Goal: Task Accomplishment & Management: Use online tool/utility

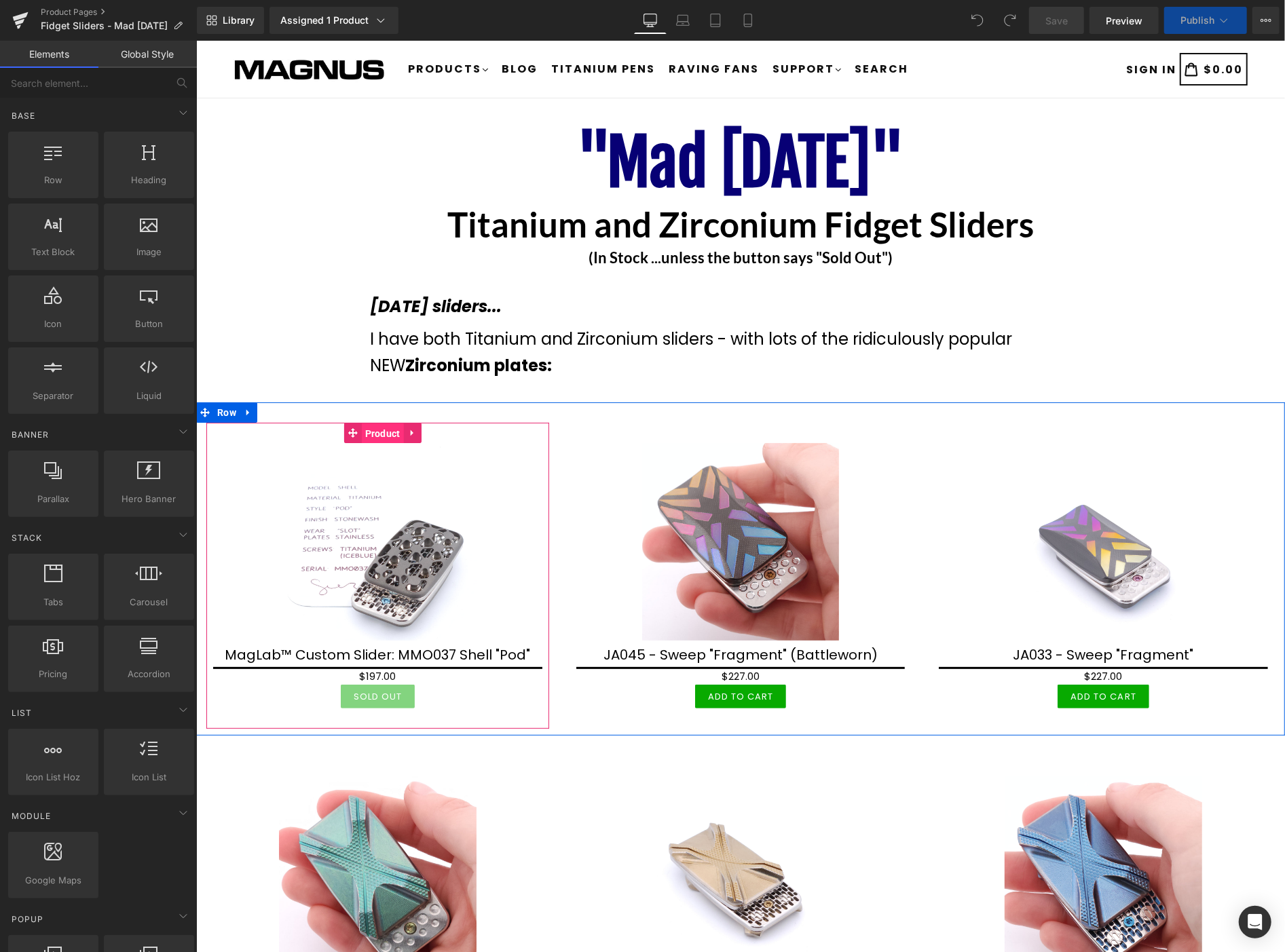
click at [386, 434] on span "Product" at bounding box center [382, 432] width 42 height 21
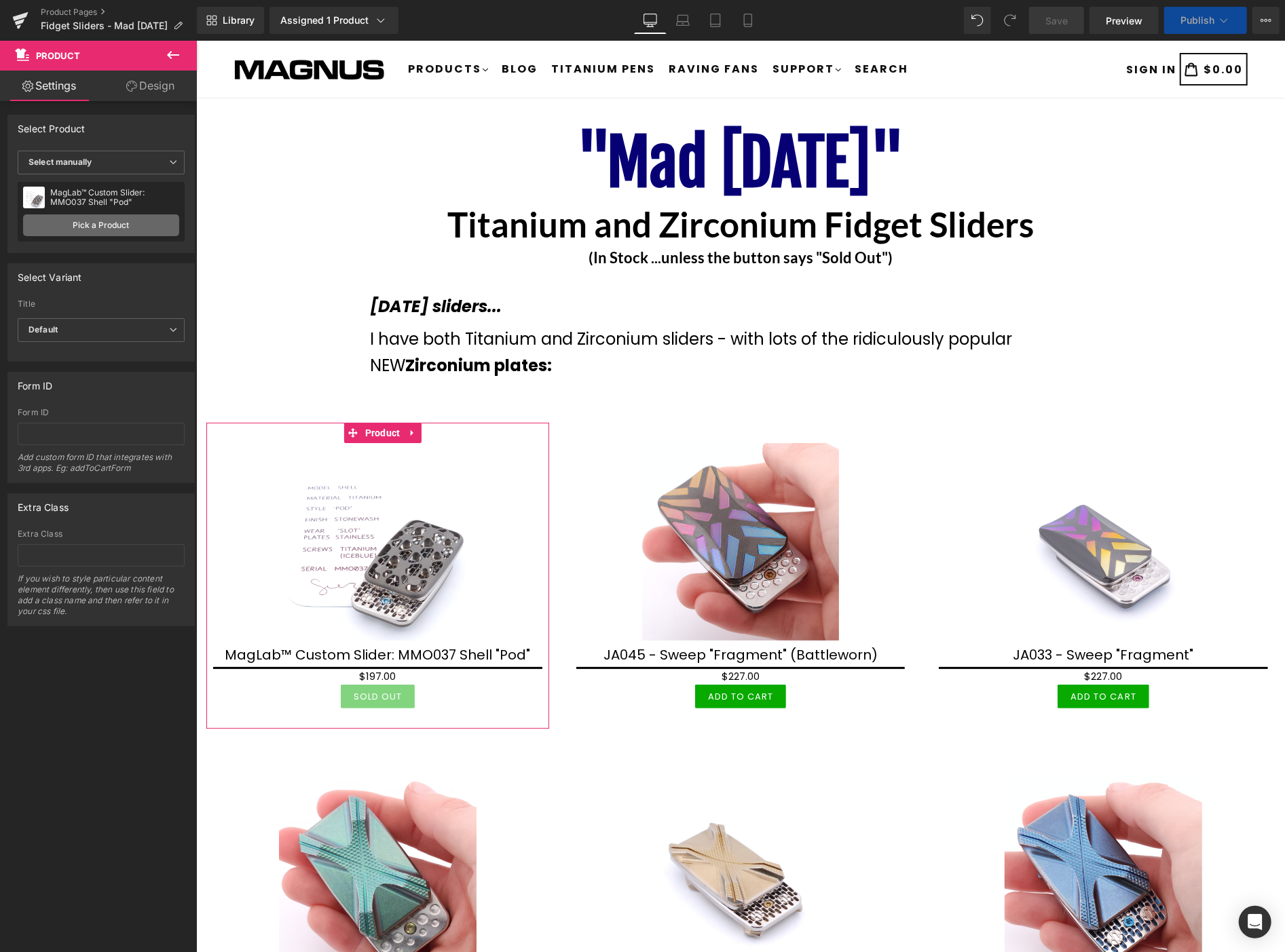
click at [106, 225] on link "Pick a Product" at bounding box center [102, 225] width 157 height 22
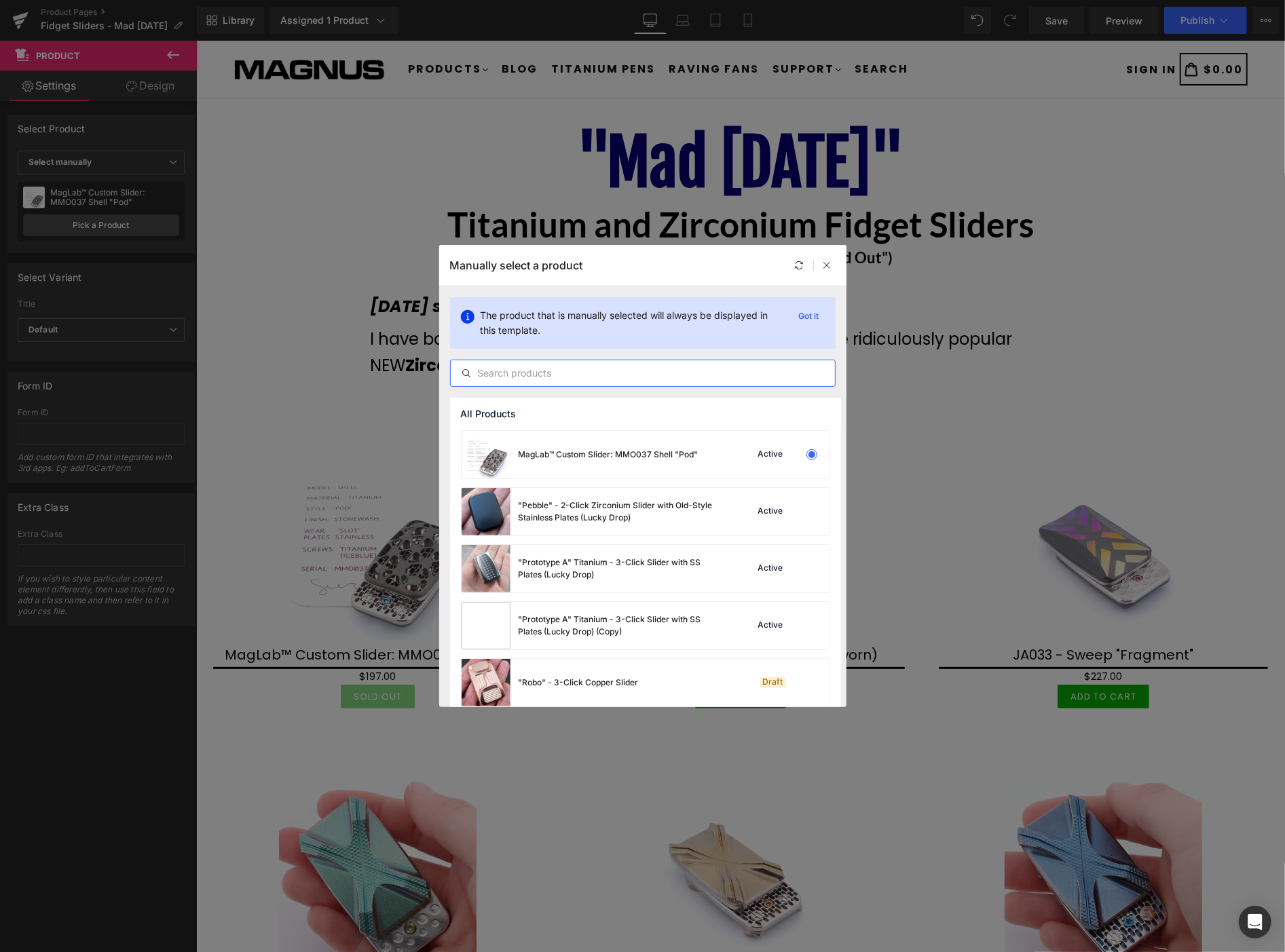
click at [524, 368] on input "text" at bounding box center [643, 373] width 385 height 17
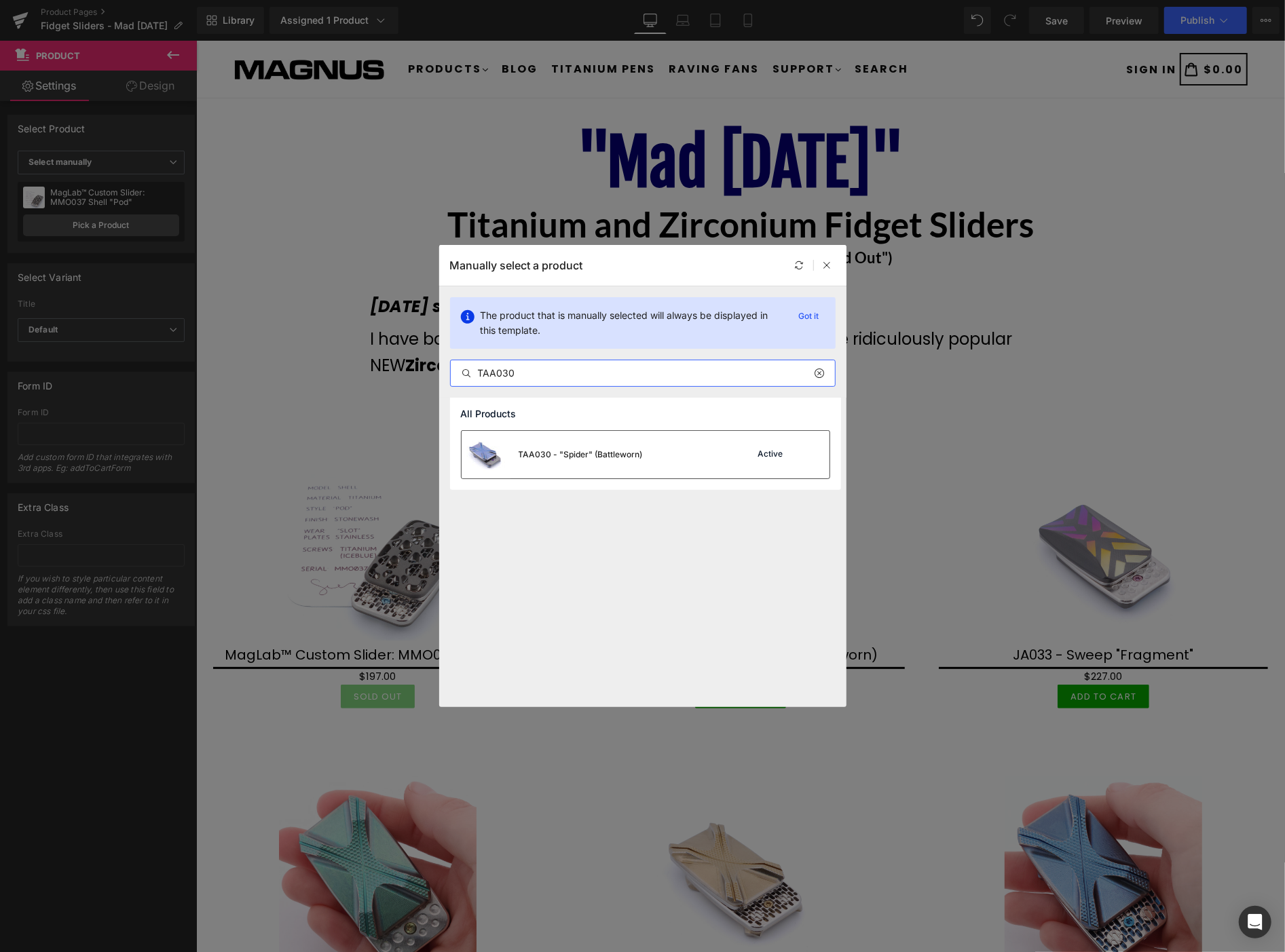
type input "TAA030"
drag, startPoint x: 564, startPoint y: 444, endPoint x: 367, endPoint y: 404, distance: 201.0
click at [564, 444] on div "TAA030 - "Spider" (Battleworn)" at bounding box center [552, 454] width 181 height 48
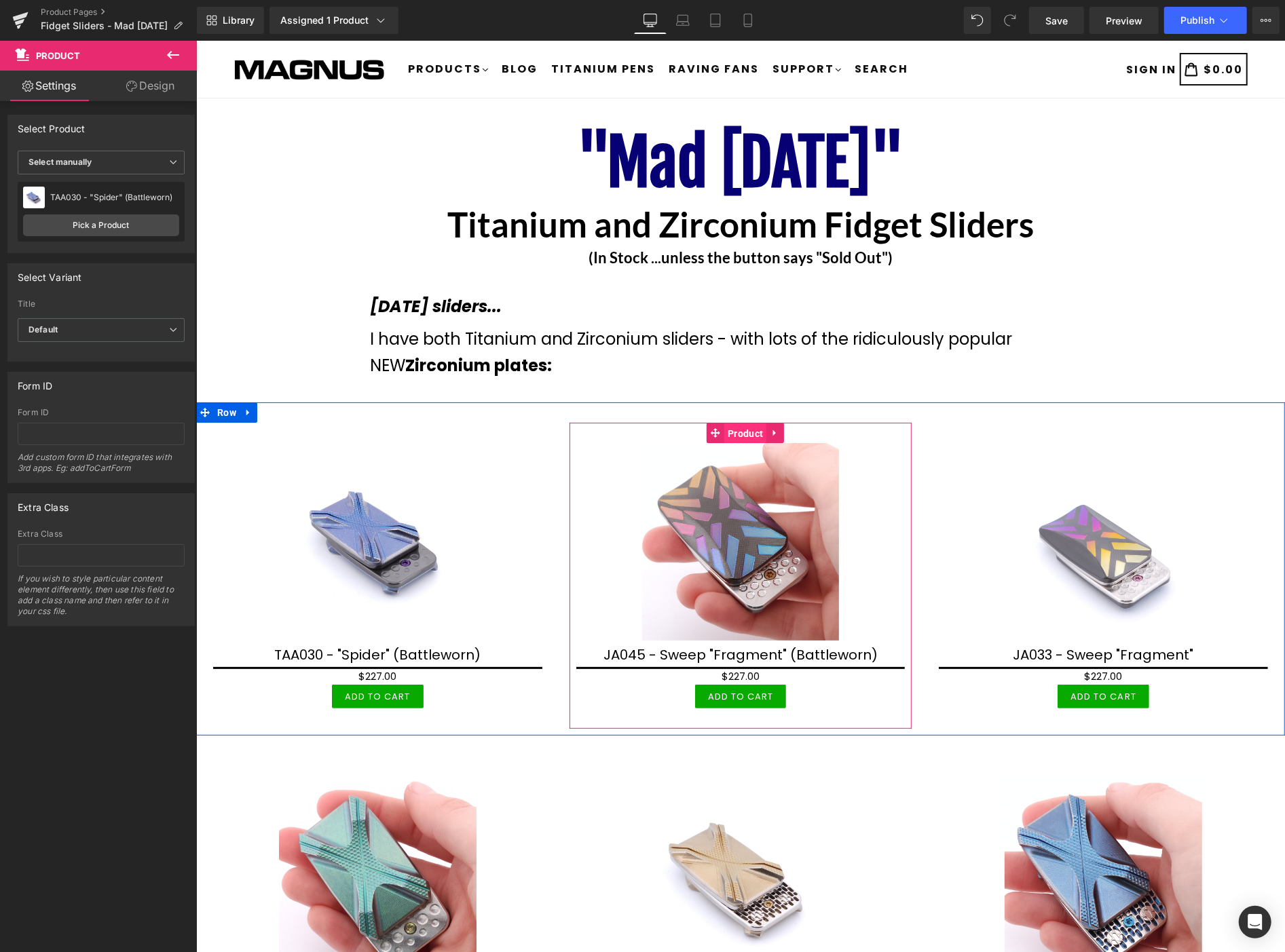
click at [737, 434] on span "Product" at bounding box center [744, 432] width 42 height 21
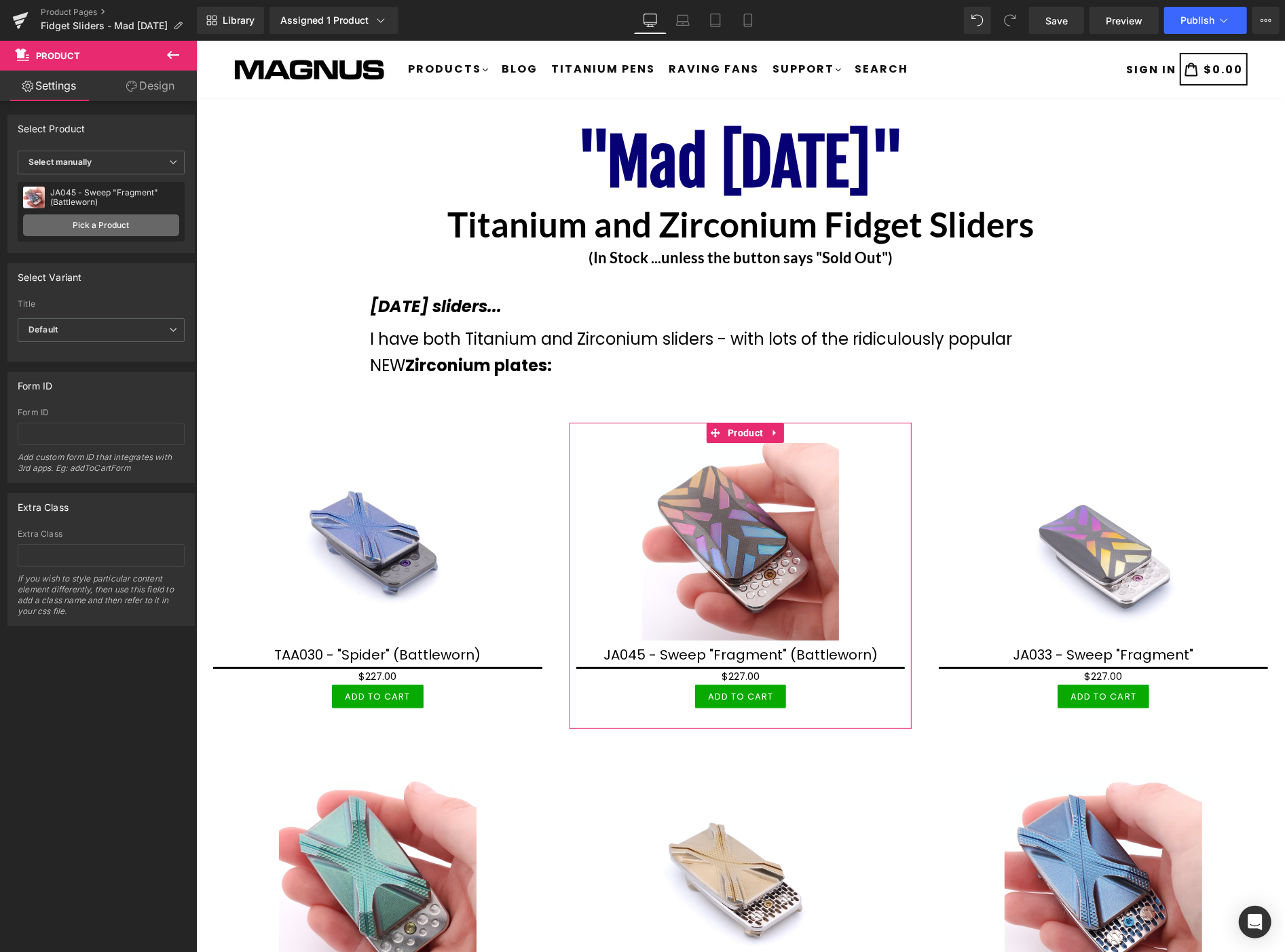
click at [85, 225] on link "Pick a Product" at bounding box center [102, 225] width 157 height 22
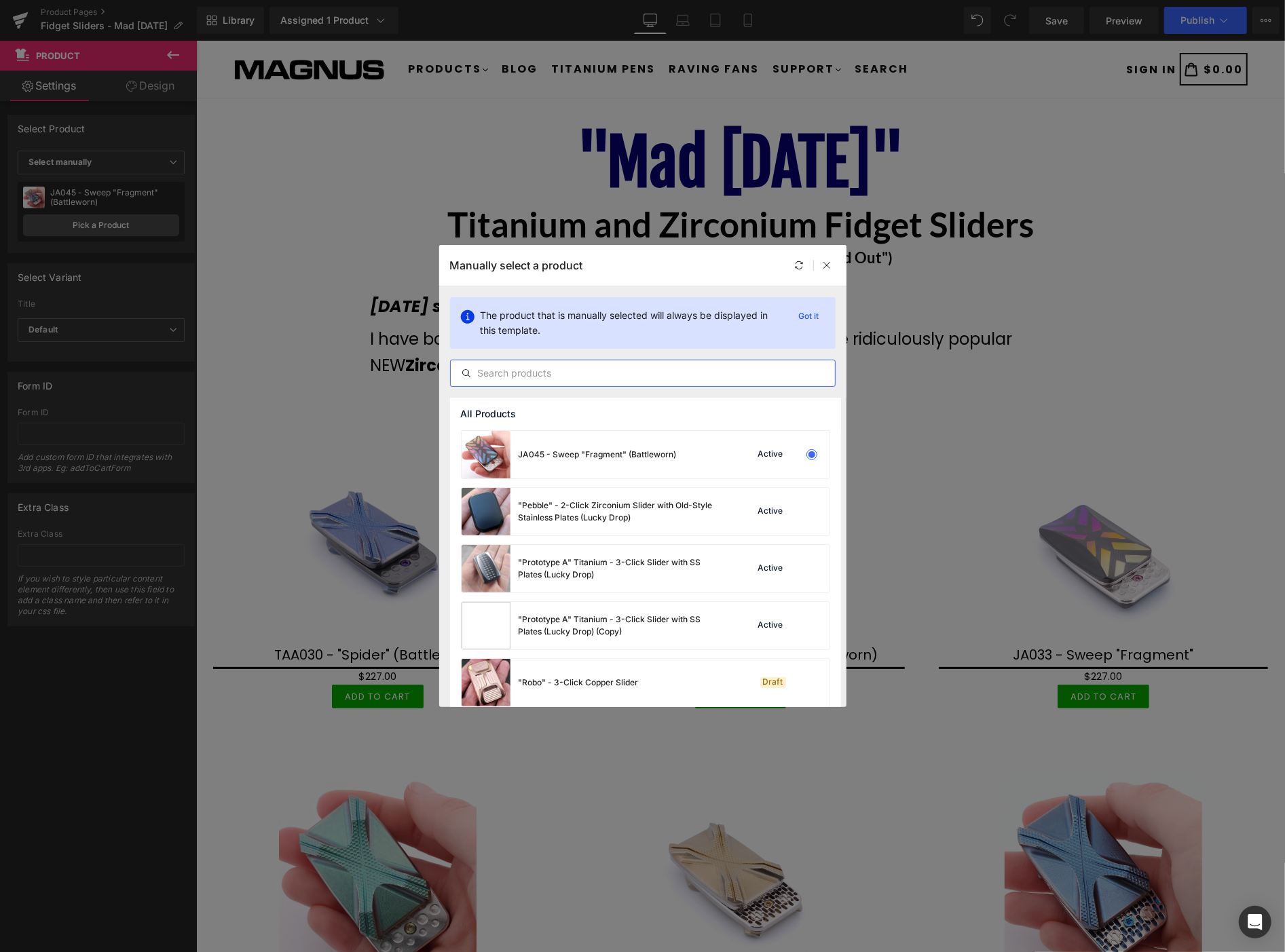
click at [546, 373] on input "text" at bounding box center [643, 373] width 385 height 17
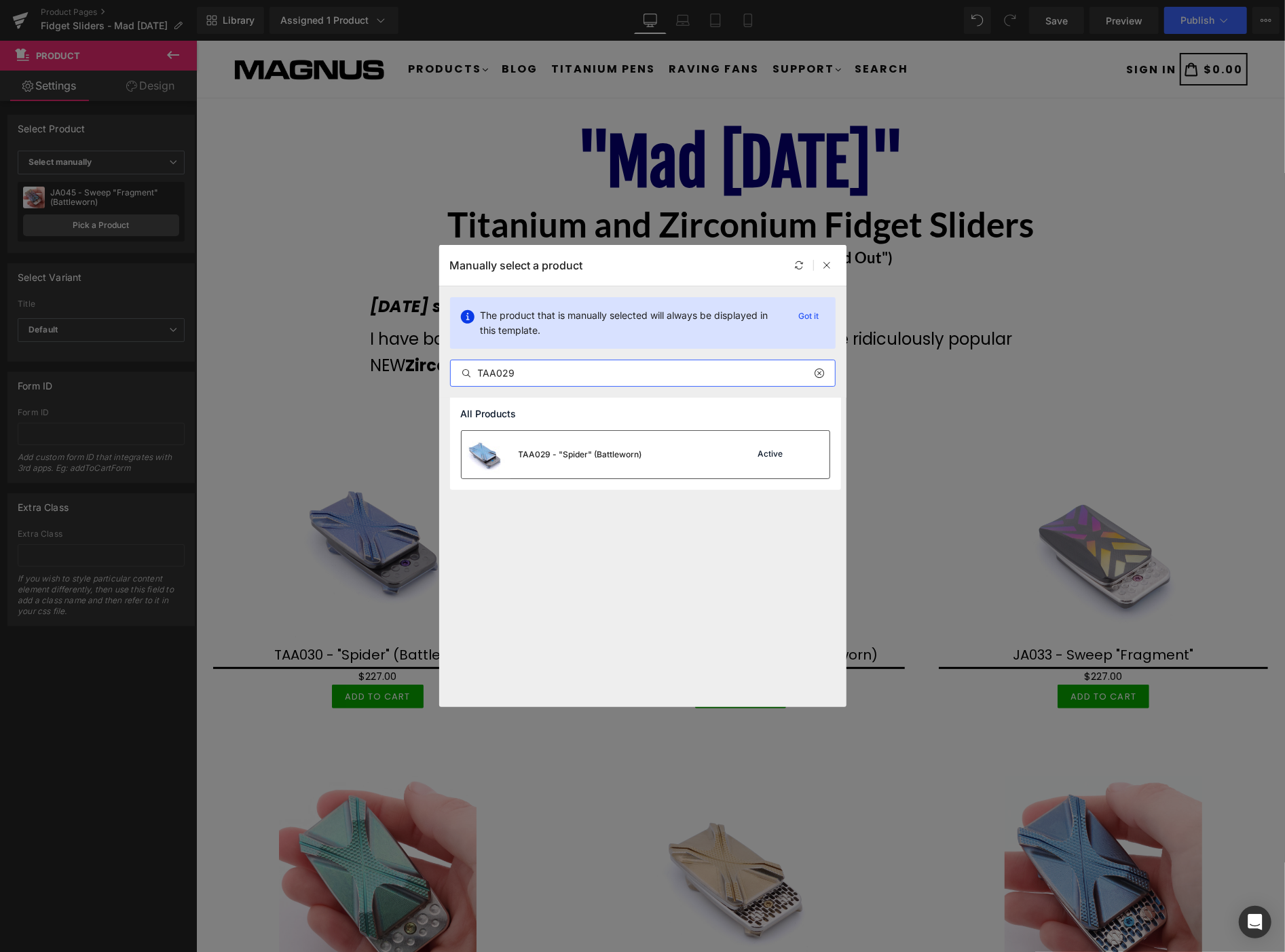
type input "TAA029"
click at [569, 451] on div "TAA029 - "Spider" (Battleworn)" at bounding box center [580, 454] width 123 height 12
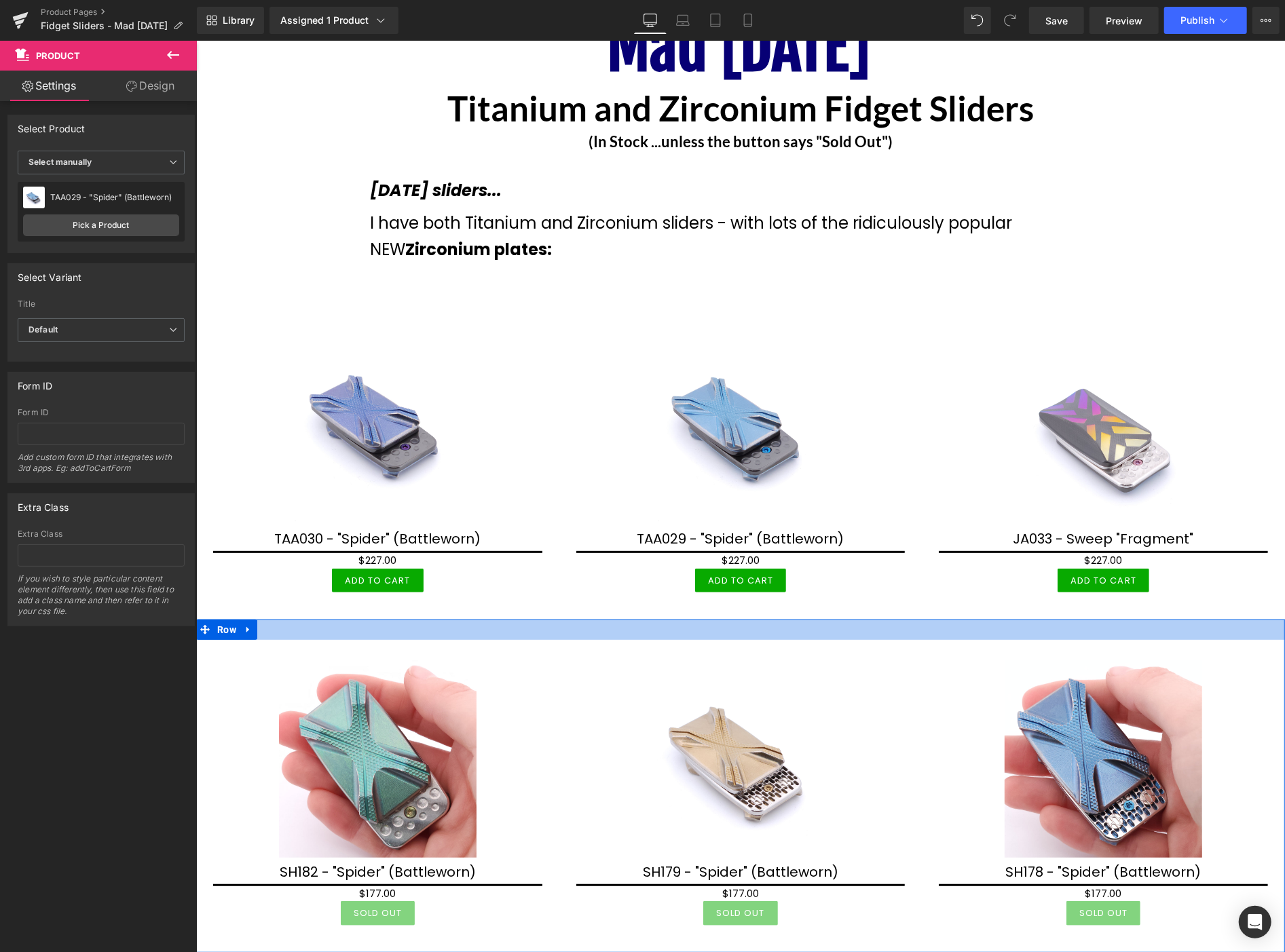
scroll to position [151, 0]
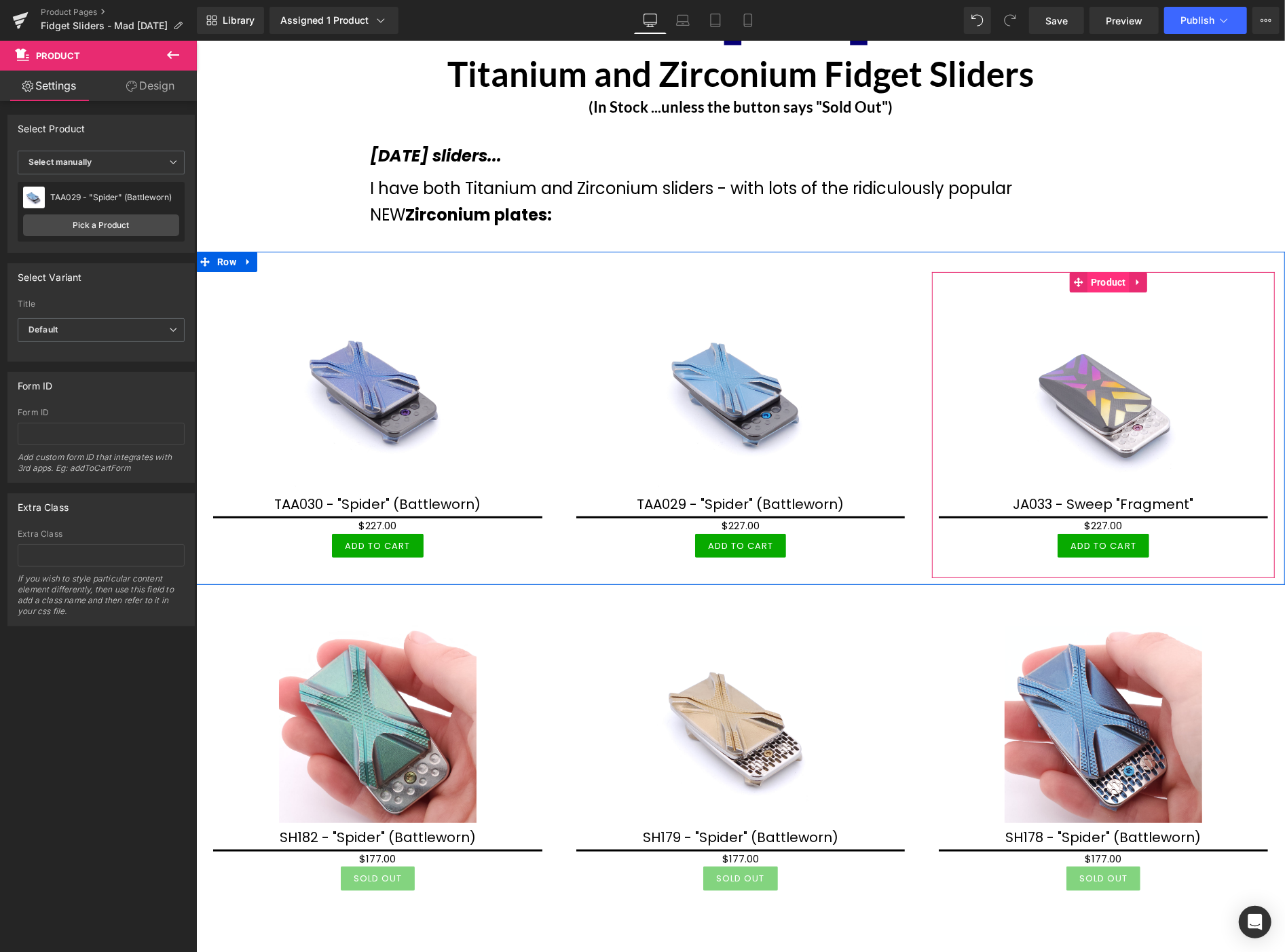
click at [1100, 287] on span "Product" at bounding box center [1107, 281] width 42 height 21
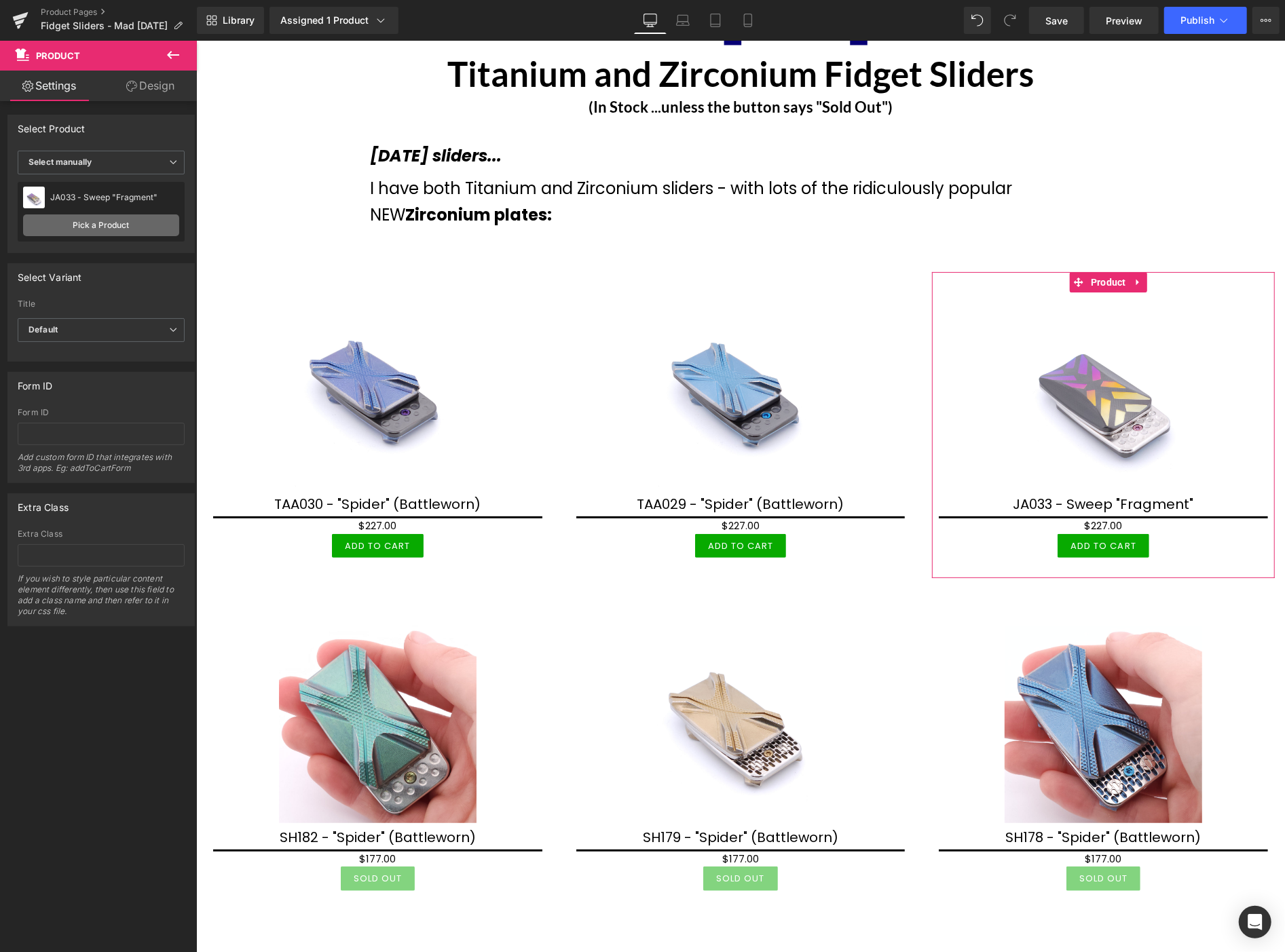
click at [101, 220] on link "Pick a Product" at bounding box center [102, 225] width 157 height 22
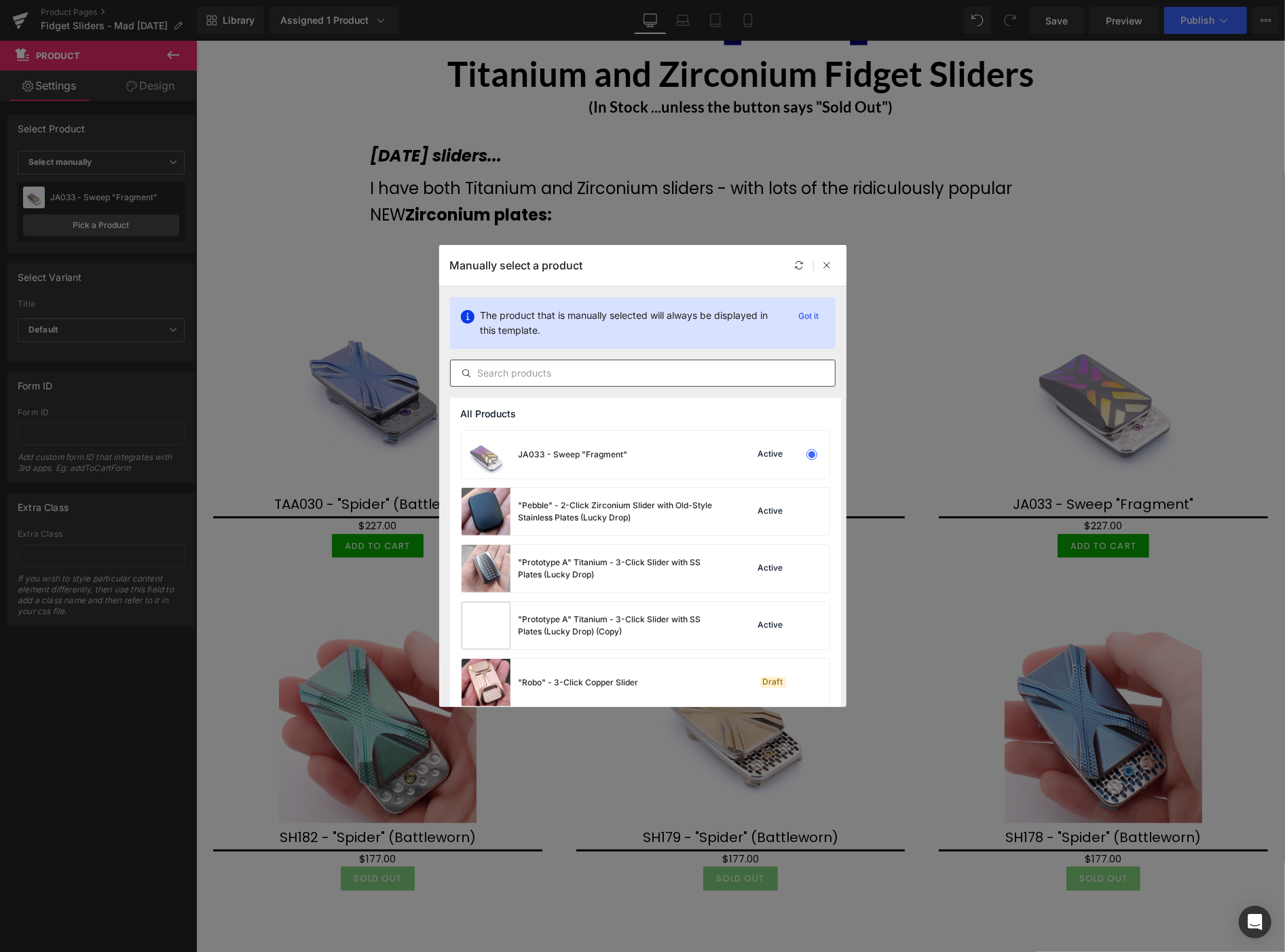
click at [493, 369] on input "text" at bounding box center [643, 373] width 385 height 17
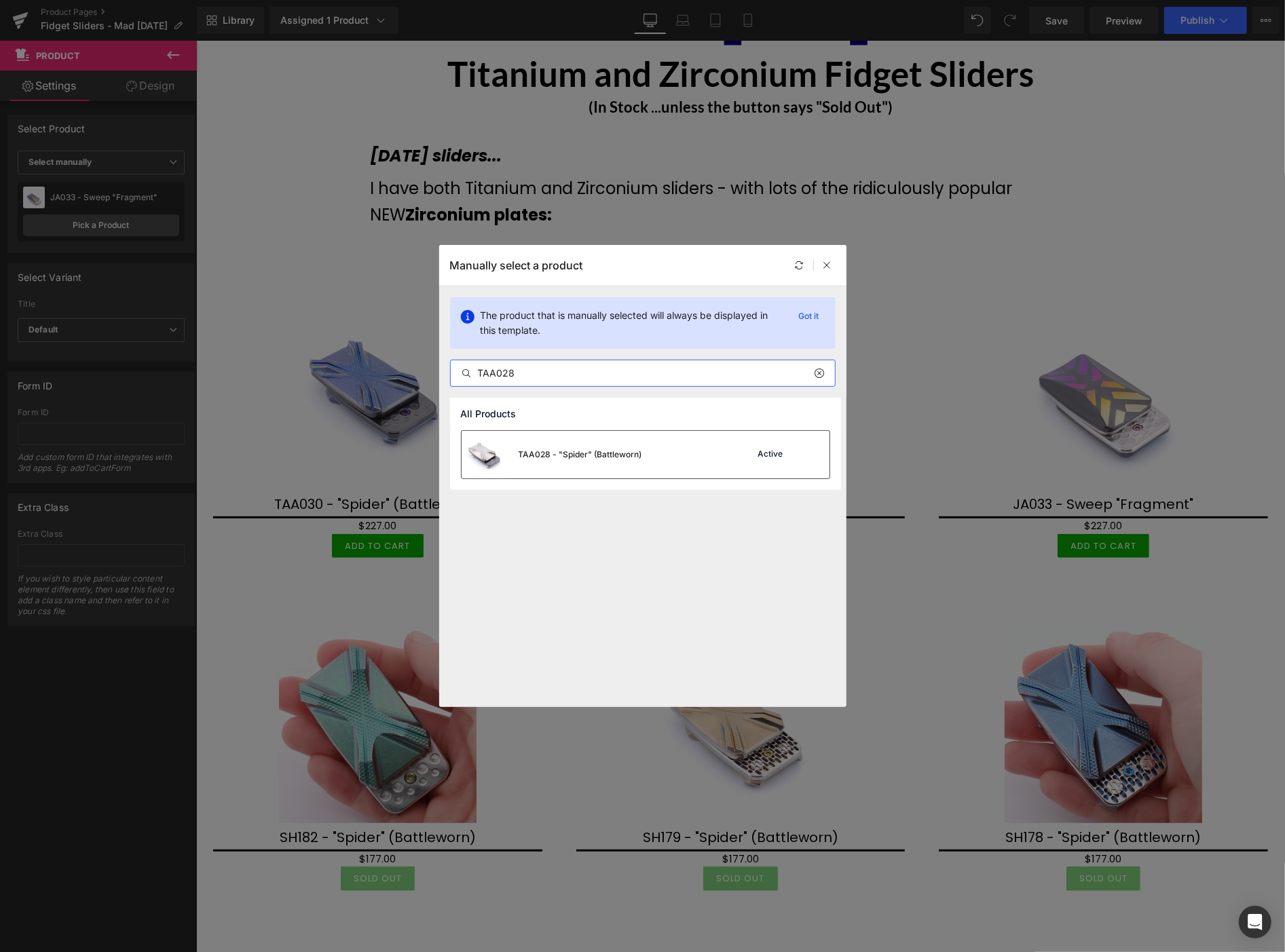
type input "TAA028"
click at [592, 451] on div "TAA028 - "Spider" (Battleworn)" at bounding box center [580, 454] width 123 height 12
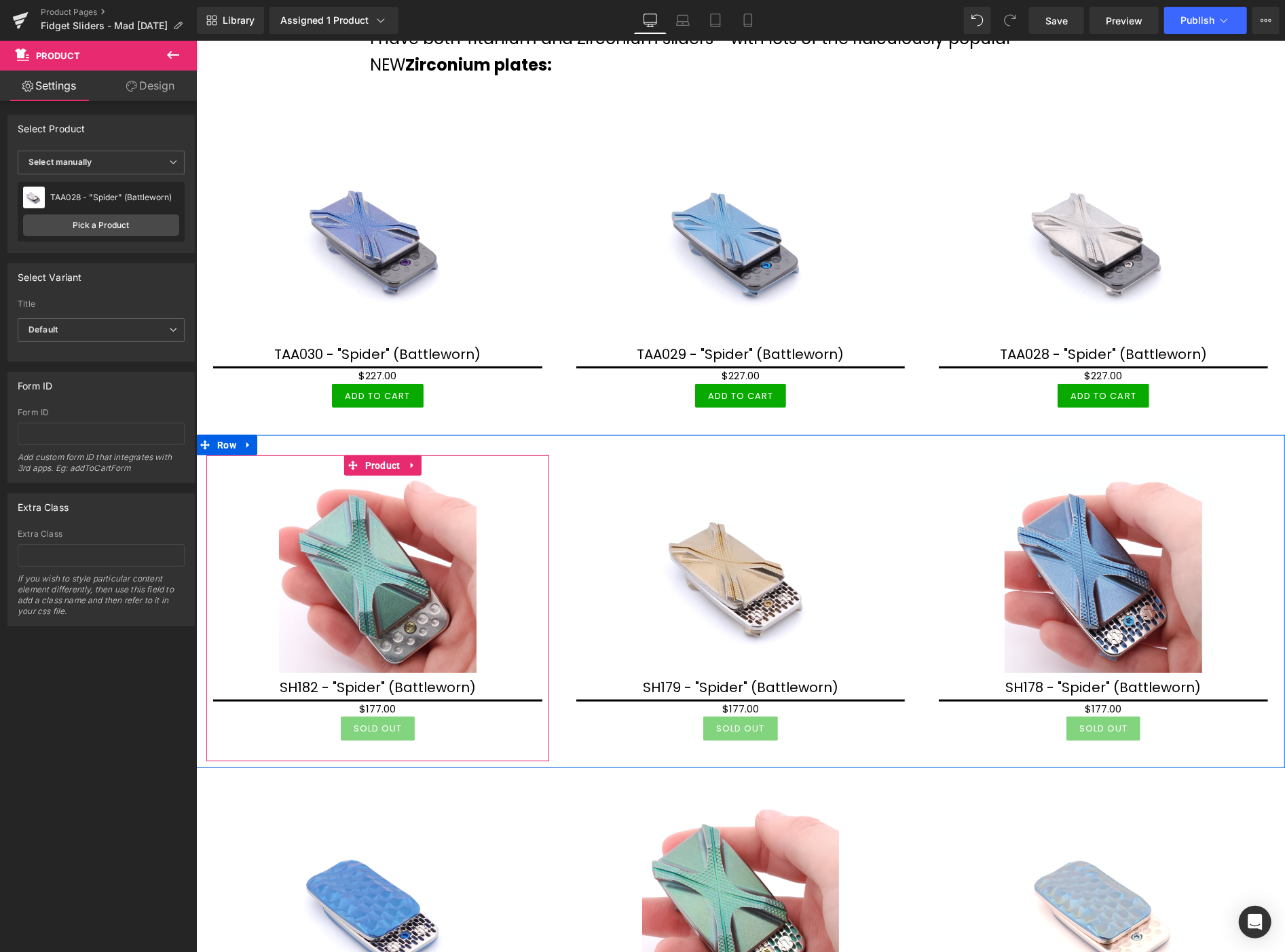
scroll to position [301, 0]
click at [371, 464] on span "Product" at bounding box center [382, 464] width 42 height 21
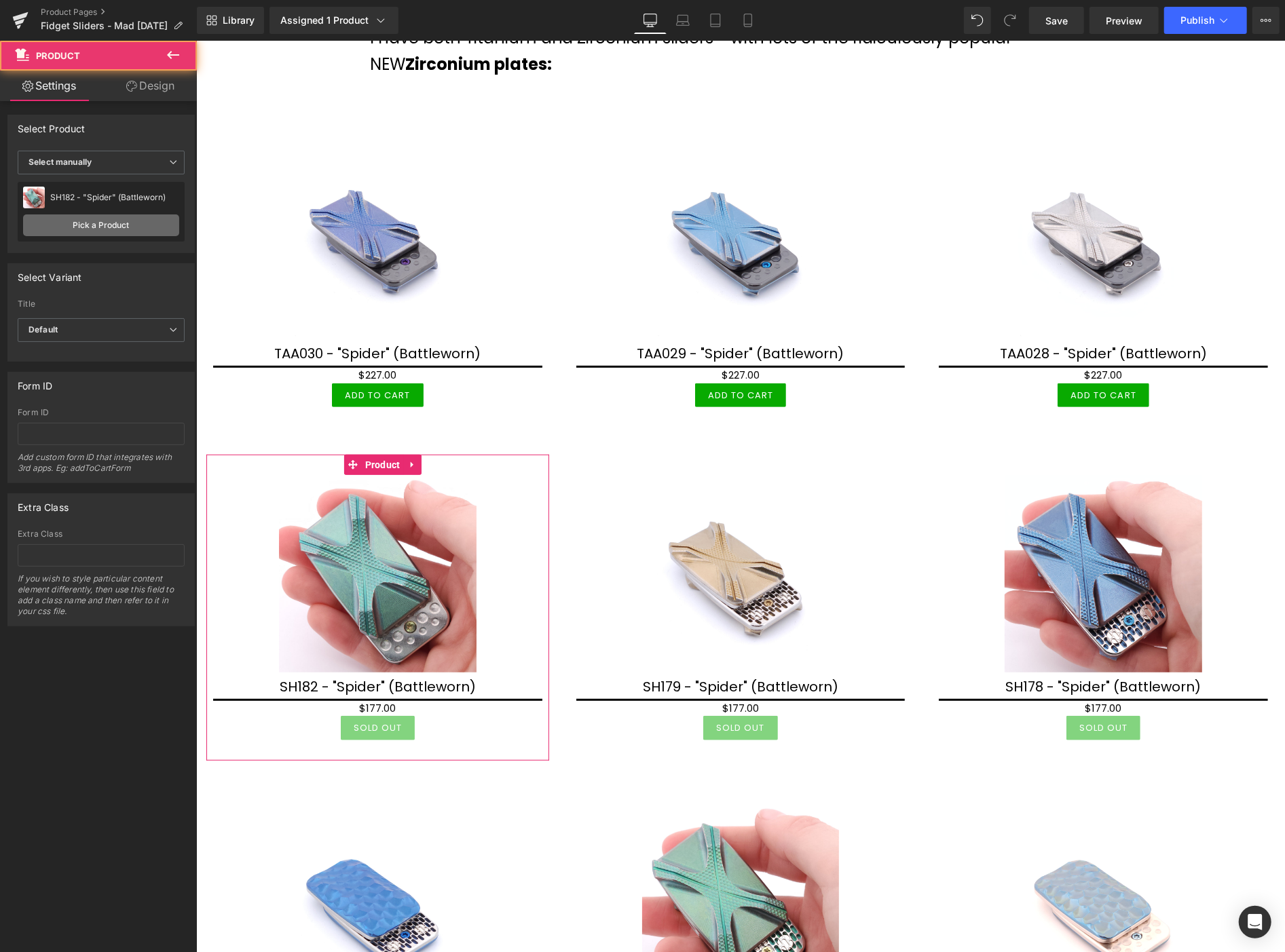
click at [160, 221] on link "Pick a Product" at bounding box center [102, 225] width 157 height 22
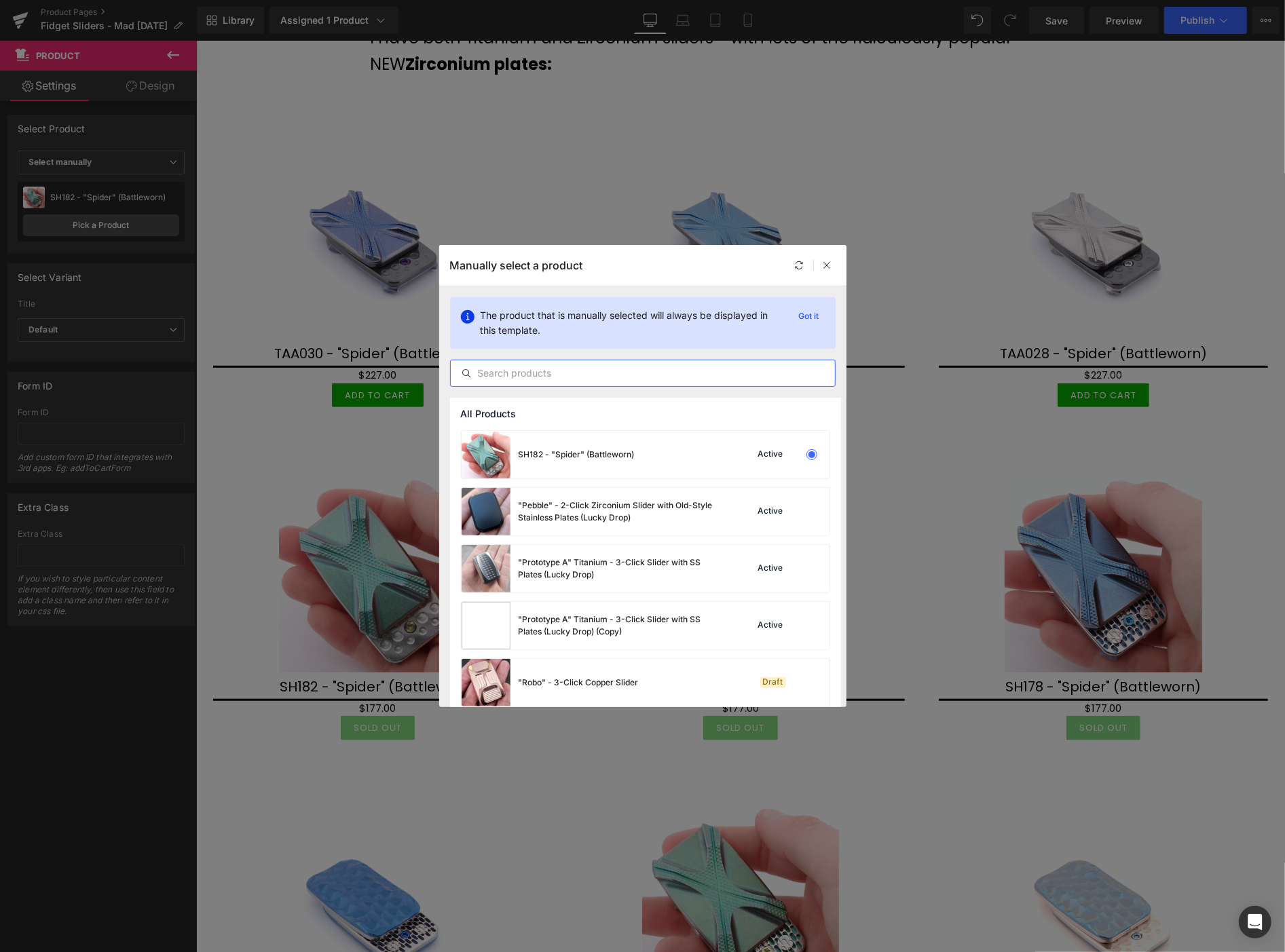
click at [487, 368] on input "text" at bounding box center [643, 373] width 385 height 17
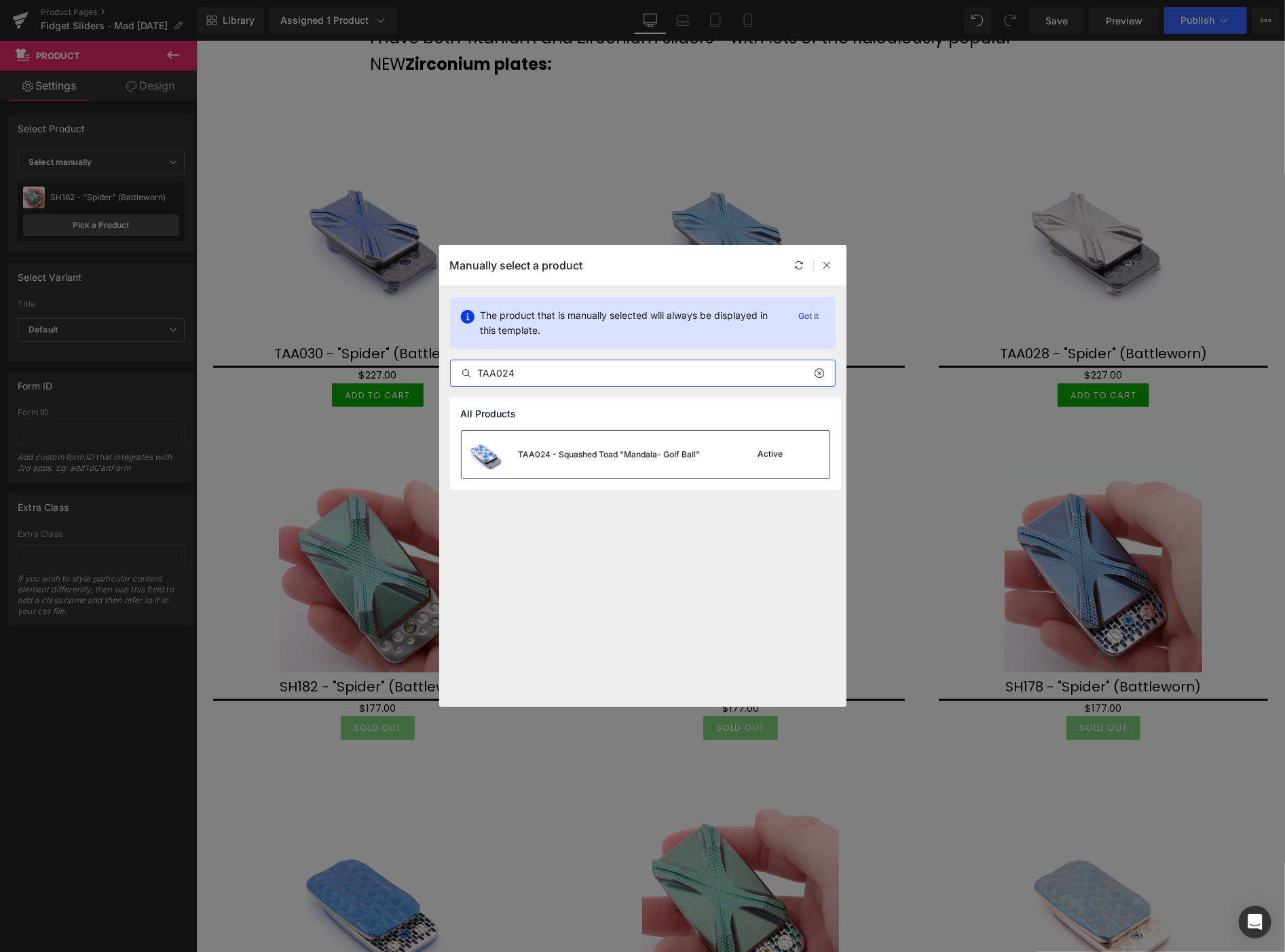
type input "TAA024"
click at [637, 451] on div "TAA024 - Squashed Toad "Mandala- Golf Ball"" at bounding box center [610, 454] width 182 height 12
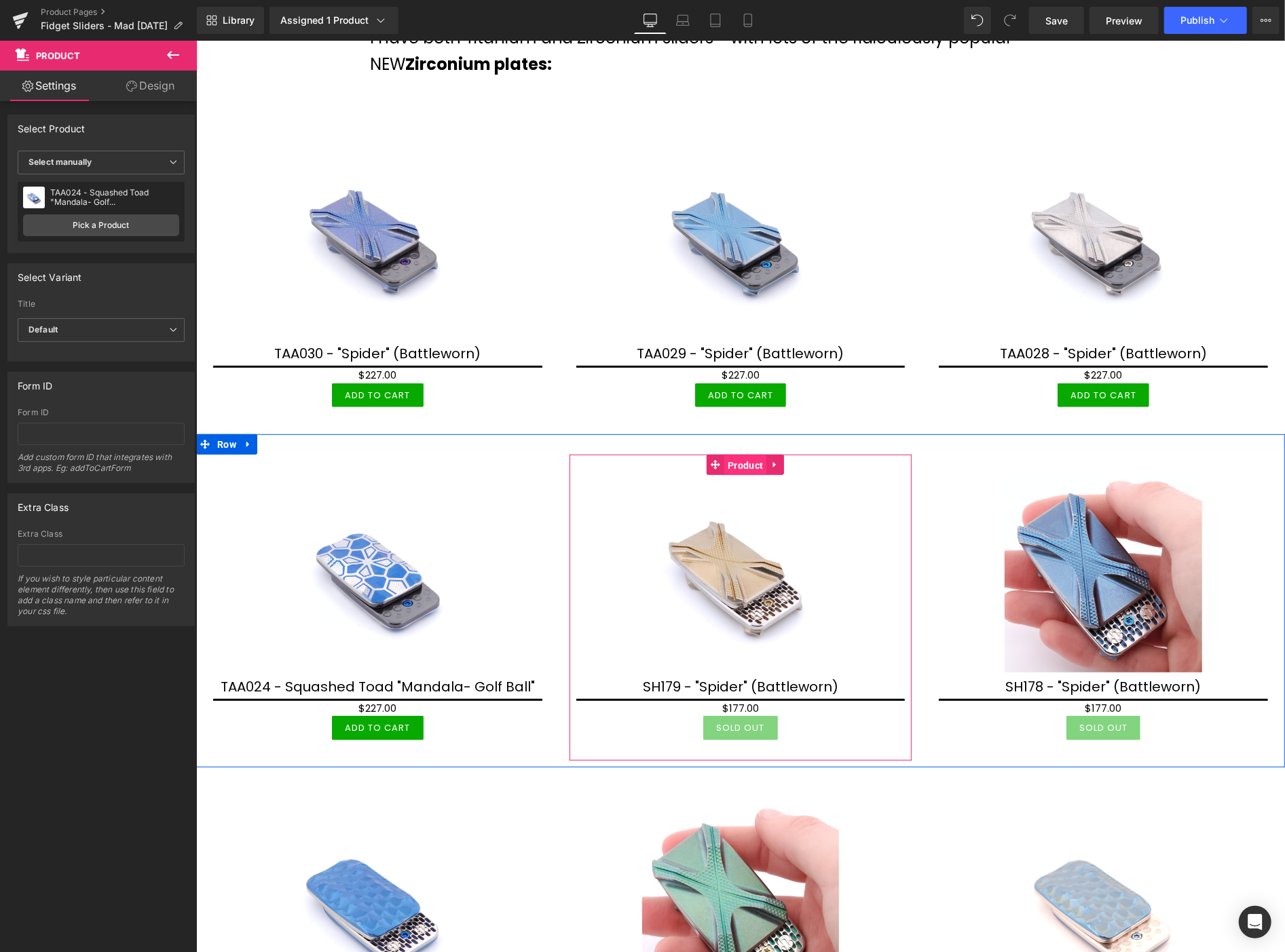
click at [741, 466] on span "Product" at bounding box center [744, 465] width 42 height 21
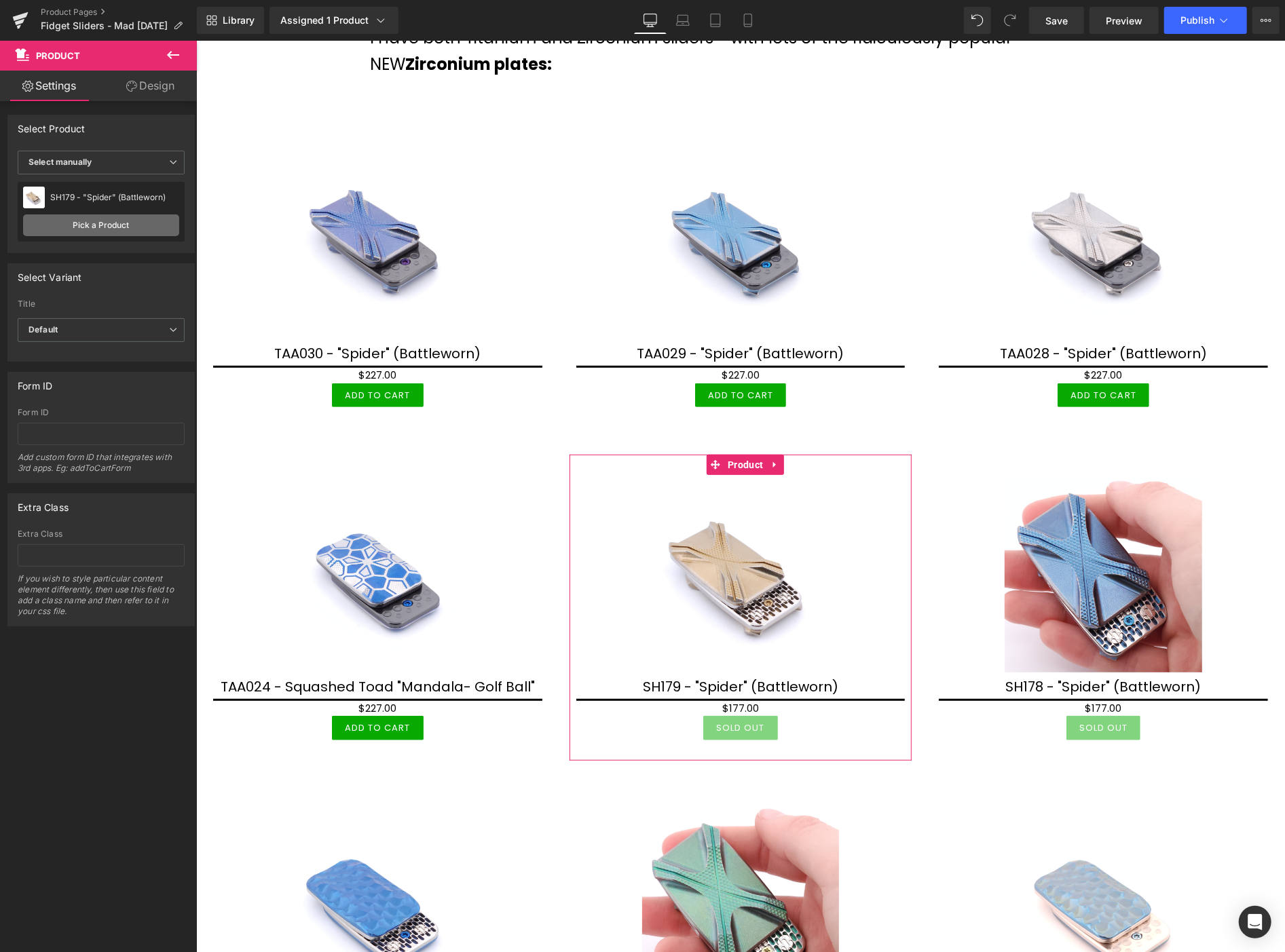
click at [130, 219] on link "Pick a Product" at bounding box center [102, 225] width 157 height 22
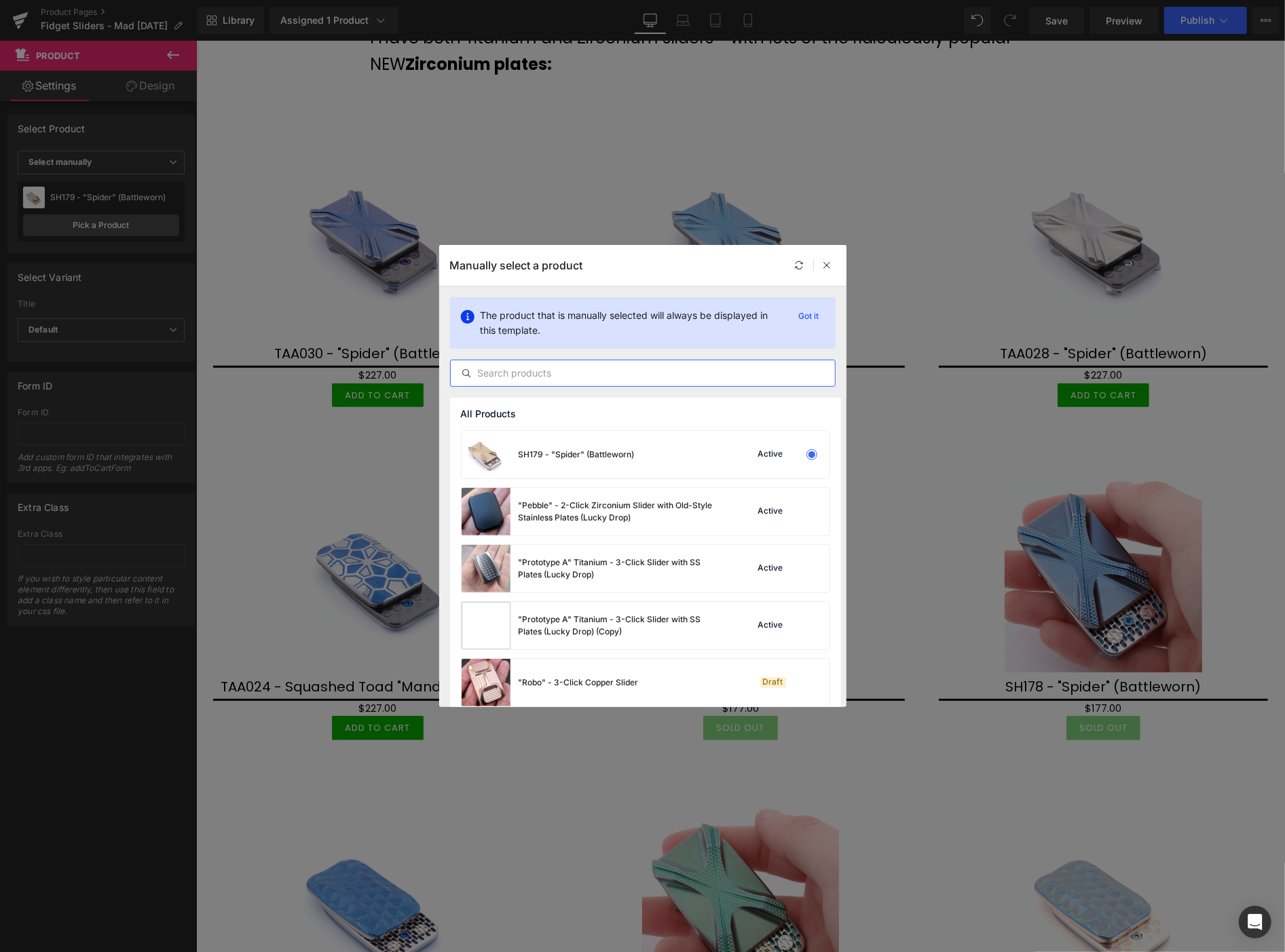
click at [505, 369] on input "text" at bounding box center [643, 373] width 385 height 17
click at [578, 452] on div "SH179 - "Spider" (Battleworn)" at bounding box center [576, 454] width 116 height 12
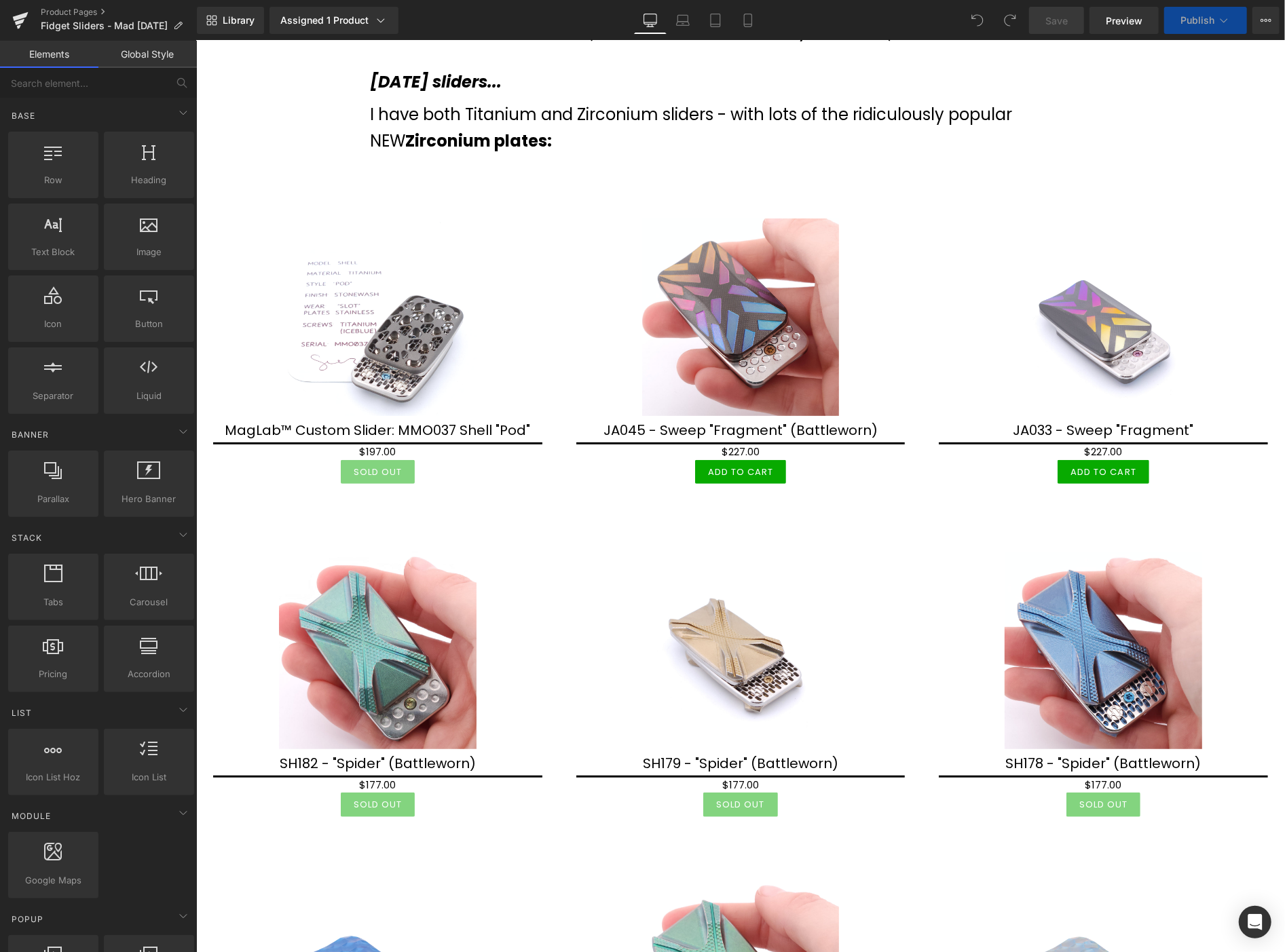
scroll to position [151, 0]
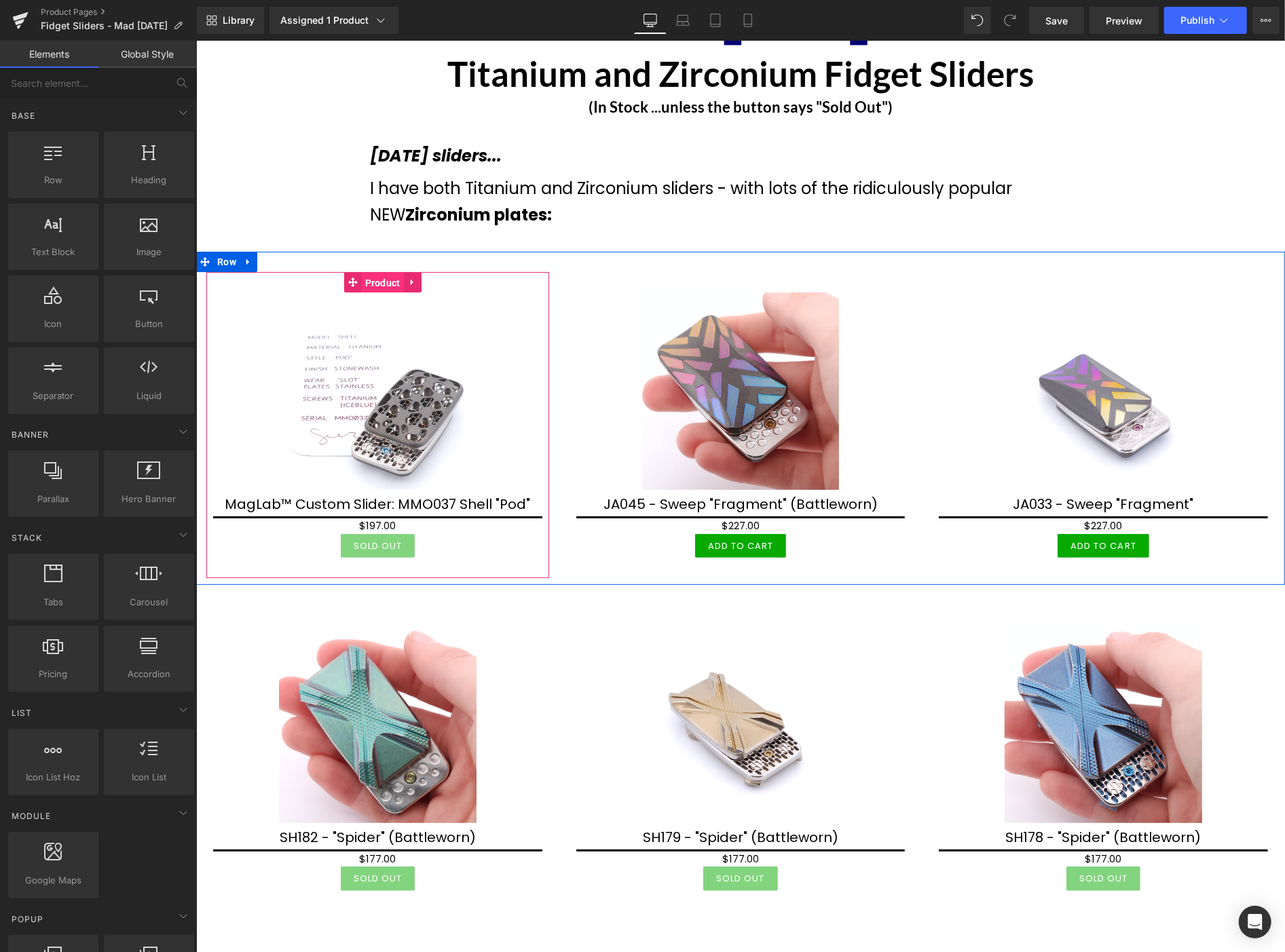
click at [377, 287] on span "Product" at bounding box center [382, 282] width 42 height 21
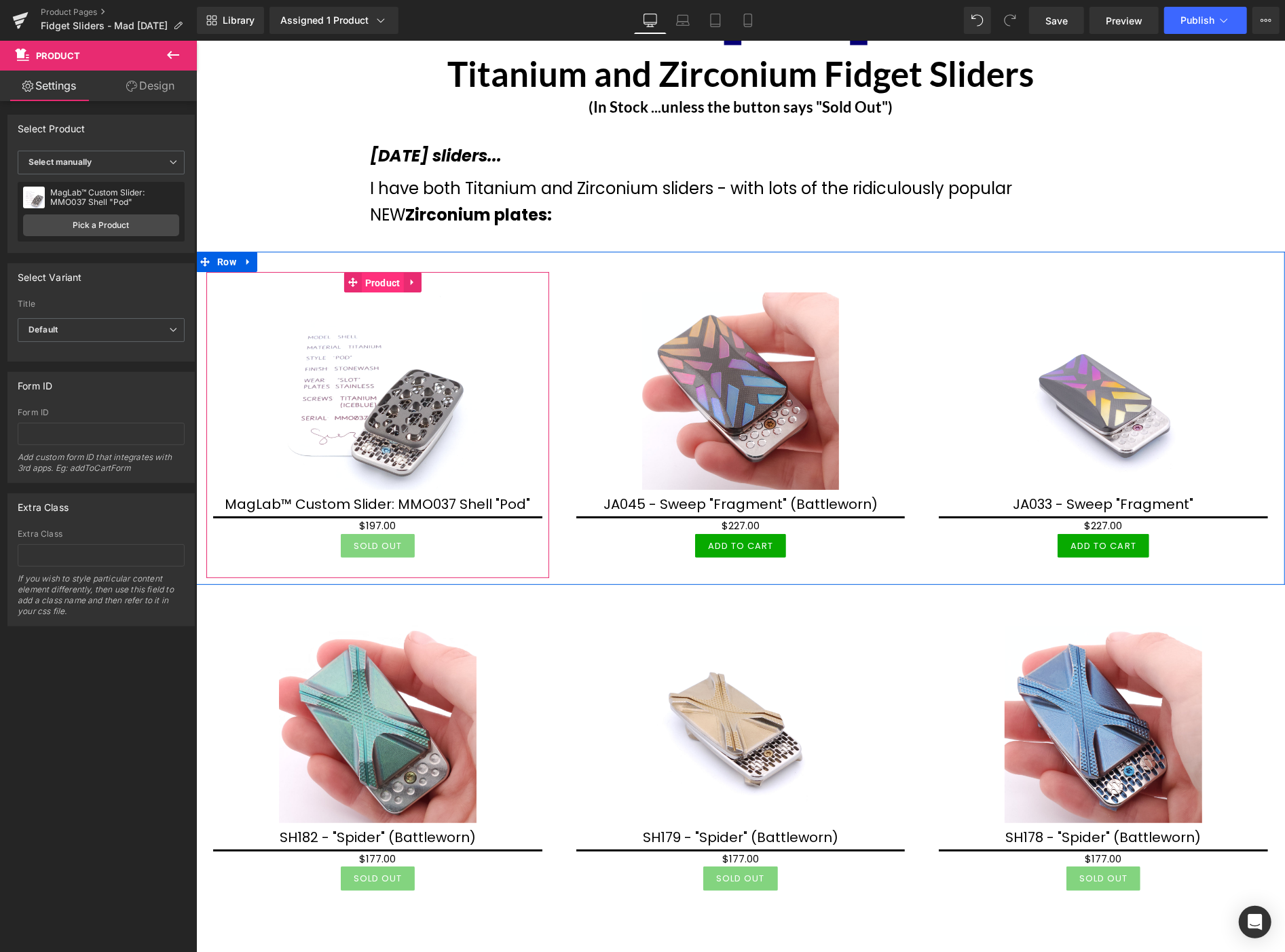
drag, startPoint x: 380, startPoint y: 283, endPoint x: 304, endPoint y: 232, distance: 91.5
click at [380, 283] on span "Product" at bounding box center [382, 282] width 42 height 21
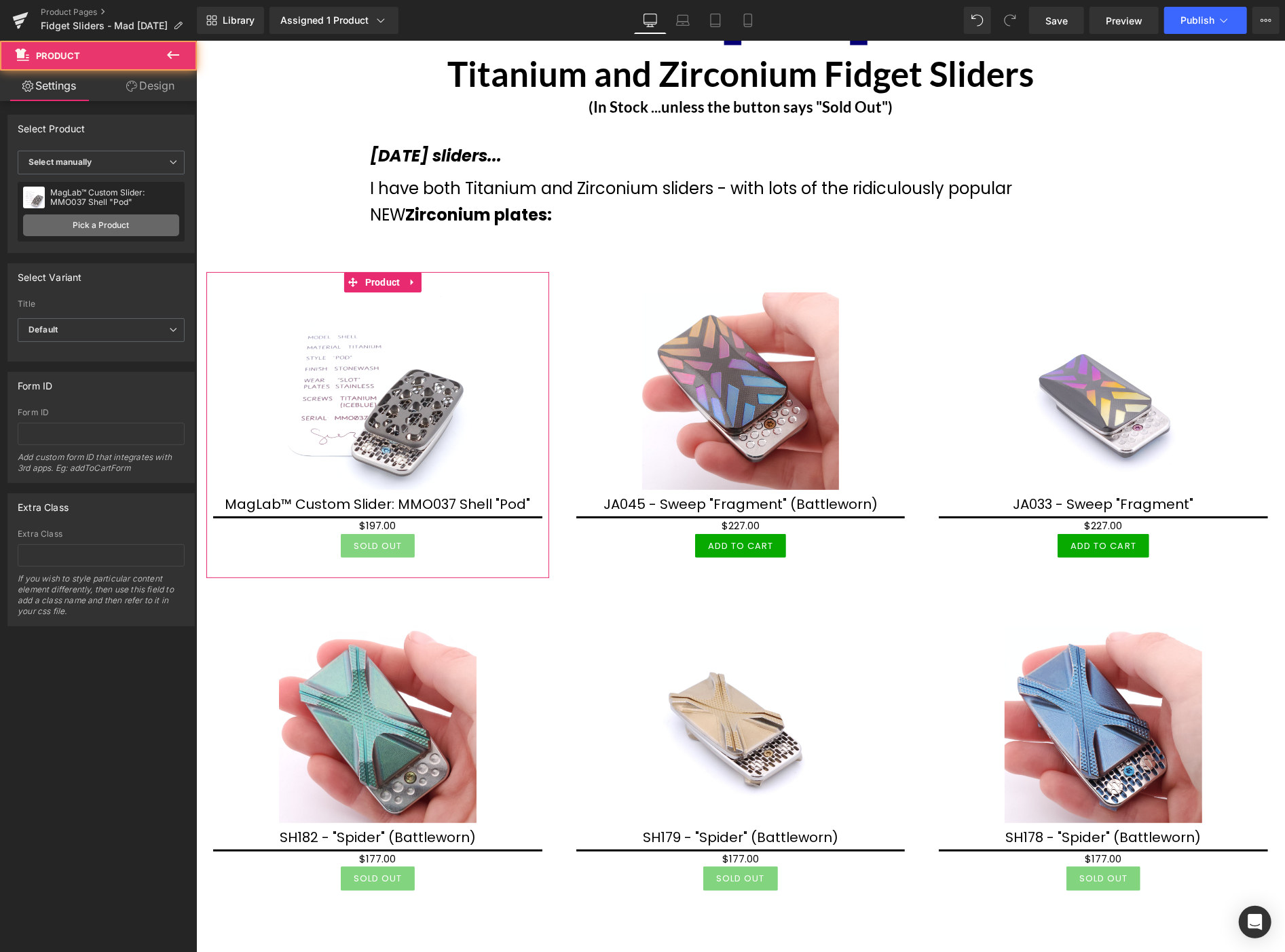
click at [94, 224] on link "Pick a Product" at bounding box center [102, 225] width 157 height 22
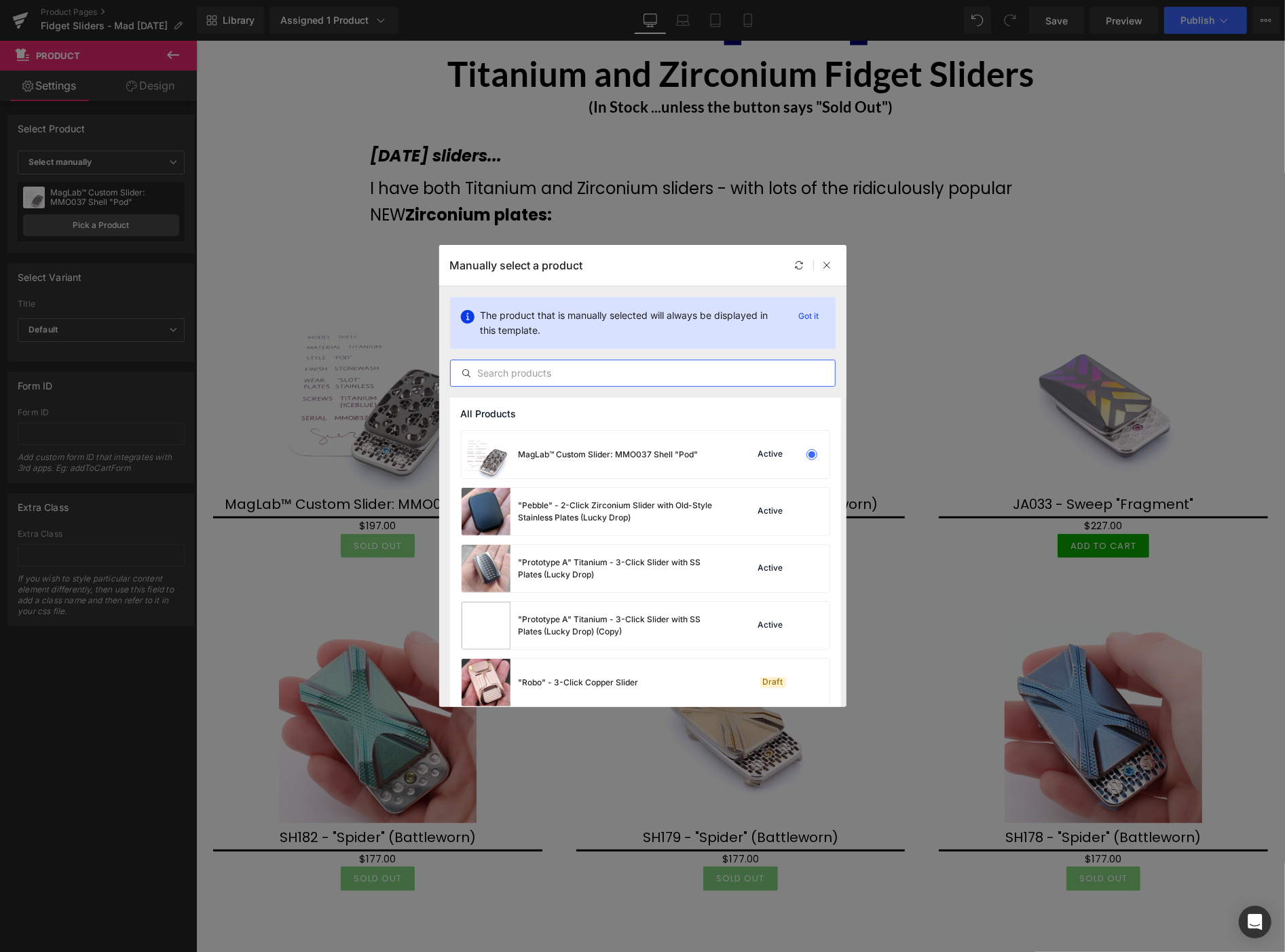
click at [507, 376] on input "text" at bounding box center [643, 373] width 385 height 17
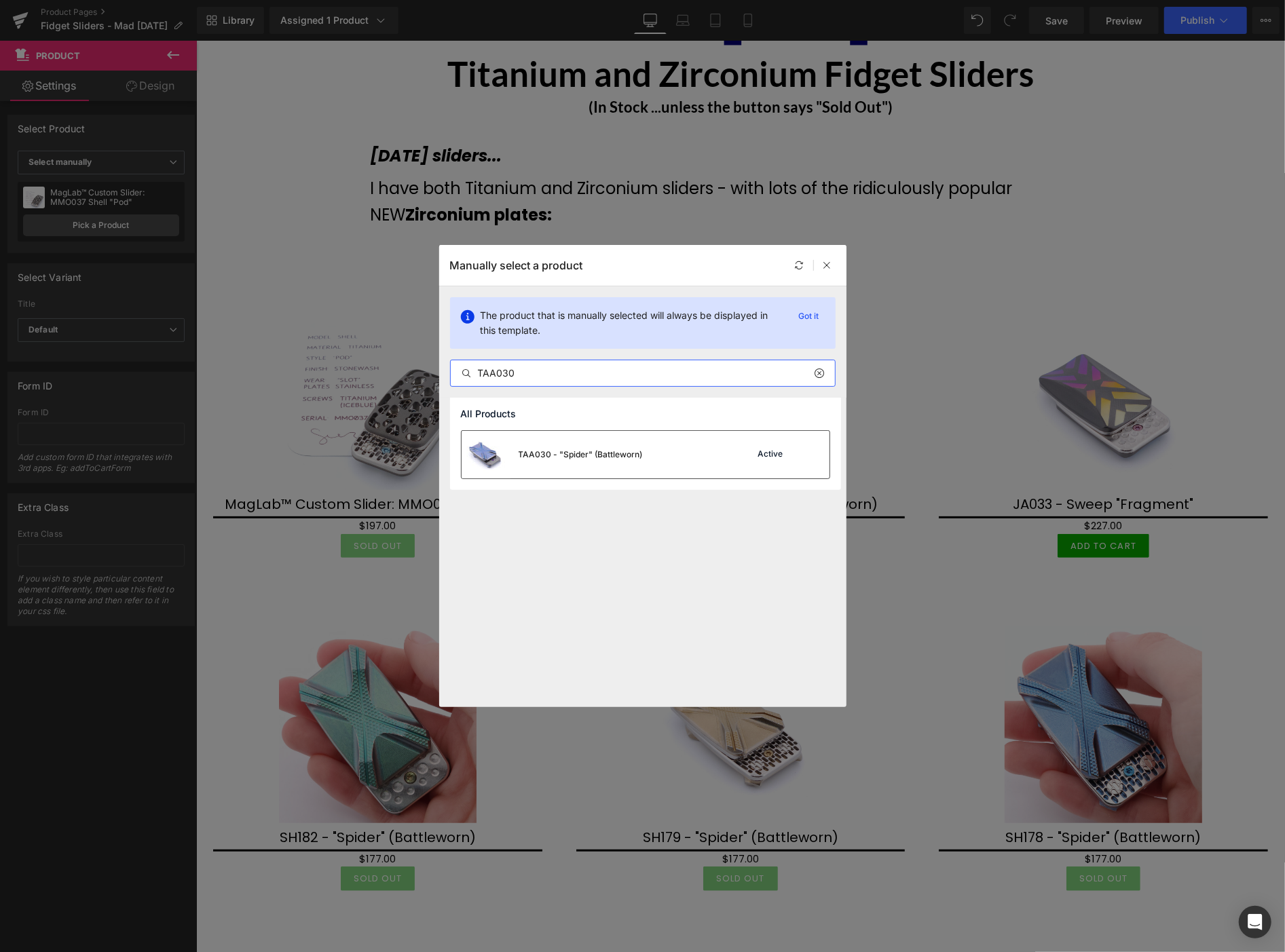
type input "TAA030"
click at [545, 455] on div "TAA030 - "Spider" (Battleworn)" at bounding box center [580, 454] width 124 height 12
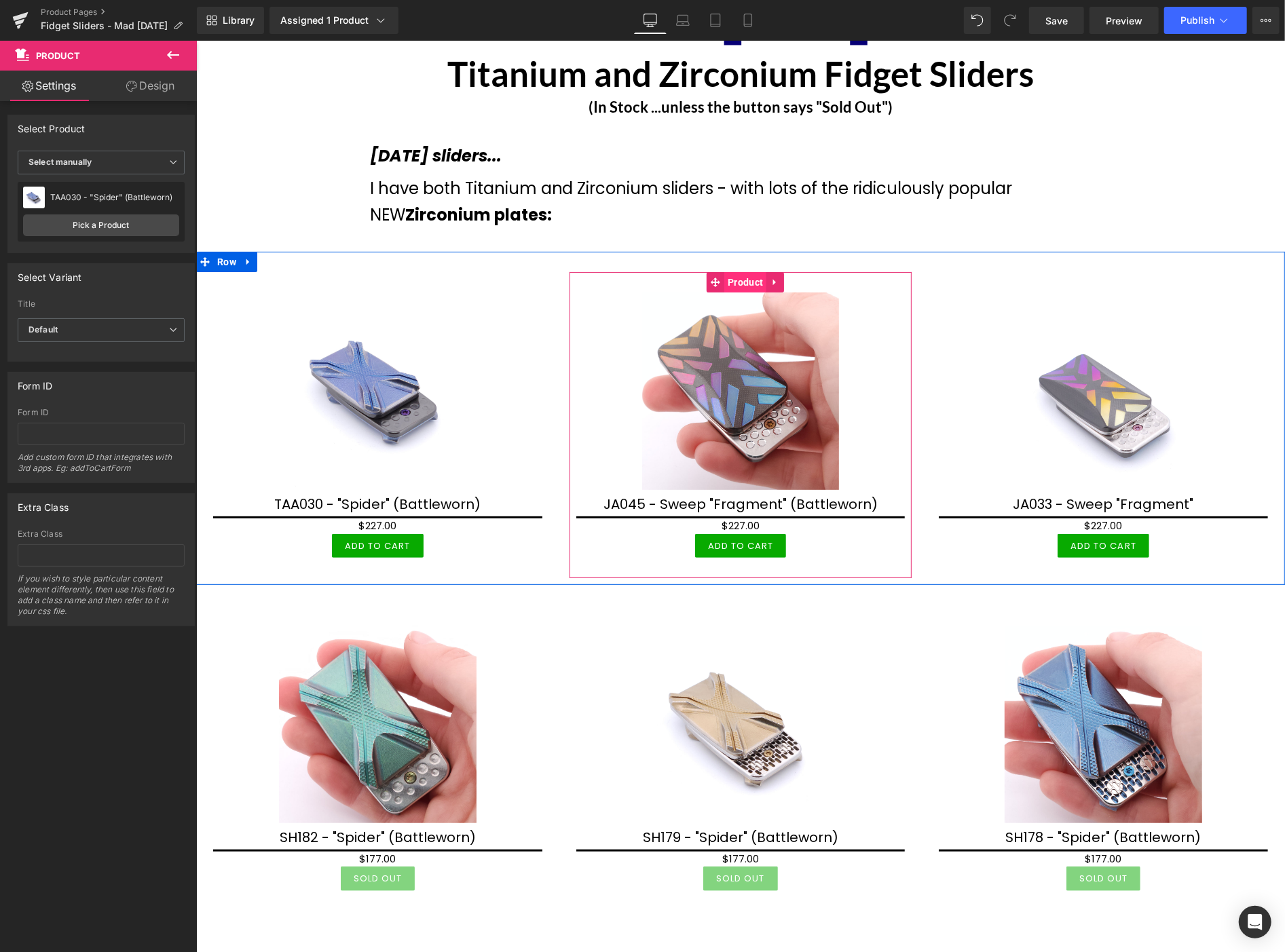
click at [727, 285] on span "Product" at bounding box center [744, 281] width 42 height 21
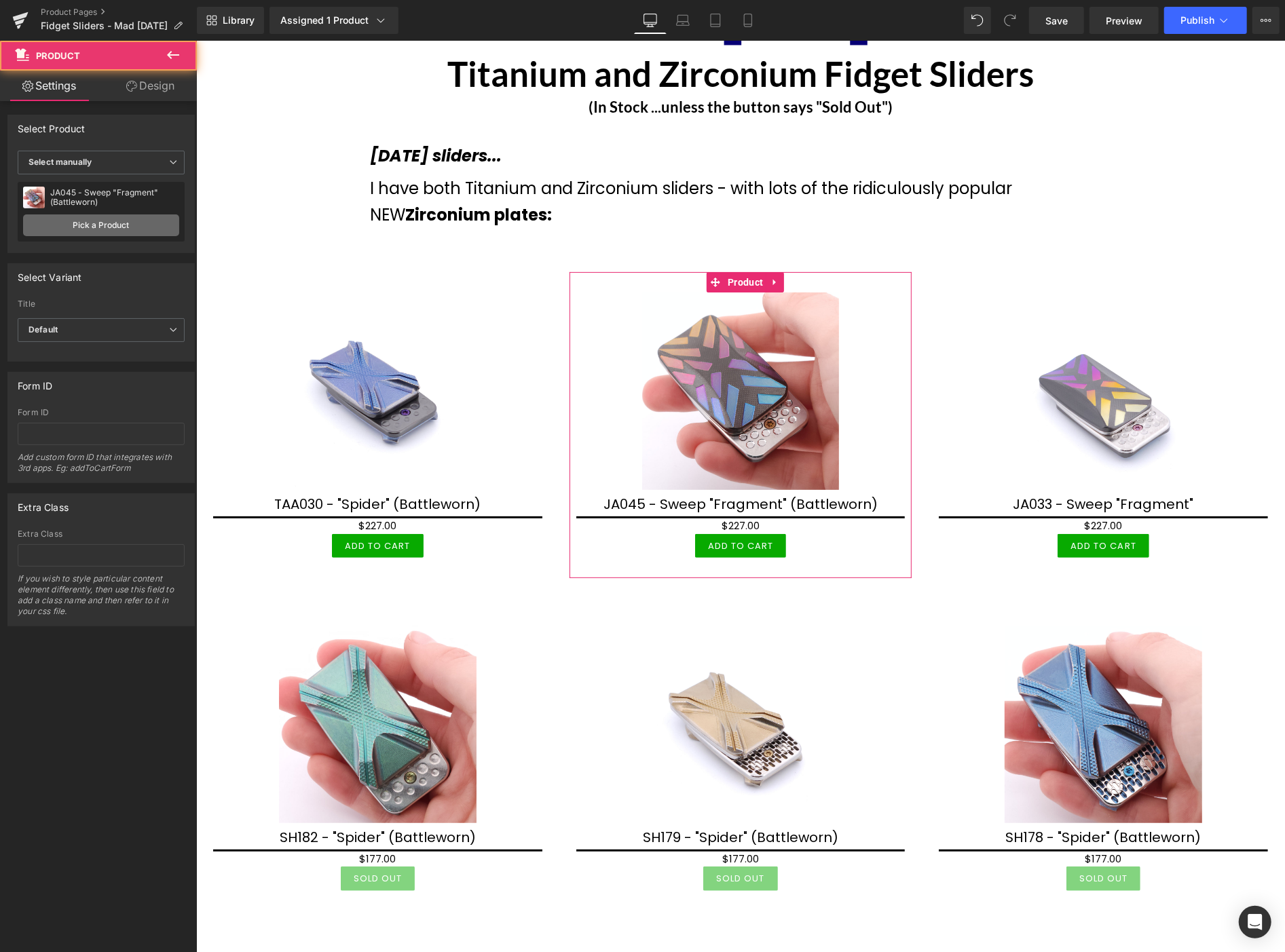
click at [130, 220] on link "Pick a Product" at bounding box center [102, 225] width 157 height 22
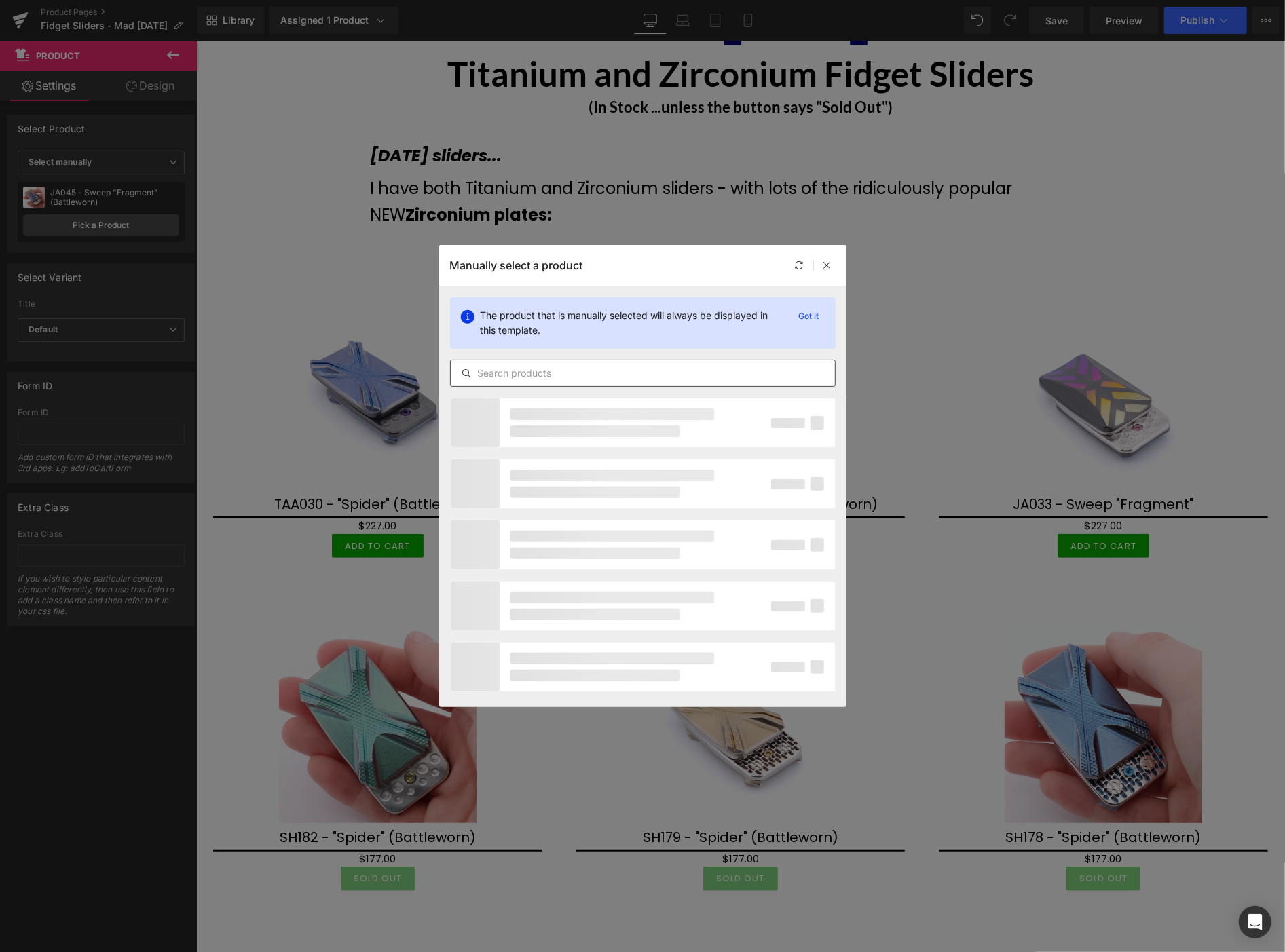
click at [511, 372] on input "text" at bounding box center [643, 373] width 385 height 17
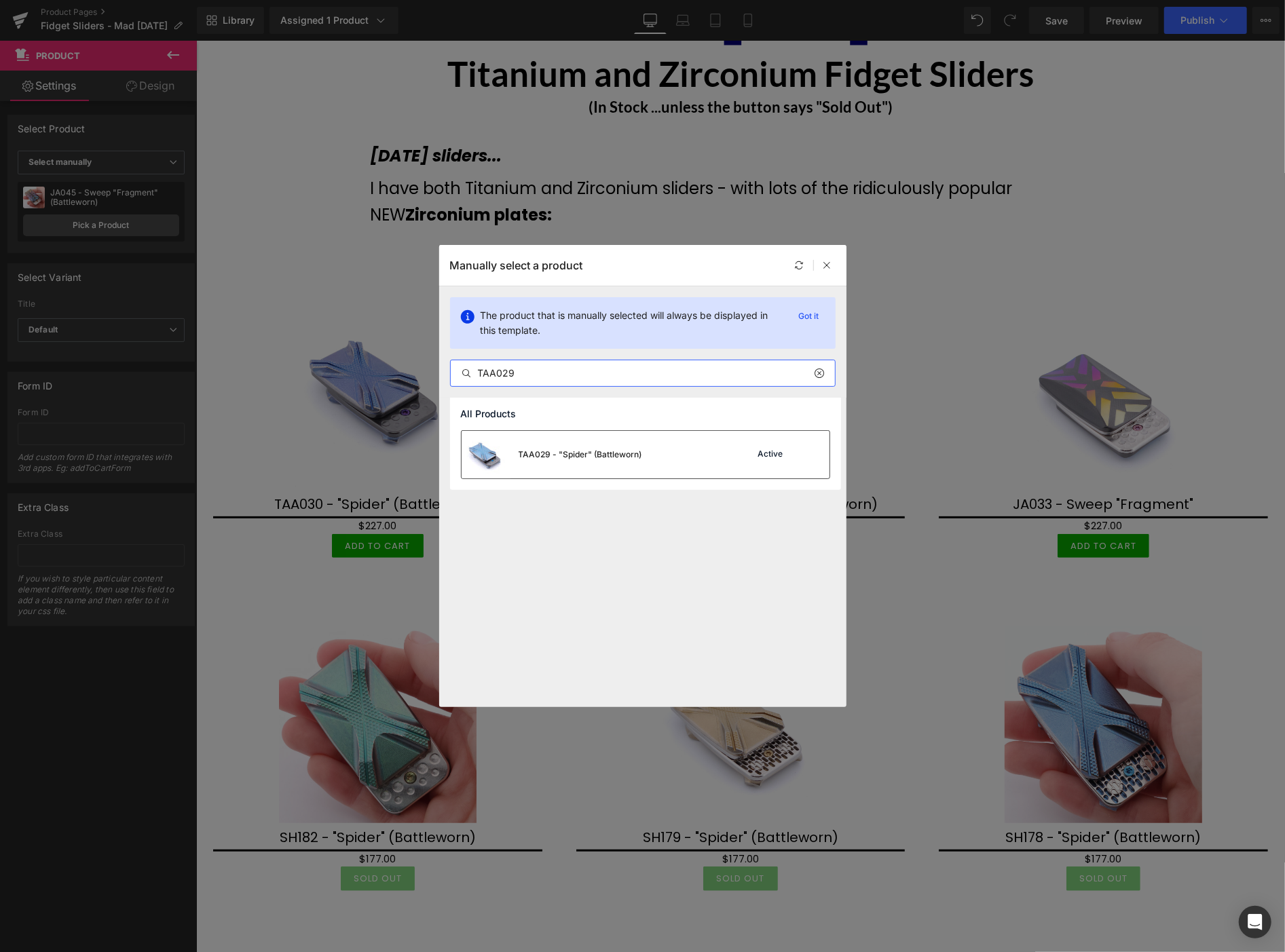
type input "TAA029"
click at [547, 451] on div "TAA029 - "Spider" (Battleworn)" at bounding box center [580, 454] width 123 height 12
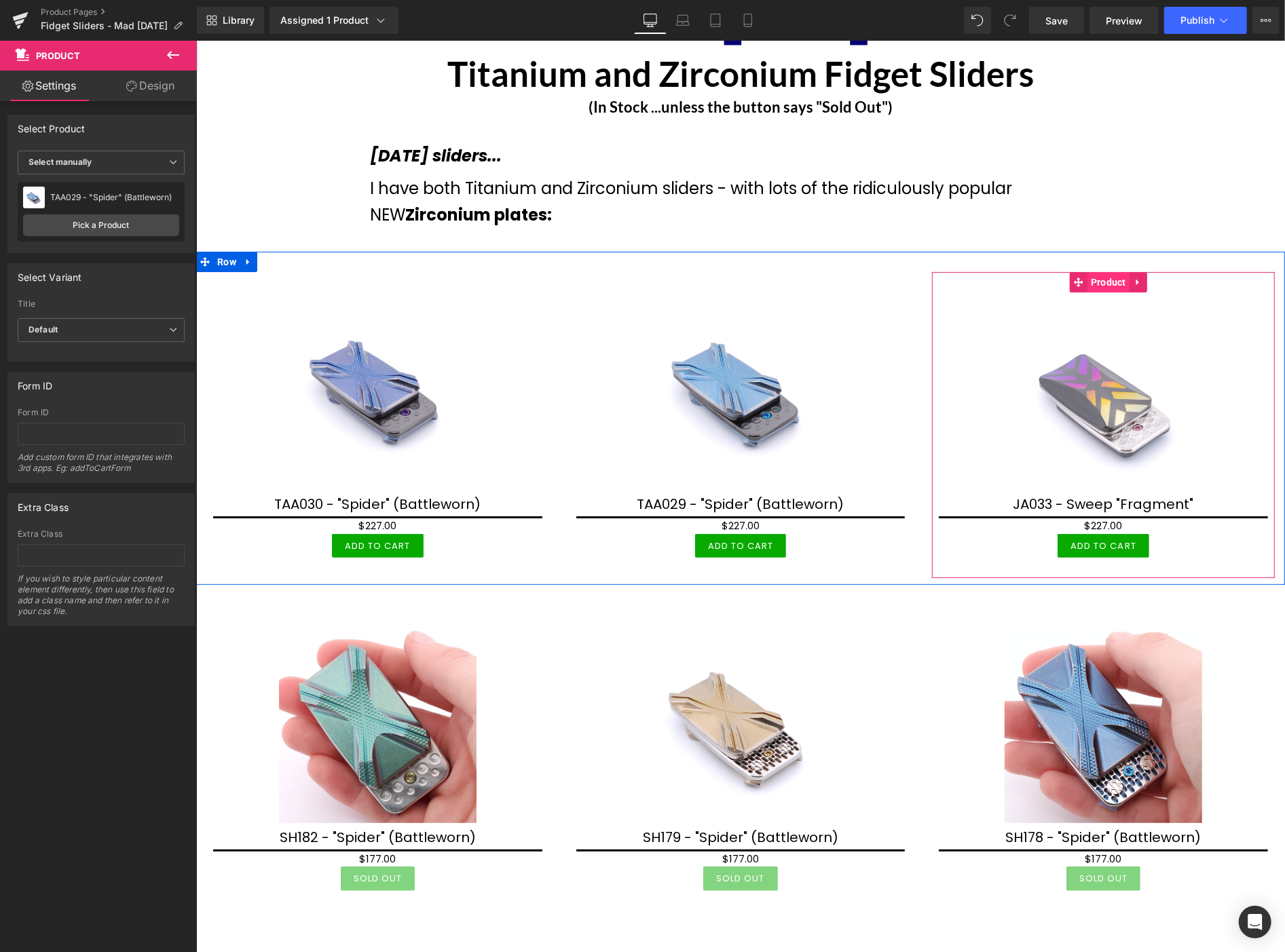
click at [1095, 286] on span "Product" at bounding box center [1107, 281] width 42 height 21
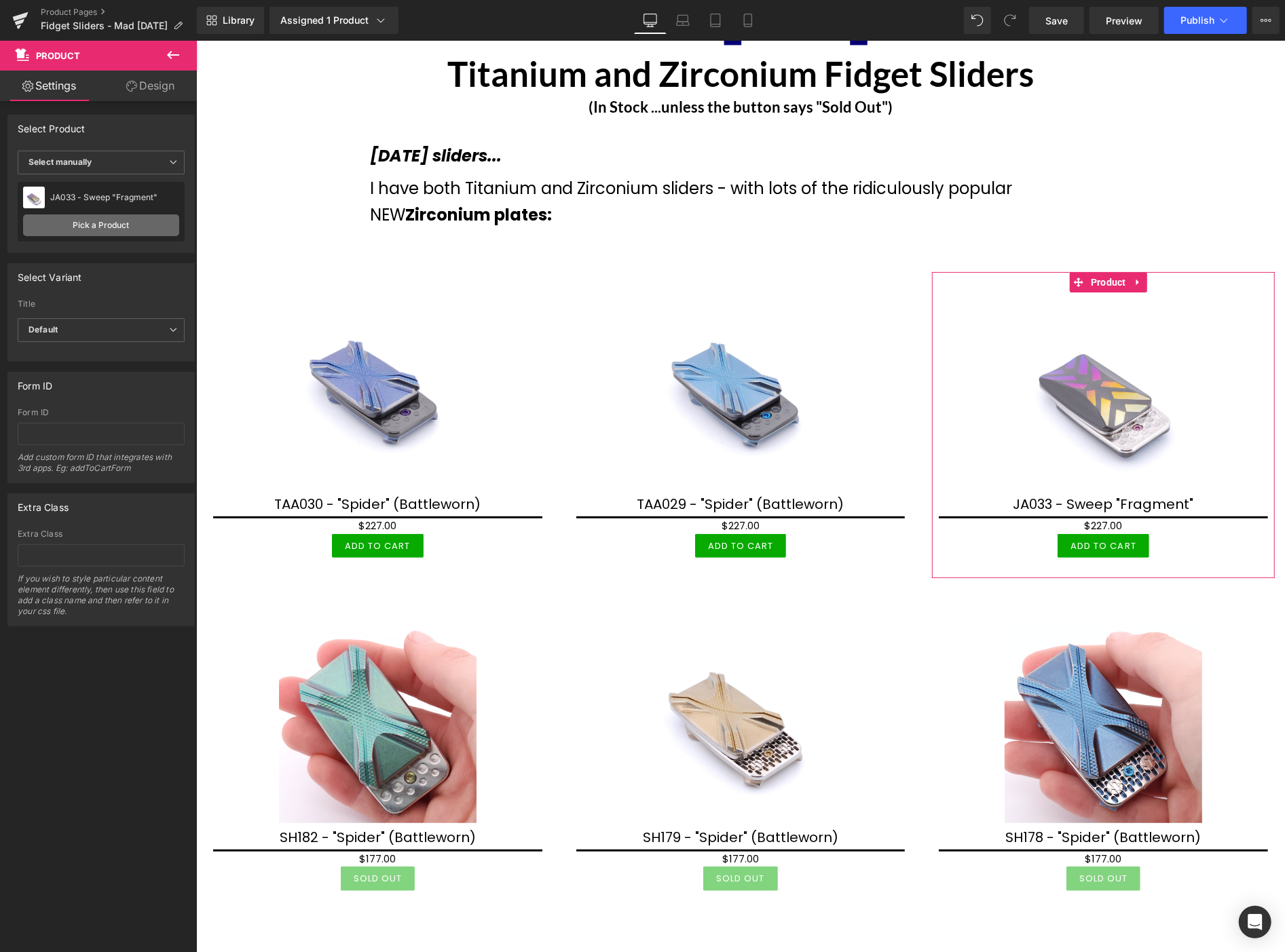
click at [78, 226] on link "Pick a Product" at bounding box center [102, 225] width 157 height 22
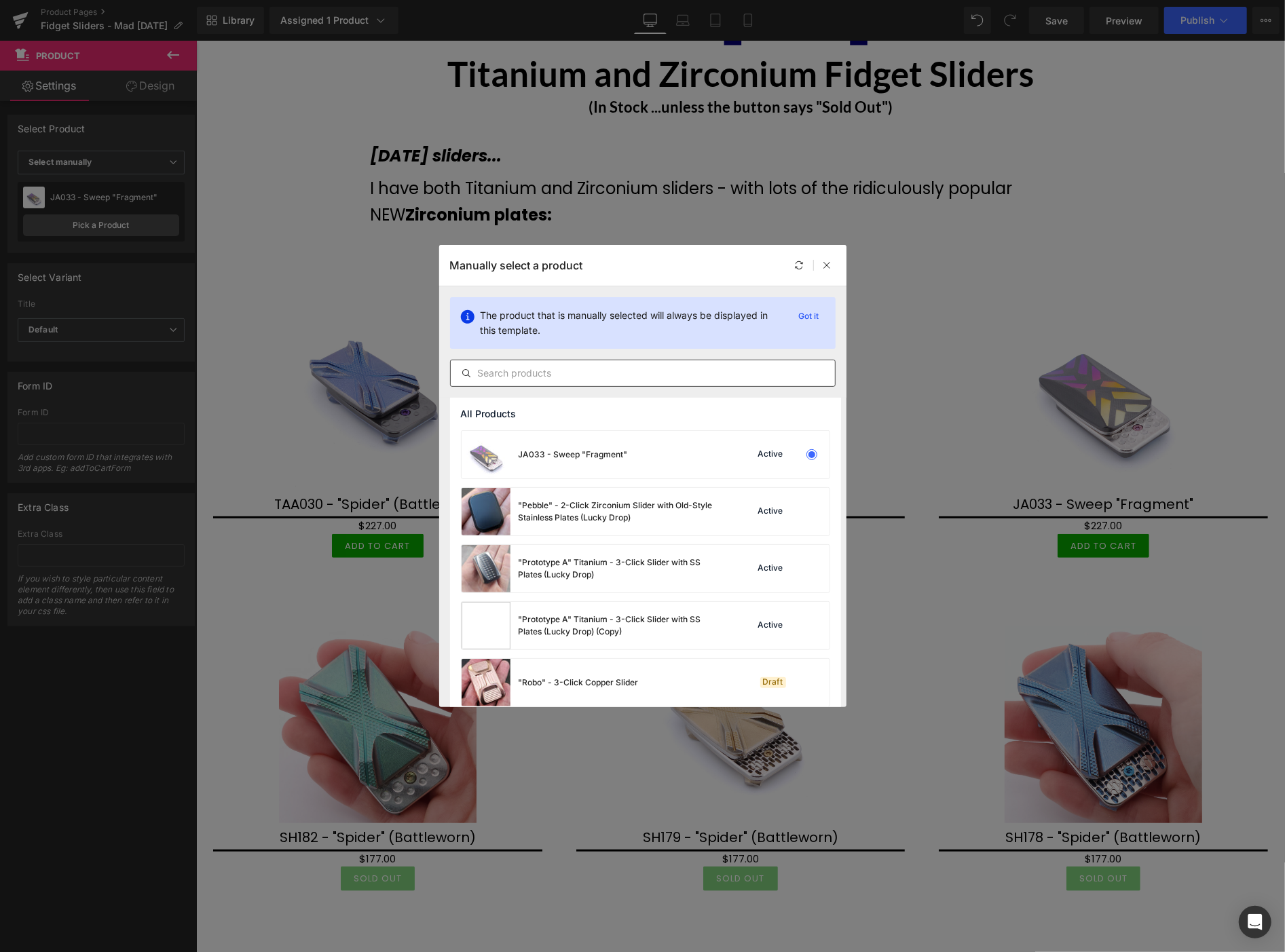
click at [507, 371] on input "text" at bounding box center [643, 373] width 385 height 17
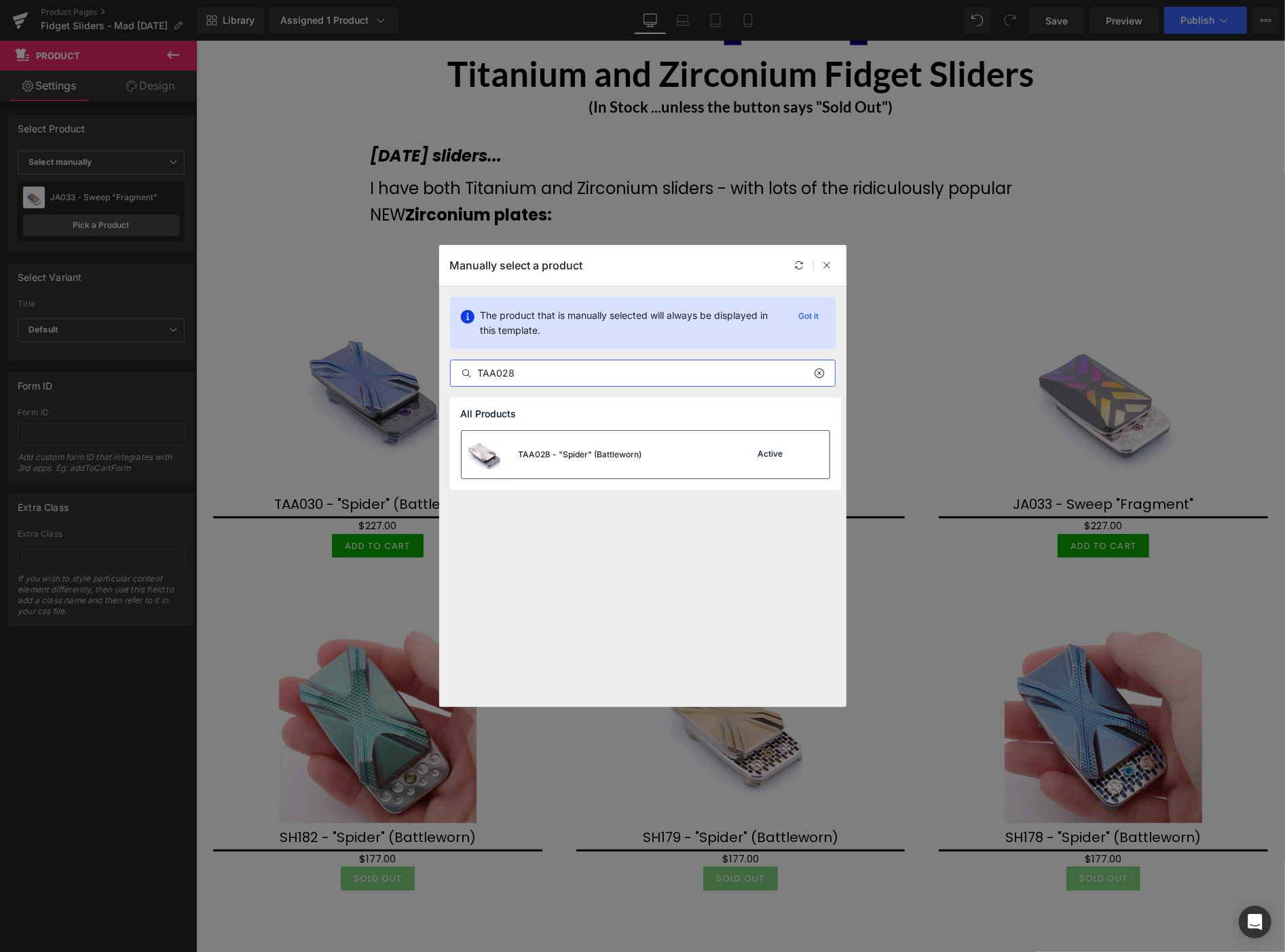
type input "TAA028"
click at [581, 459] on div "TAA028 - "Spider" (Battleworn)" at bounding box center [580, 454] width 123 height 12
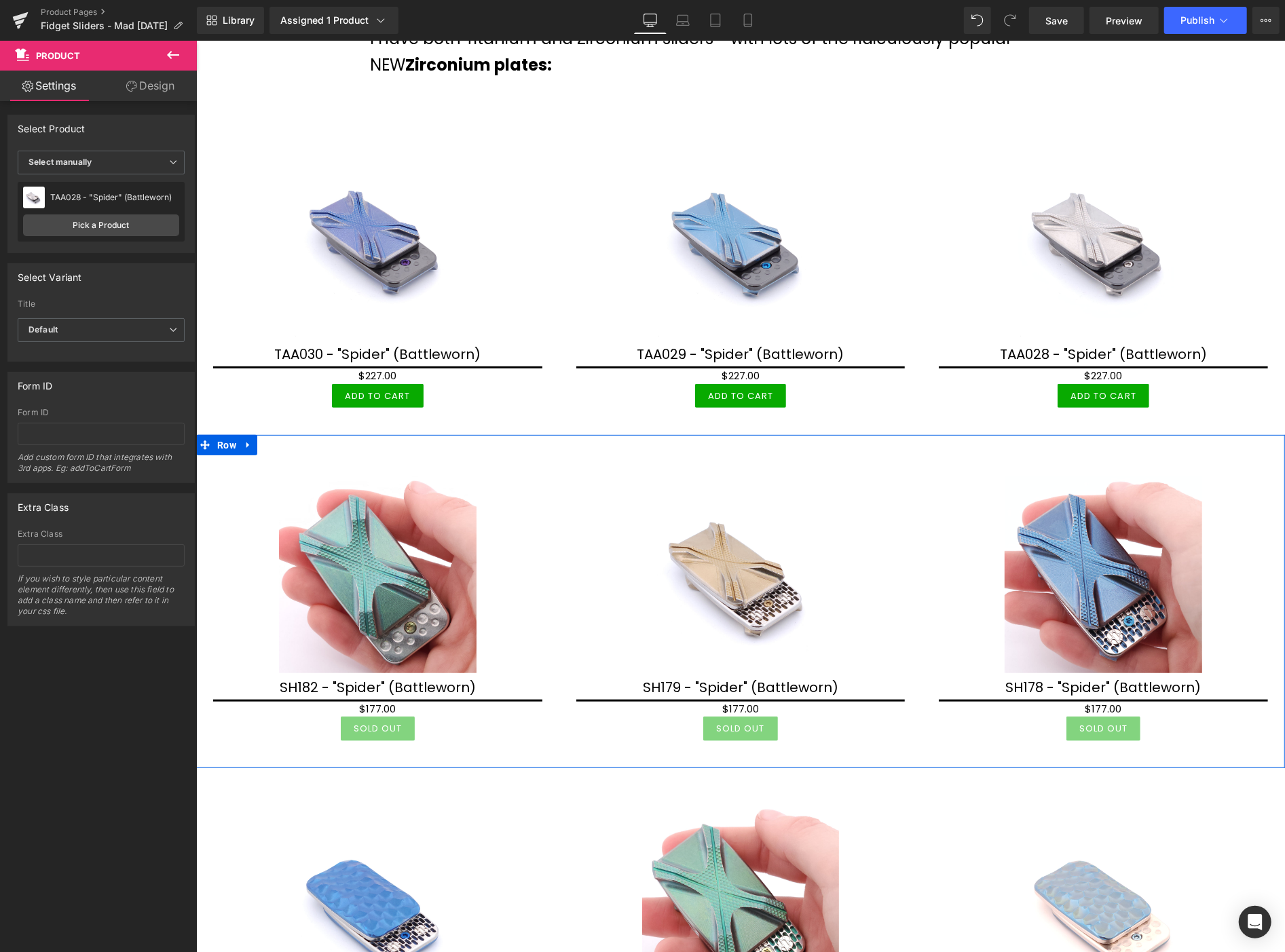
scroll to position [301, 0]
click at [380, 465] on span "Product" at bounding box center [382, 464] width 42 height 21
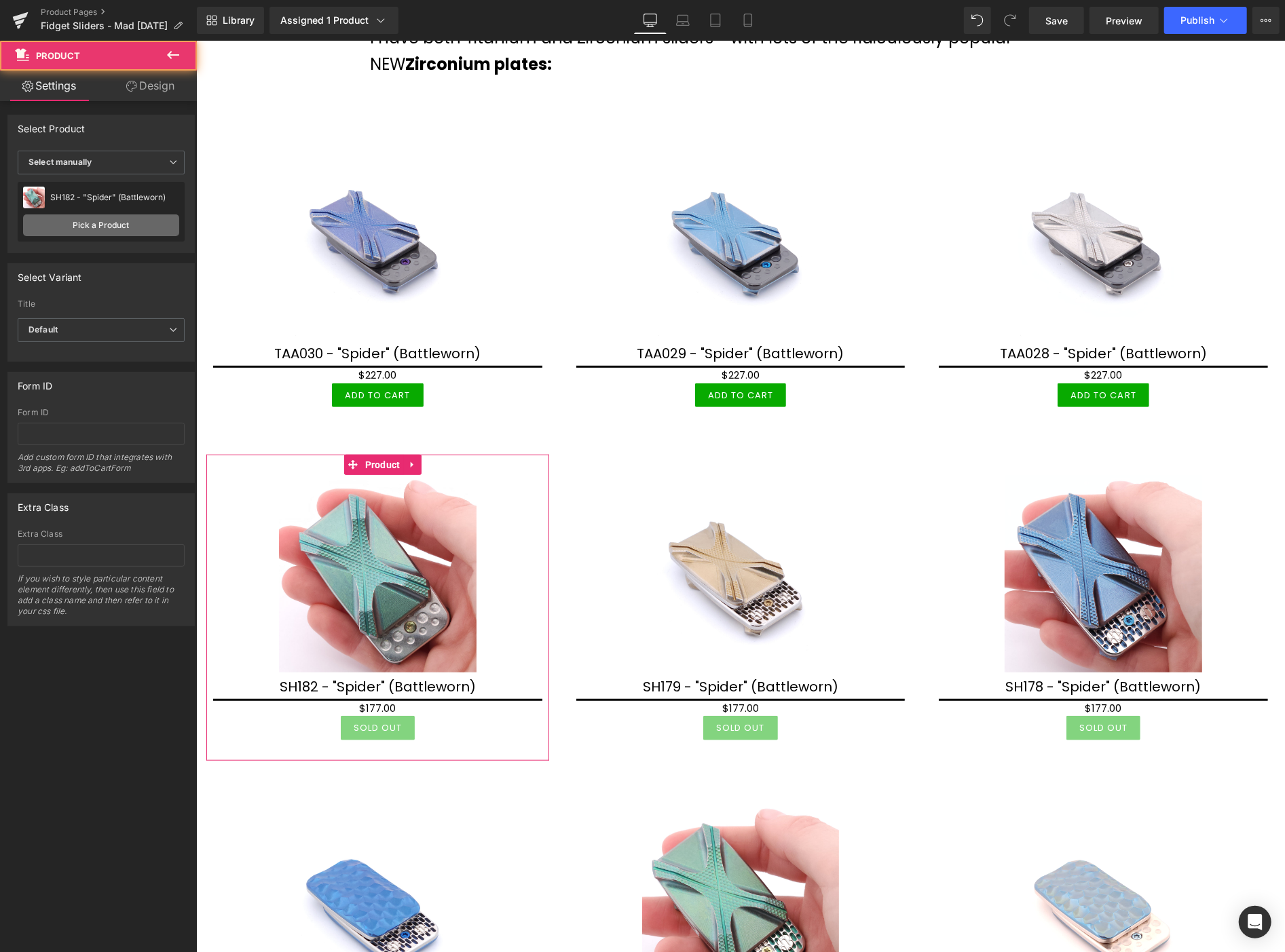
click at [125, 225] on link "Pick a Product" at bounding box center [102, 225] width 157 height 22
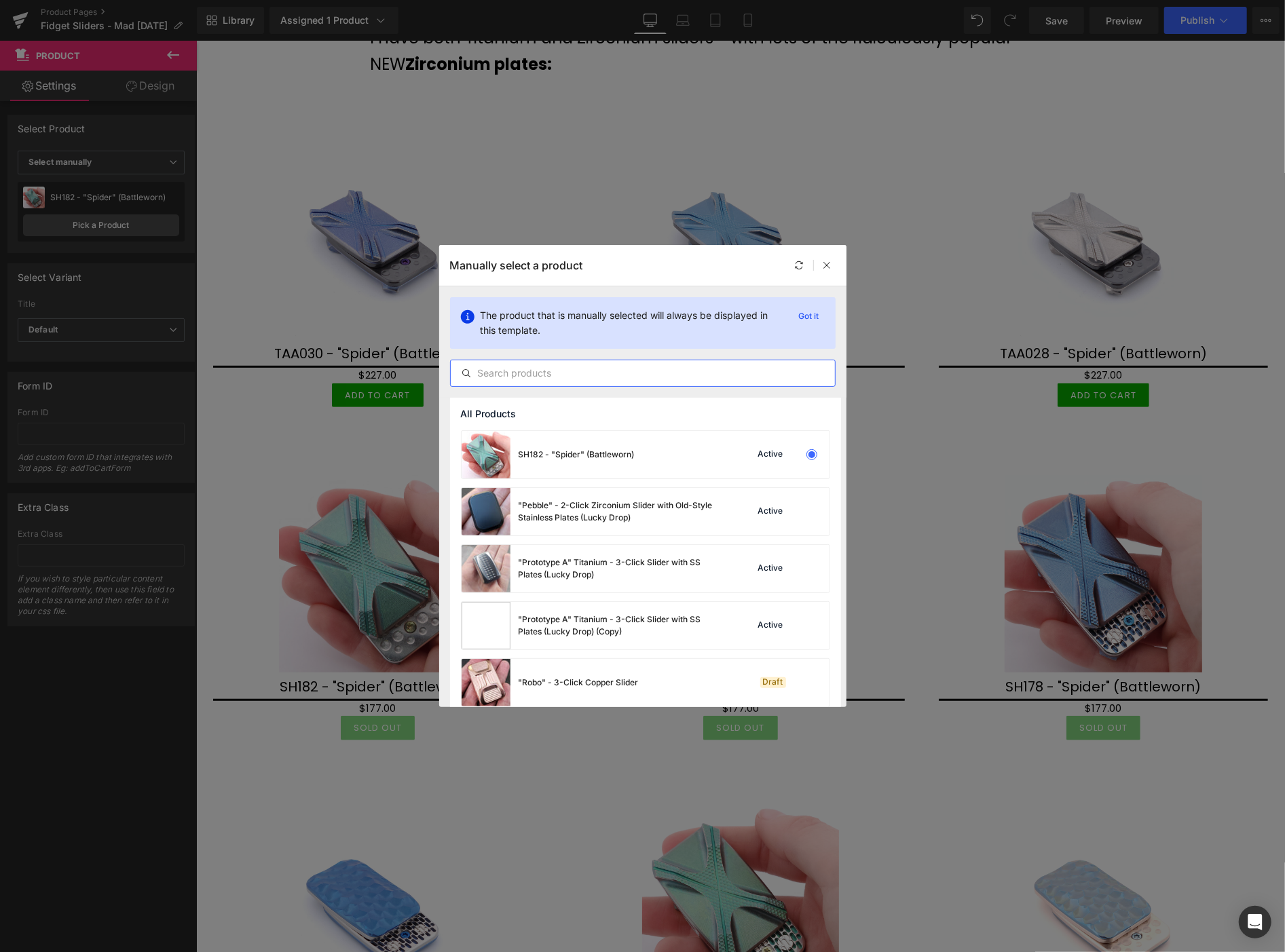
click at [504, 374] on input "text" at bounding box center [643, 373] width 385 height 17
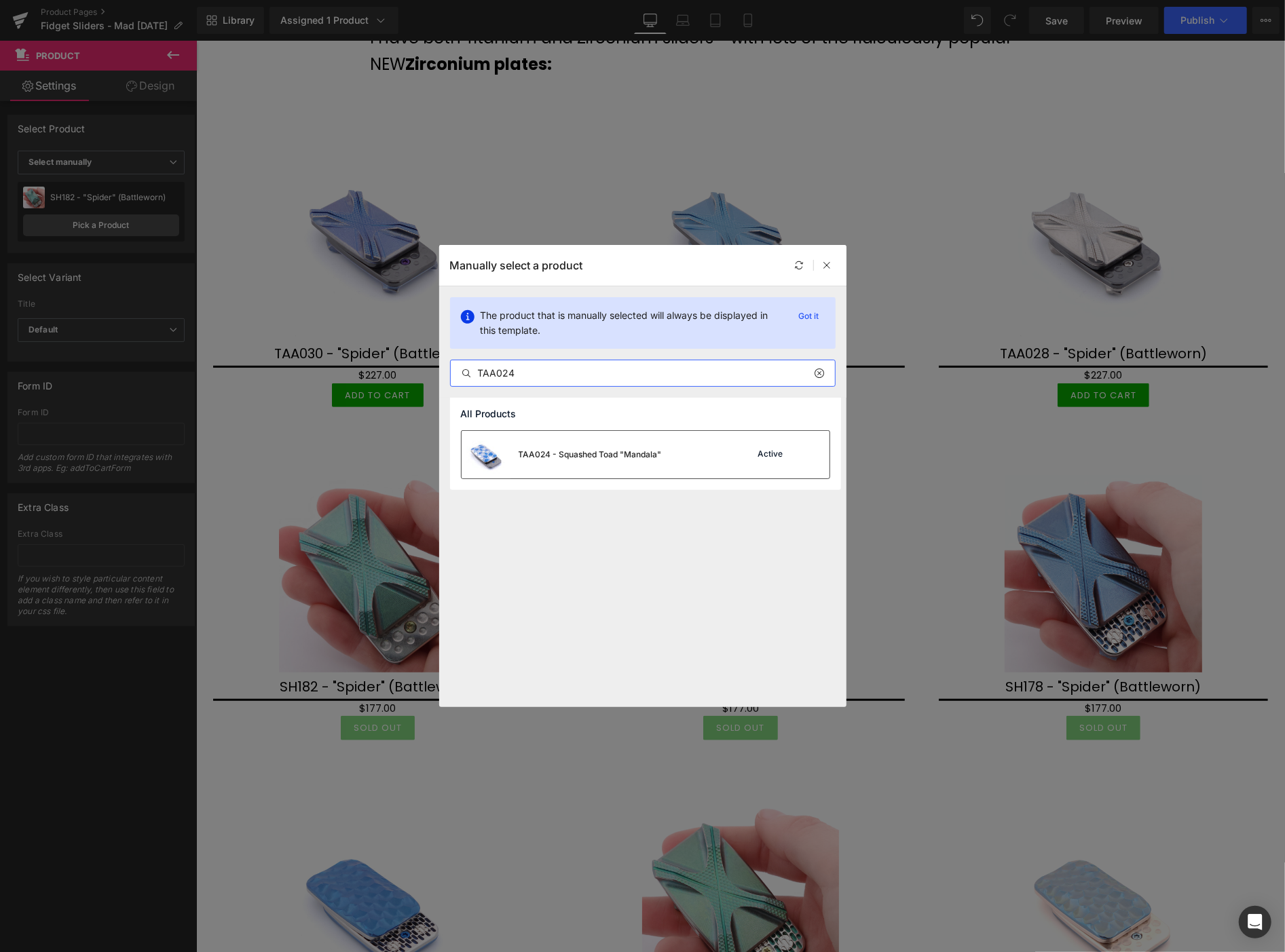
type input "TAA024"
click at [574, 434] on div "TAA024 - Squashed Toad "Mandala"" at bounding box center [562, 454] width 201 height 48
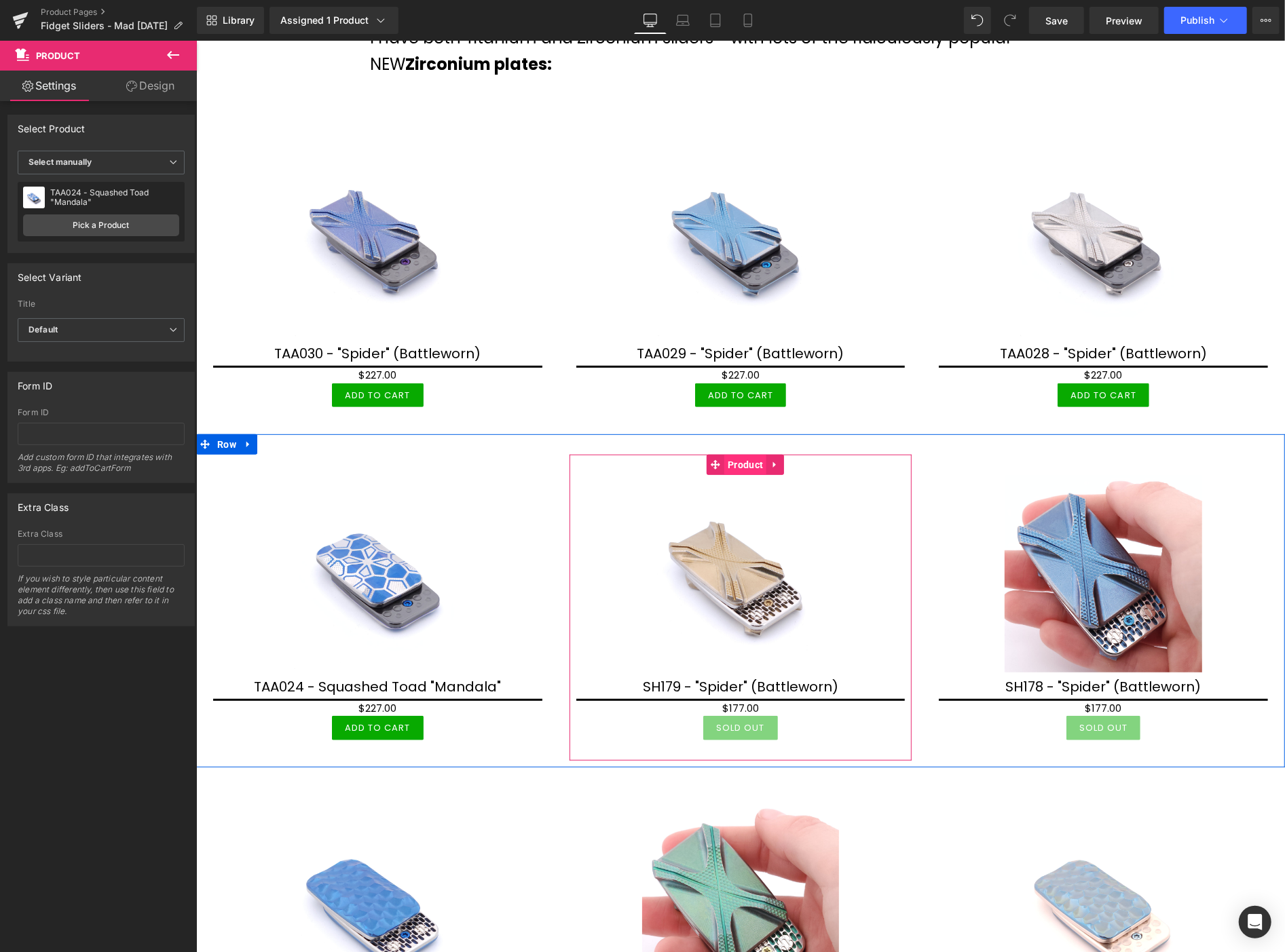
click at [735, 461] on span "Product" at bounding box center [744, 464] width 42 height 21
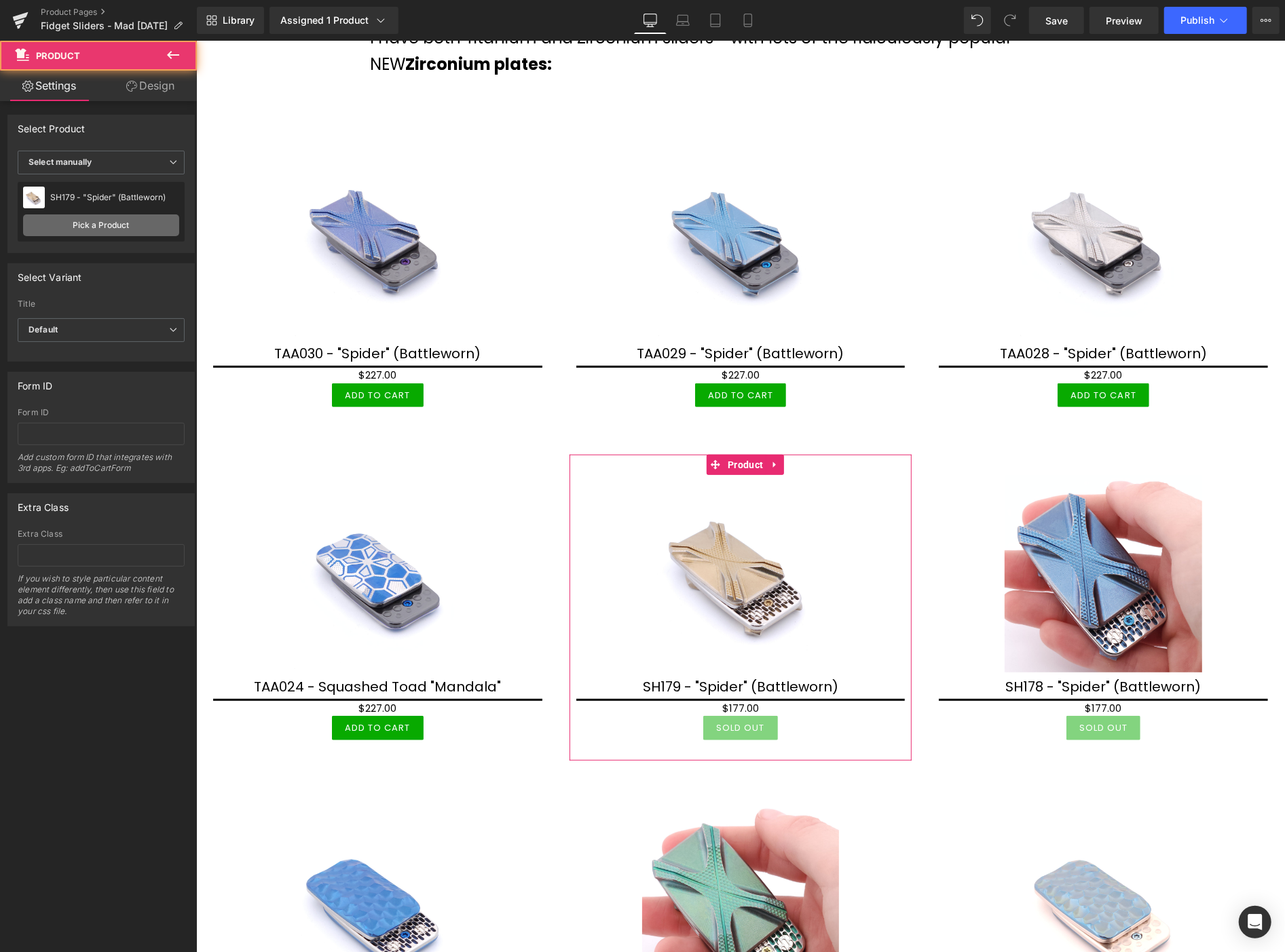
click at [107, 226] on link "Pick a Product" at bounding box center [102, 225] width 157 height 22
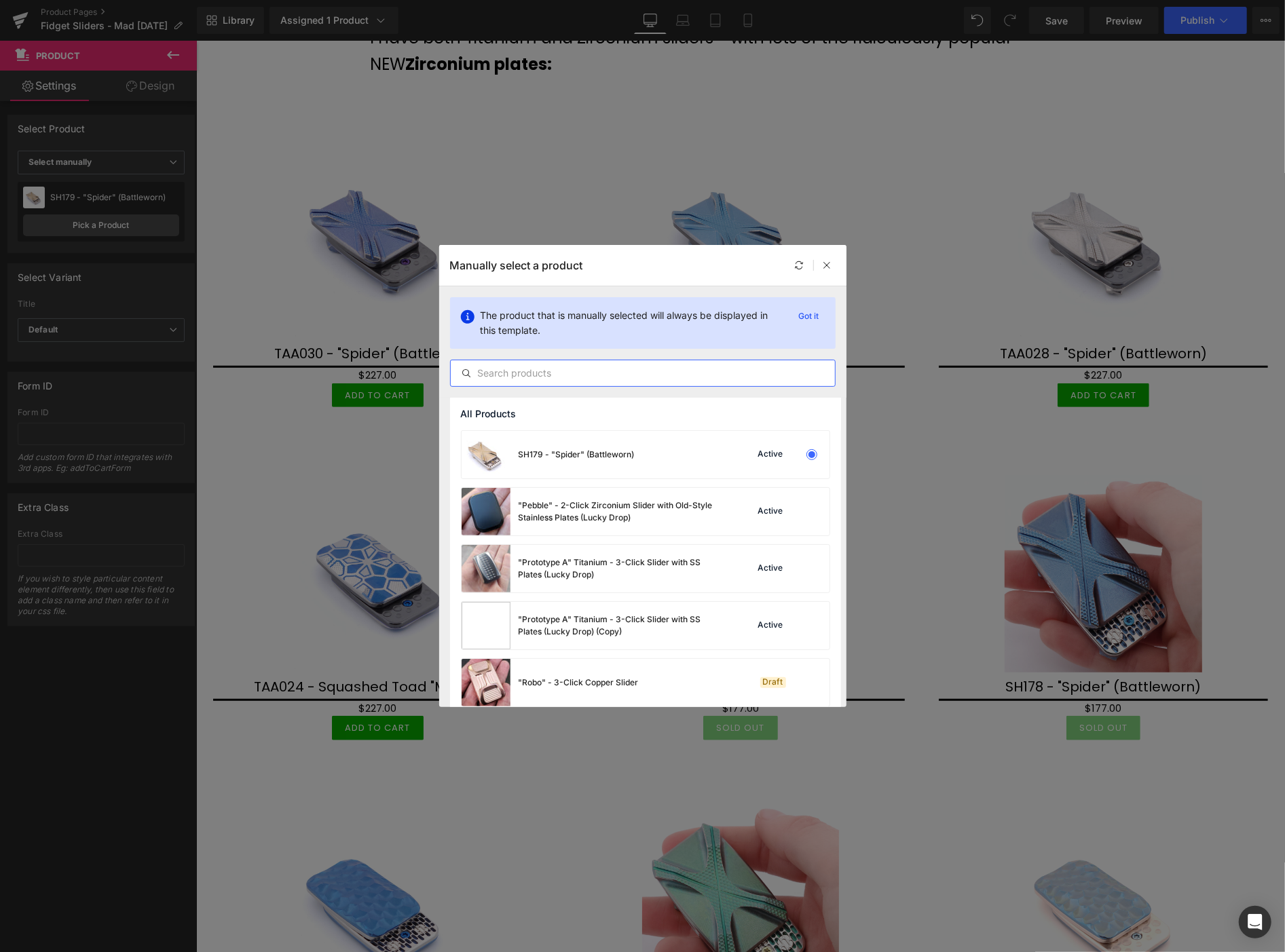
click at [555, 373] on input "text" at bounding box center [643, 373] width 385 height 17
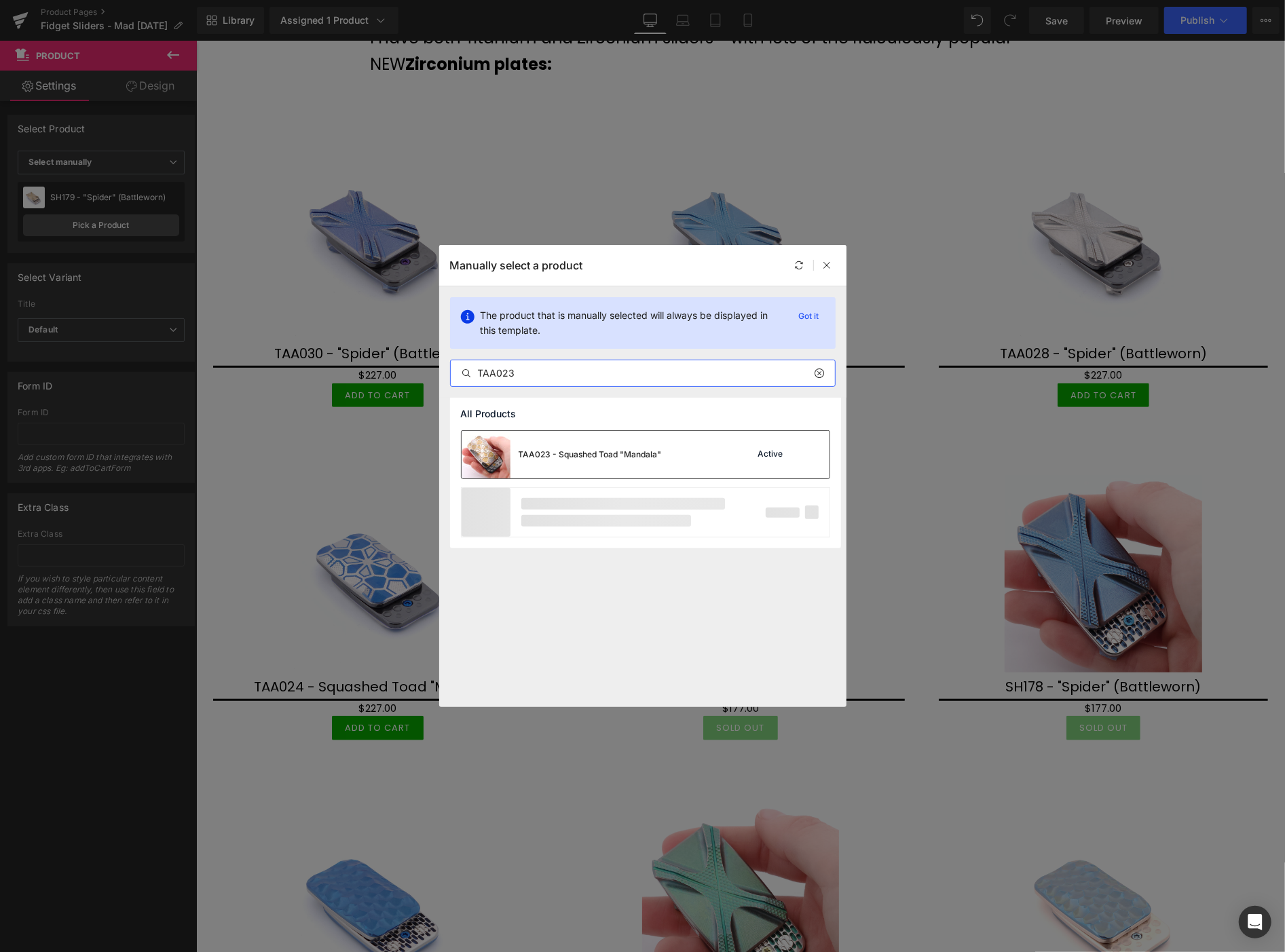
type input "TAA023"
click at [590, 443] on div "TAA023 - Squashed Toad "Mandala"" at bounding box center [562, 454] width 201 height 48
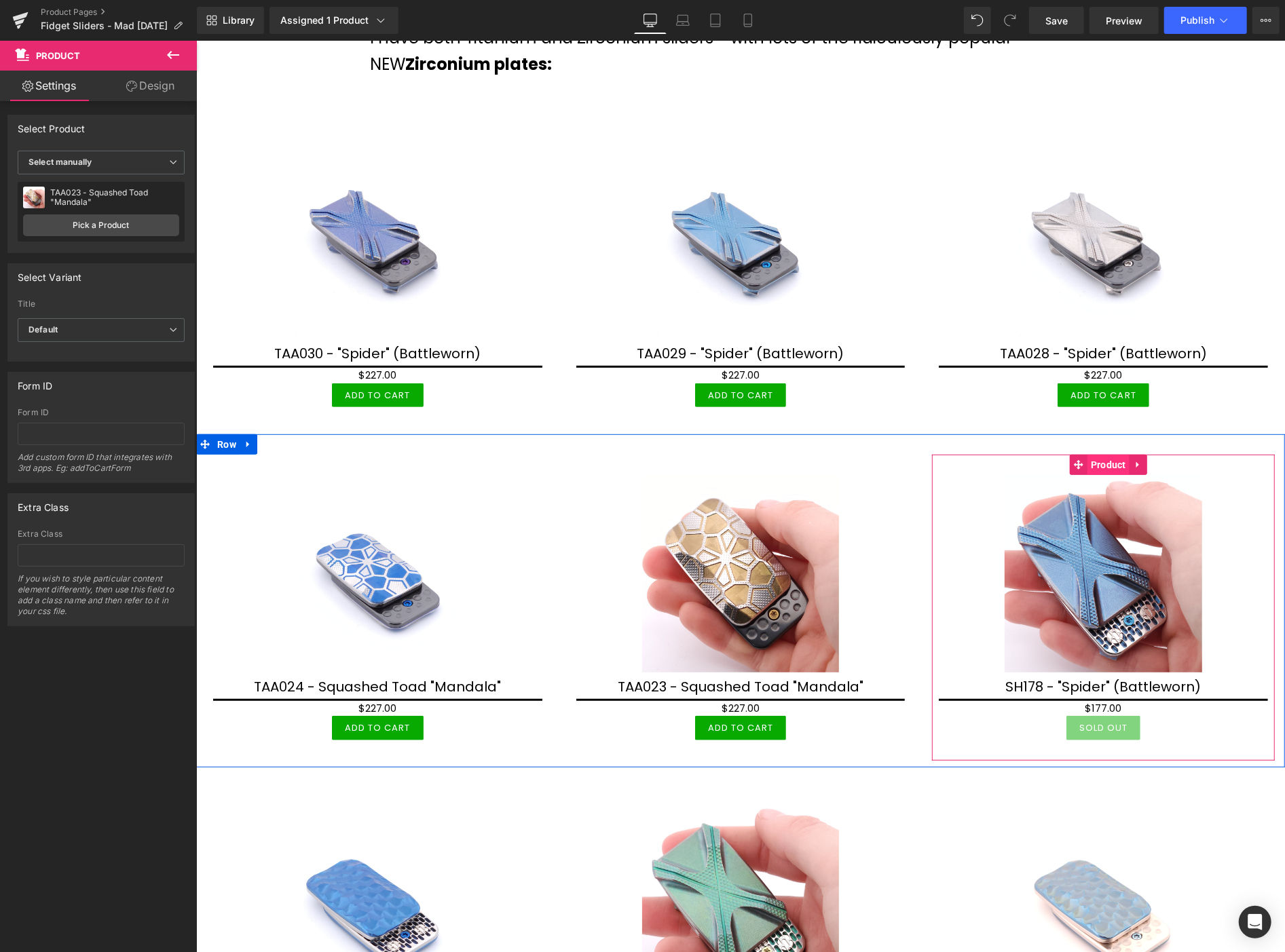
click at [1091, 463] on span "Product" at bounding box center [1107, 464] width 42 height 21
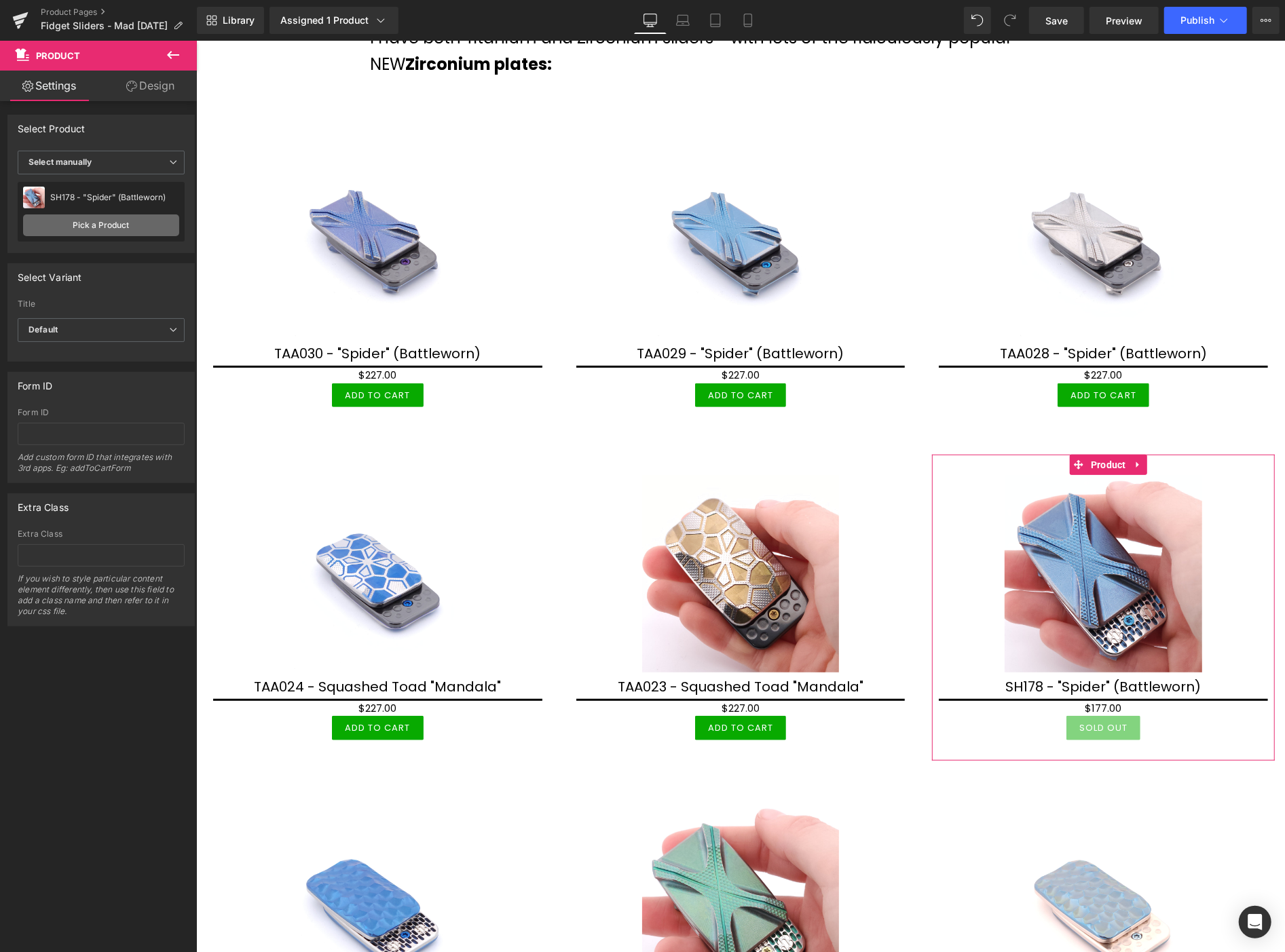
click at [136, 221] on link "Pick a Product" at bounding box center [102, 225] width 157 height 22
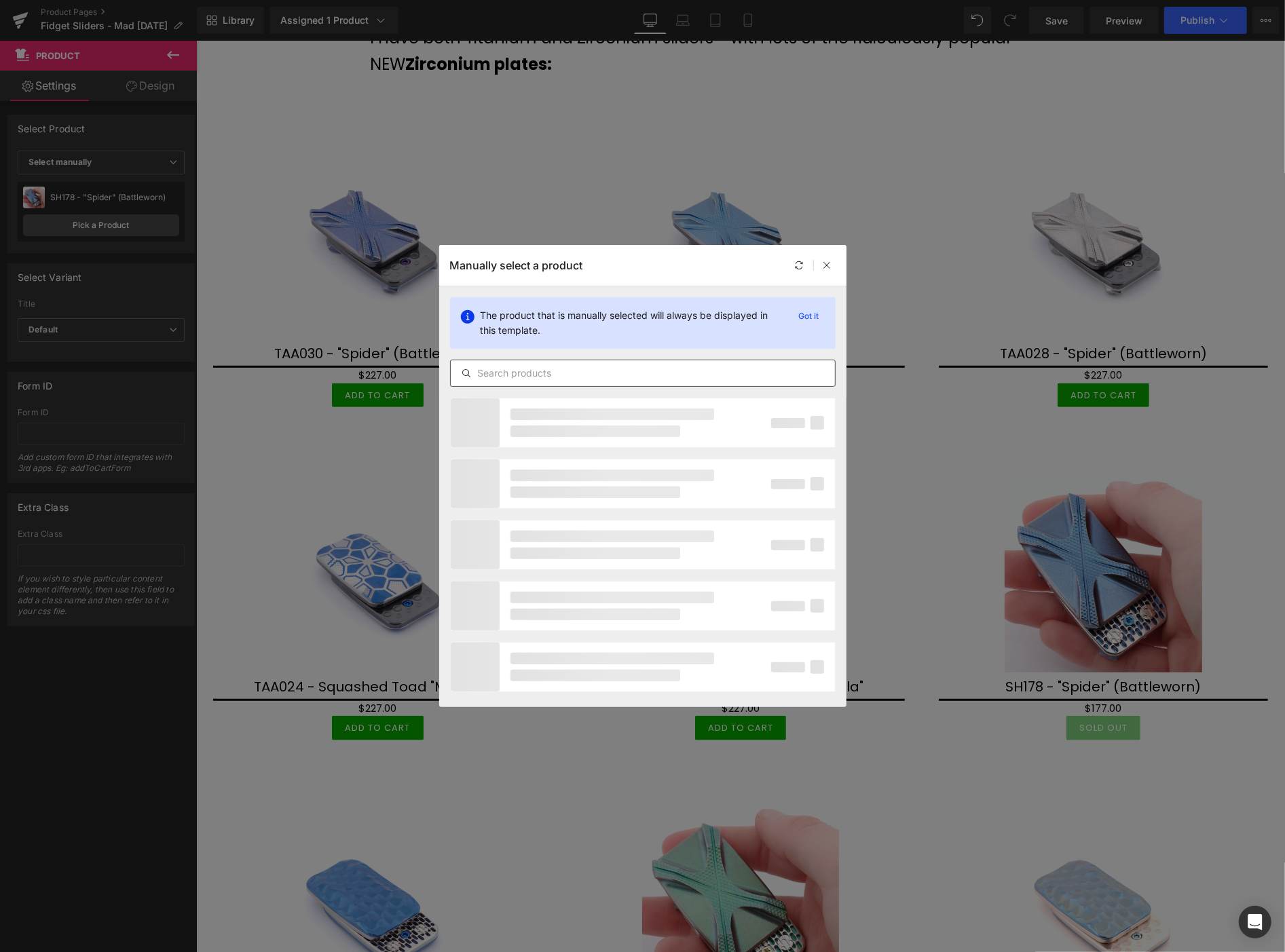
click at [486, 378] on input "text" at bounding box center [643, 373] width 385 height 17
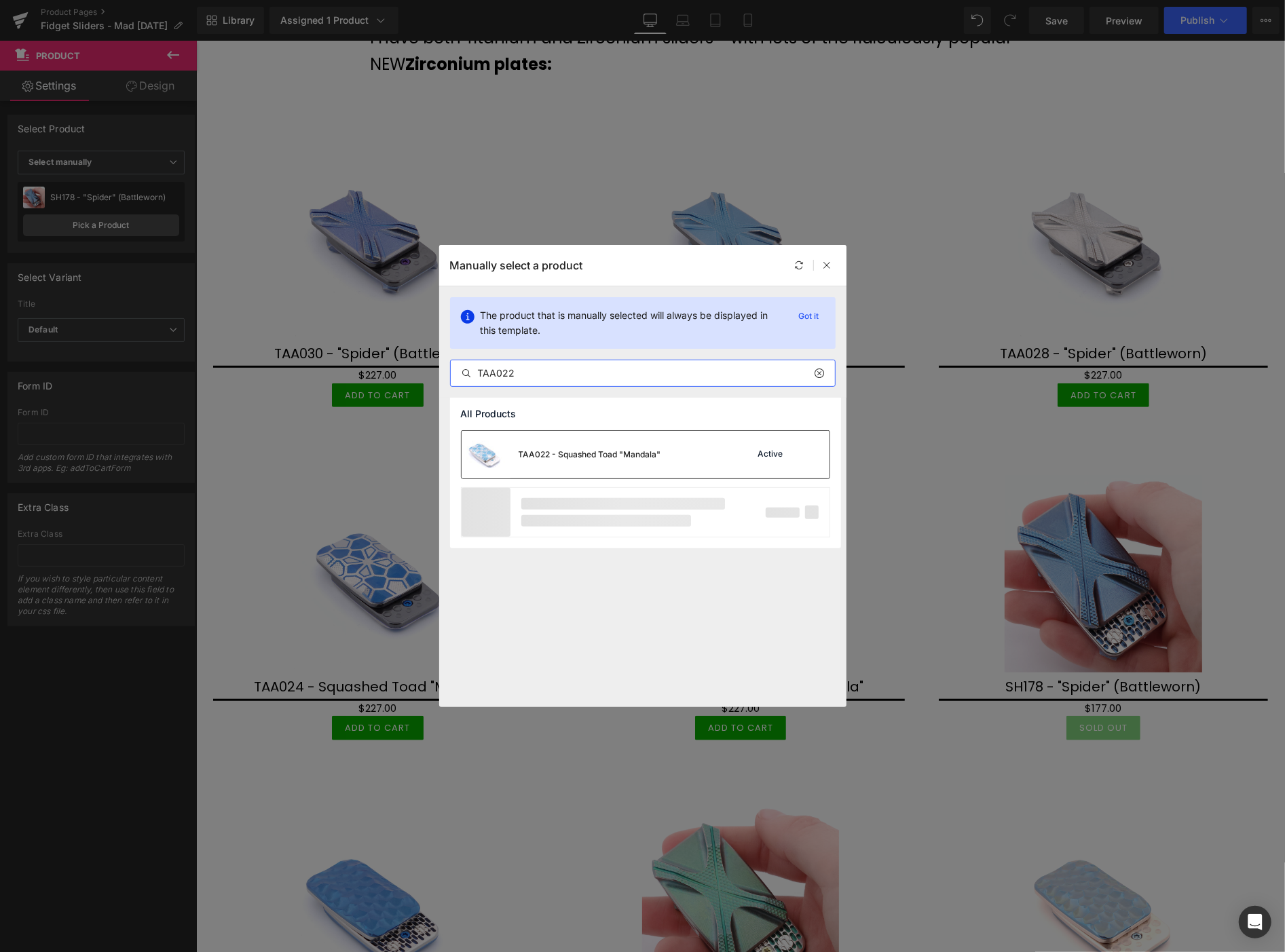
type input "TAA022"
click at [568, 450] on div "TAA022 - Squashed Toad "Mandala"" at bounding box center [590, 454] width 143 height 12
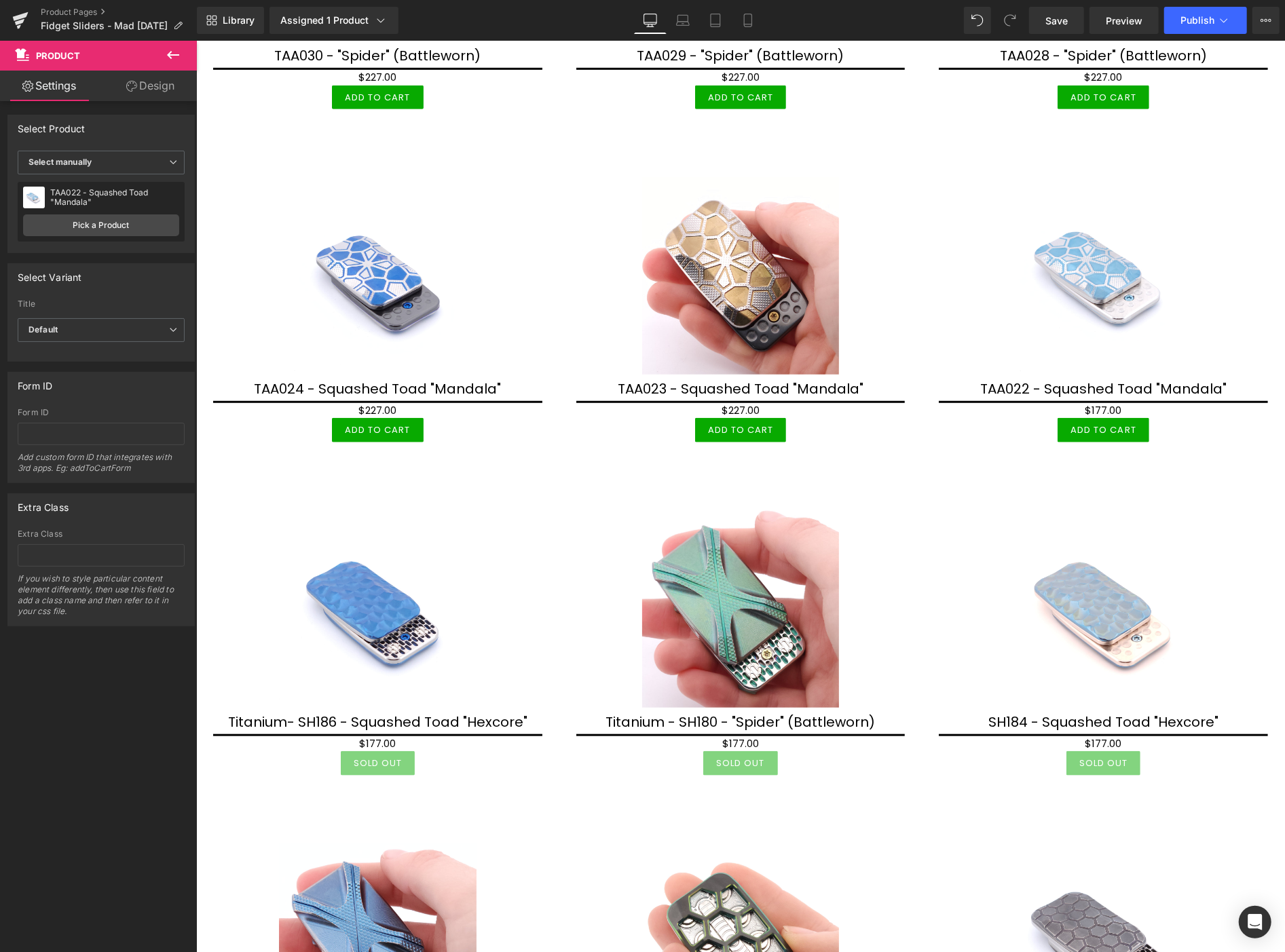
scroll to position [603, 0]
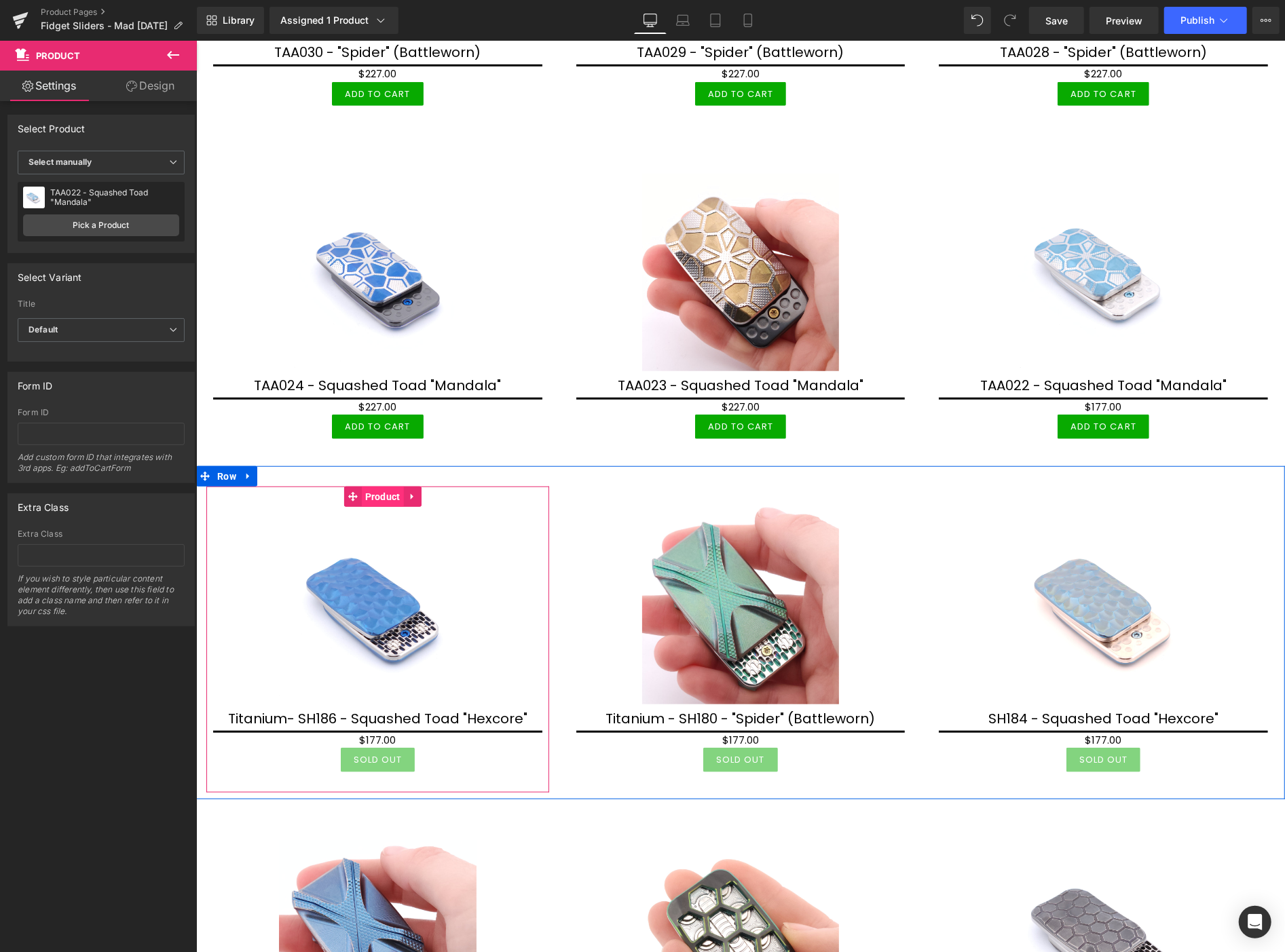
click at [378, 488] on span "Product" at bounding box center [382, 496] width 42 height 21
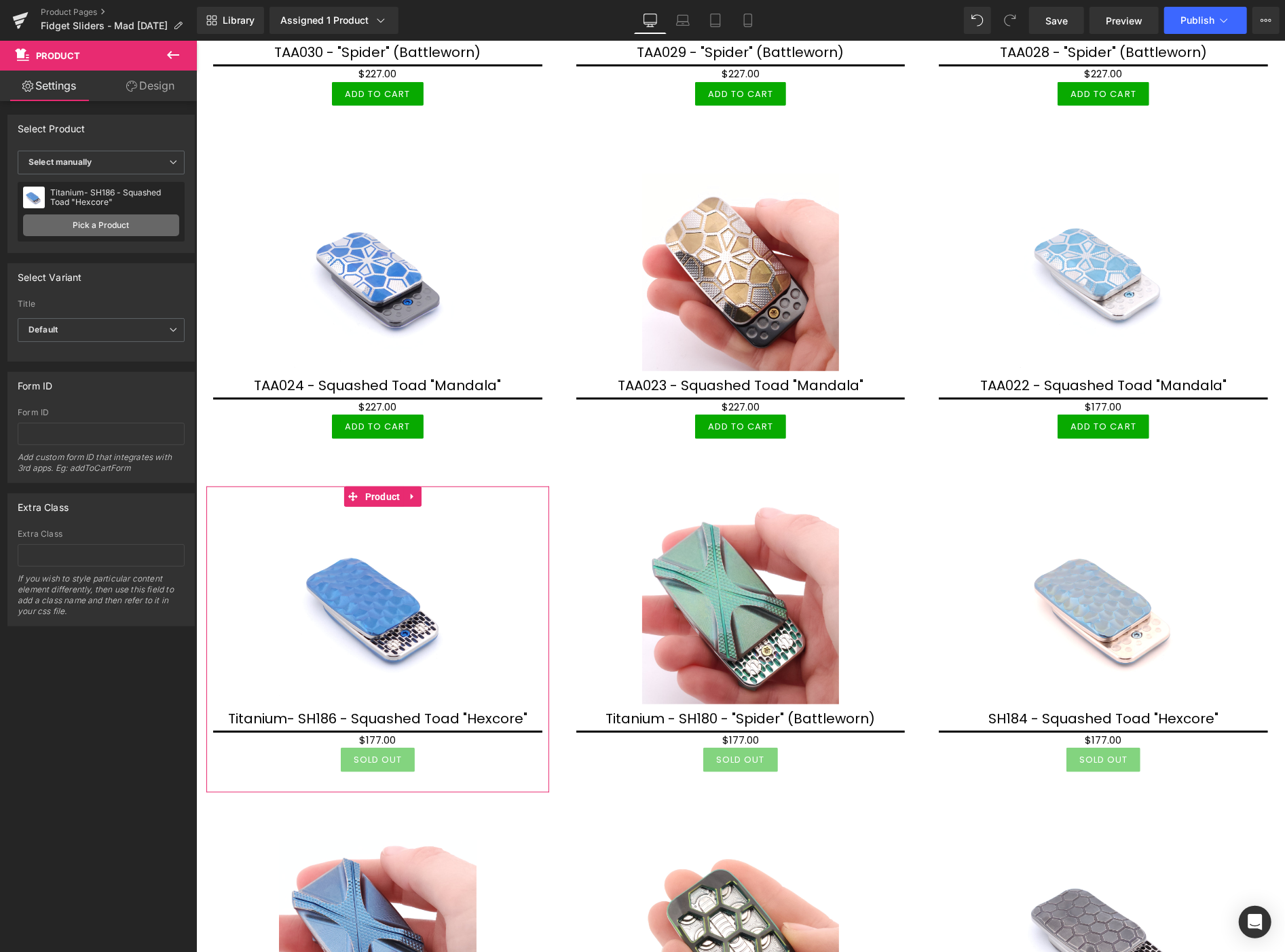
click at [99, 221] on link "Pick a Product" at bounding box center [102, 225] width 157 height 22
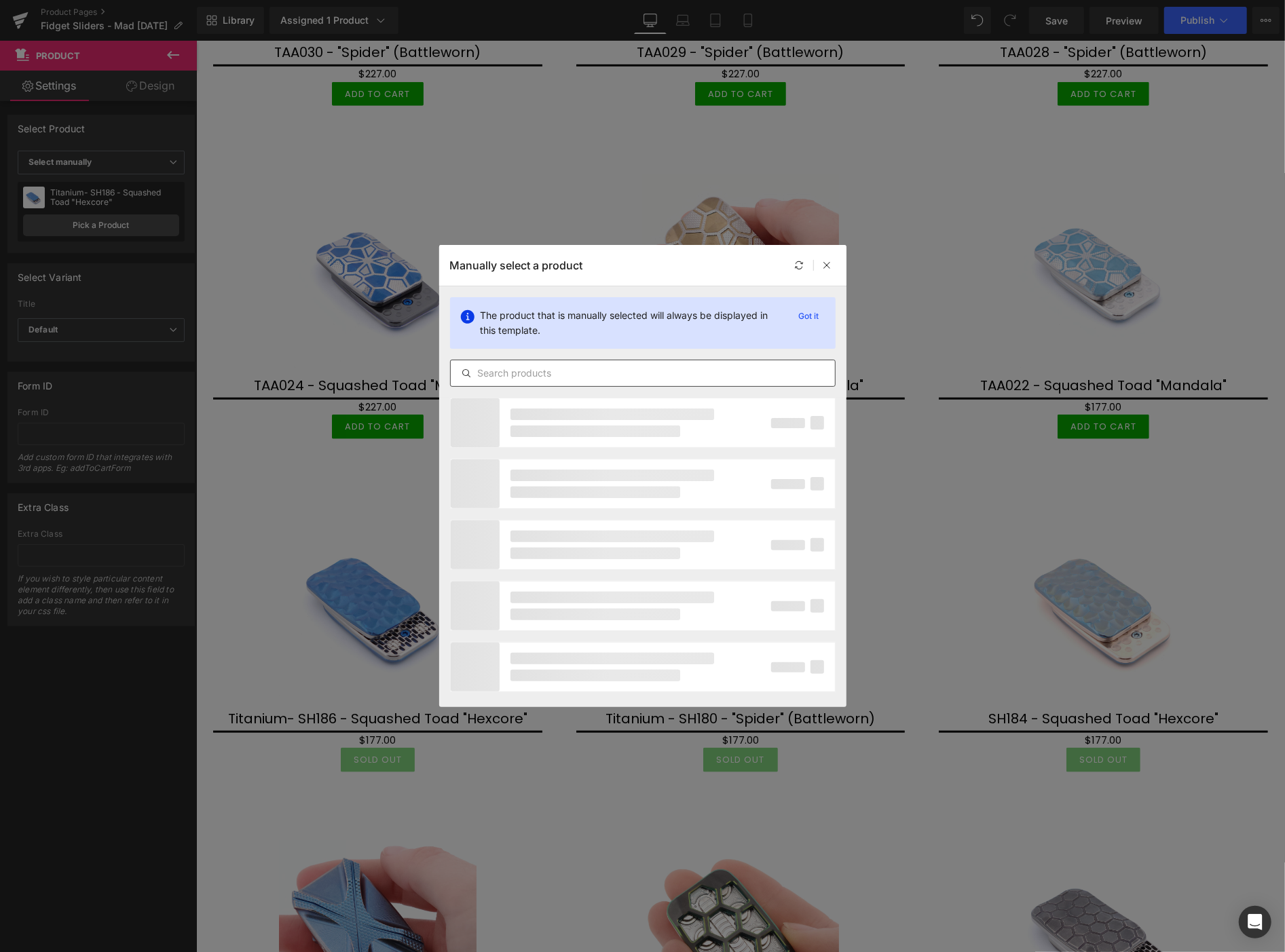
click at [544, 375] on input "text" at bounding box center [643, 373] width 385 height 17
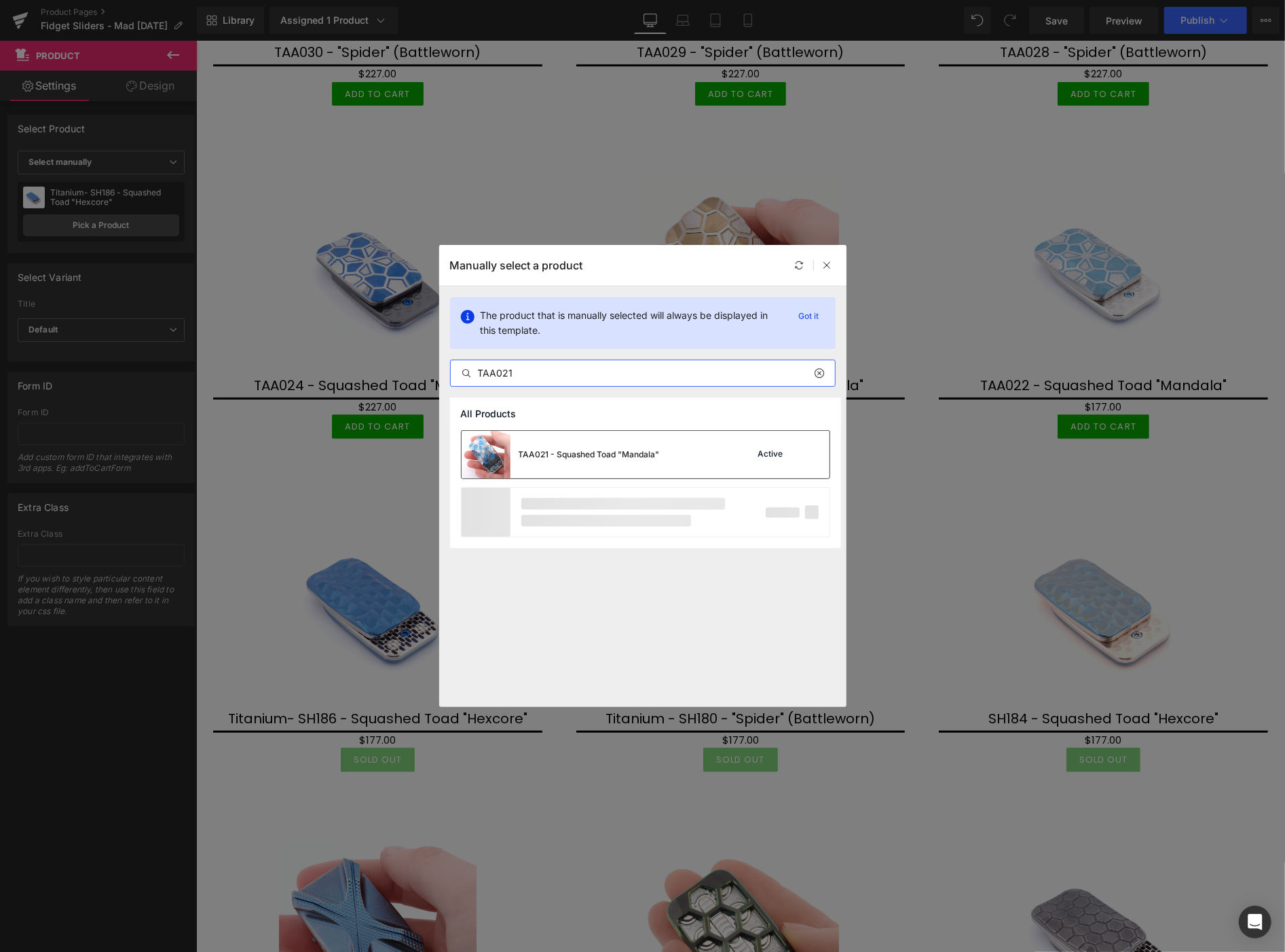
type input "TAA021"
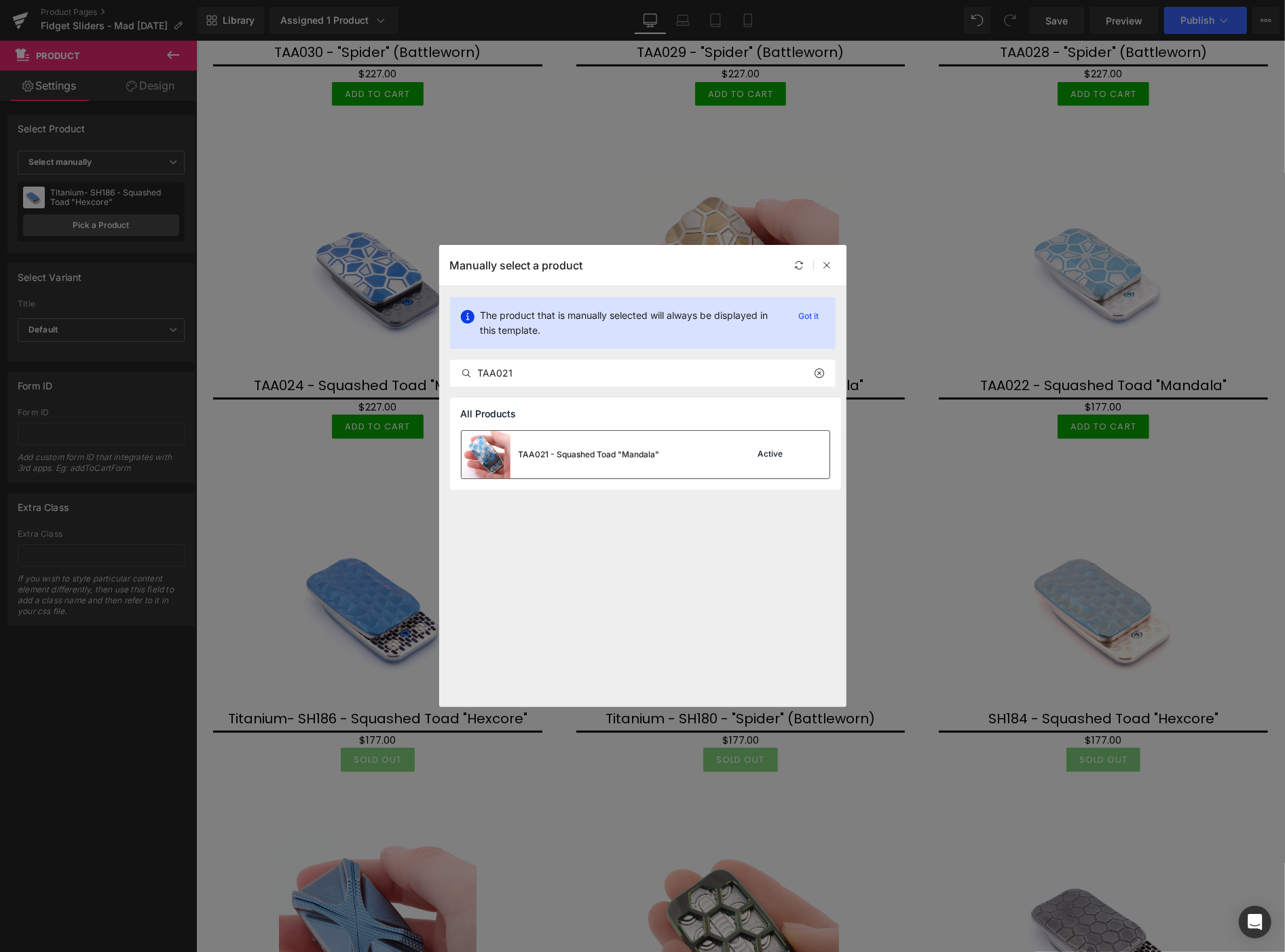
click at [541, 452] on div "TAA021 - Squashed Toad "Mandala"" at bounding box center [589, 454] width 141 height 12
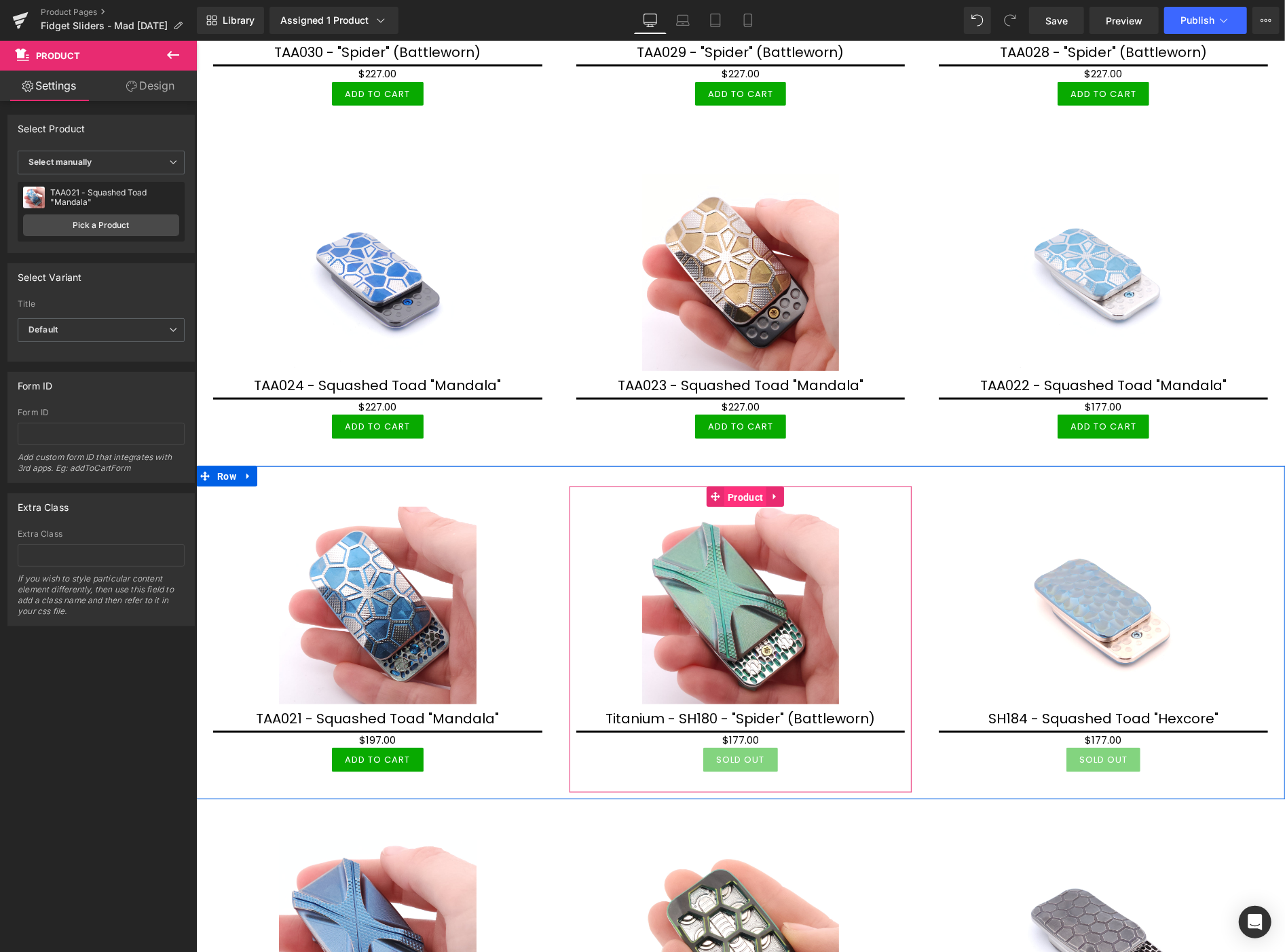
click at [747, 493] on span "Product" at bounding box center [744, 496] width 42 height 21
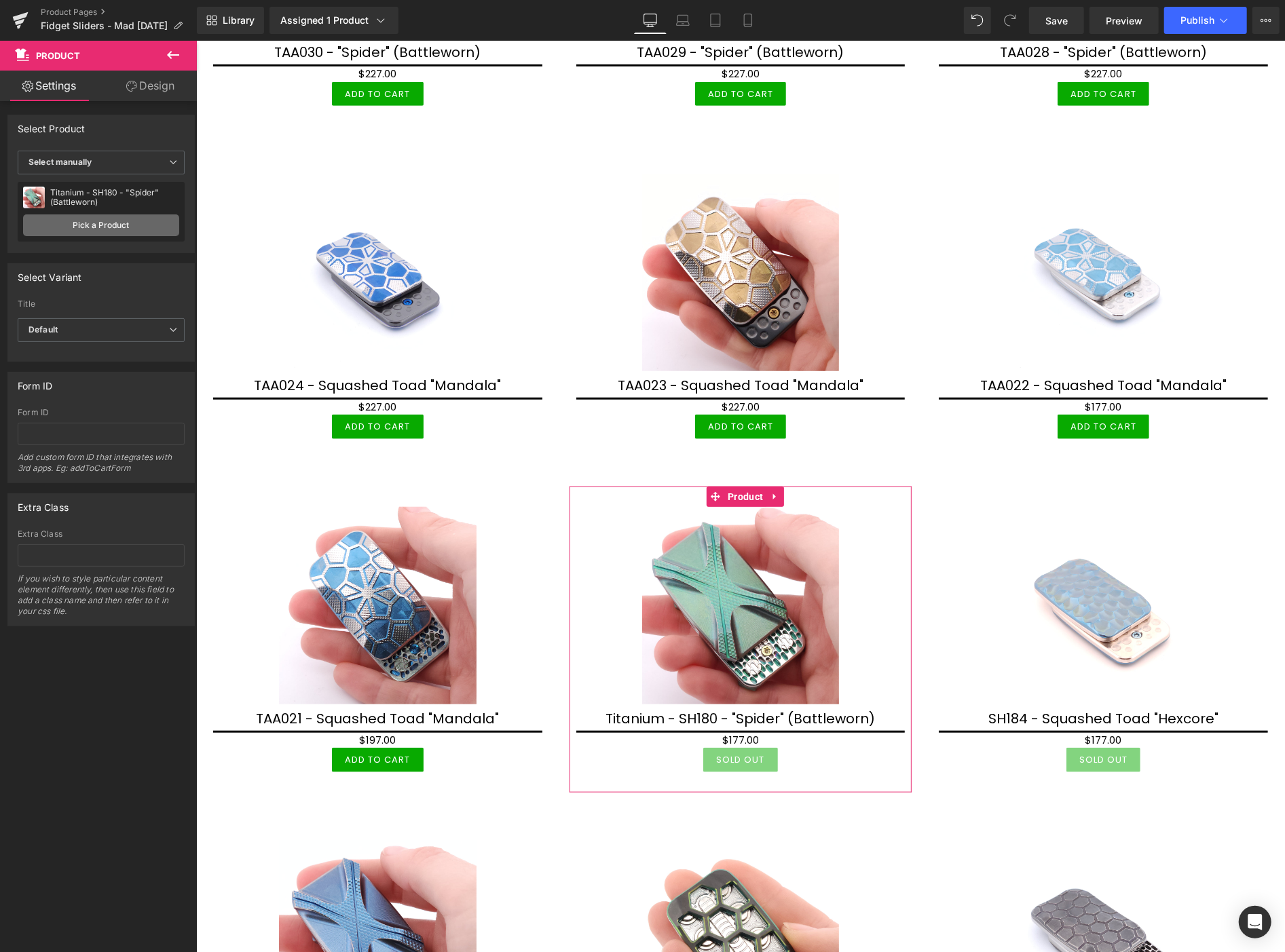
click at [127, 222] on link "Pick a Product" at bounding box center [102, 225] width 157 height 22
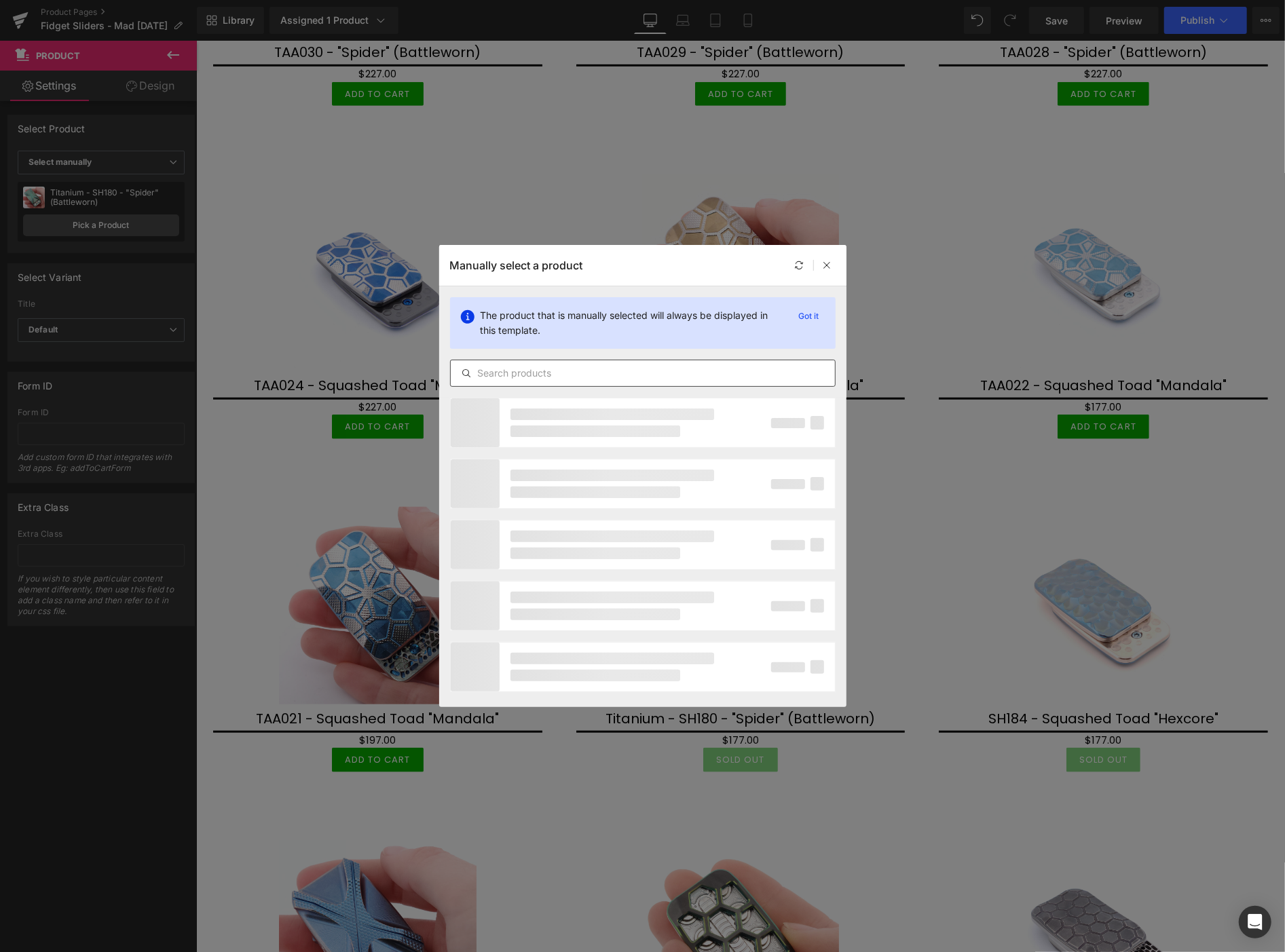
click at [569, 372] on input "text" at bounding box center [643, 373] width 385 height 17
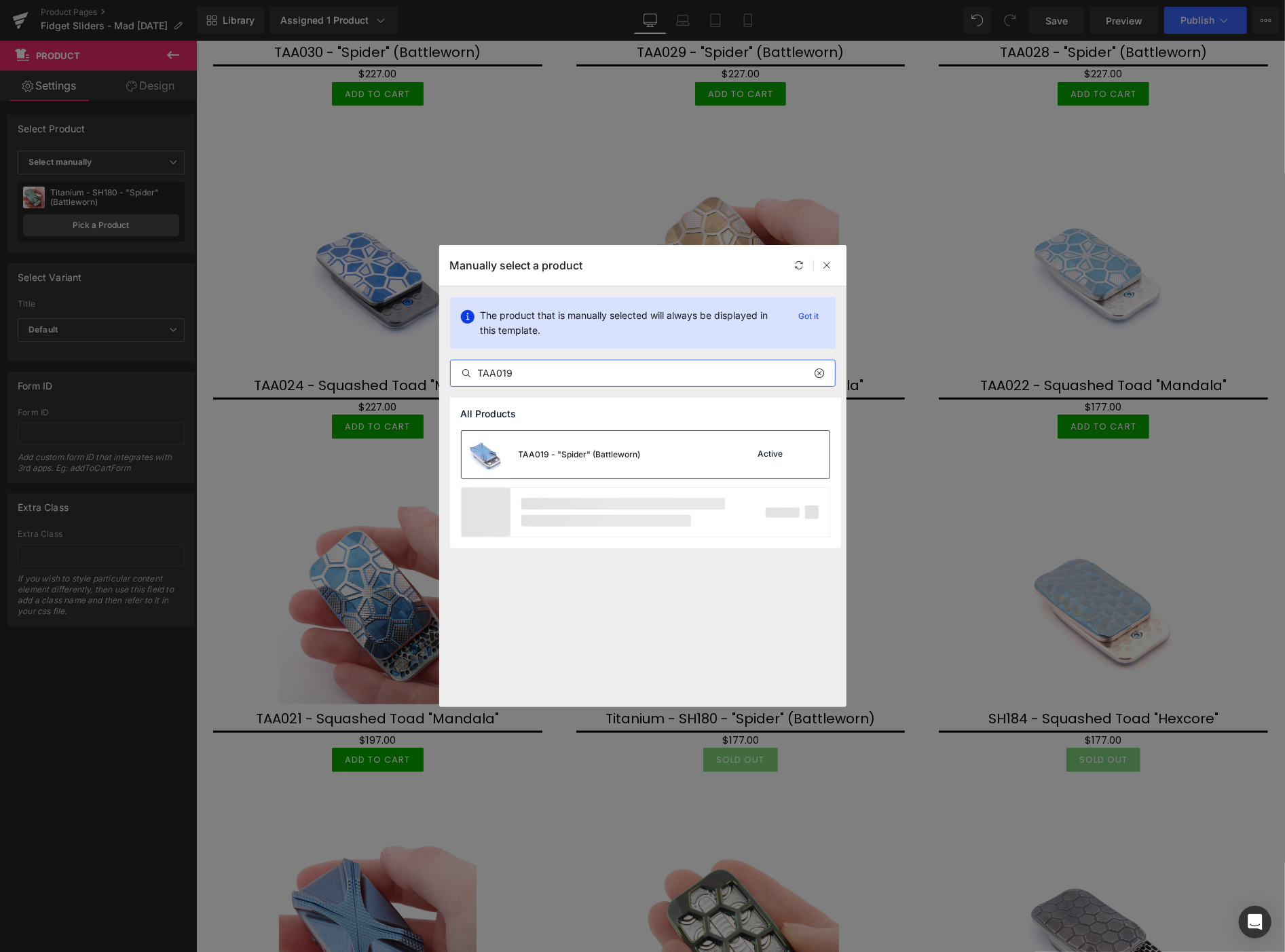
type input "TAA019"
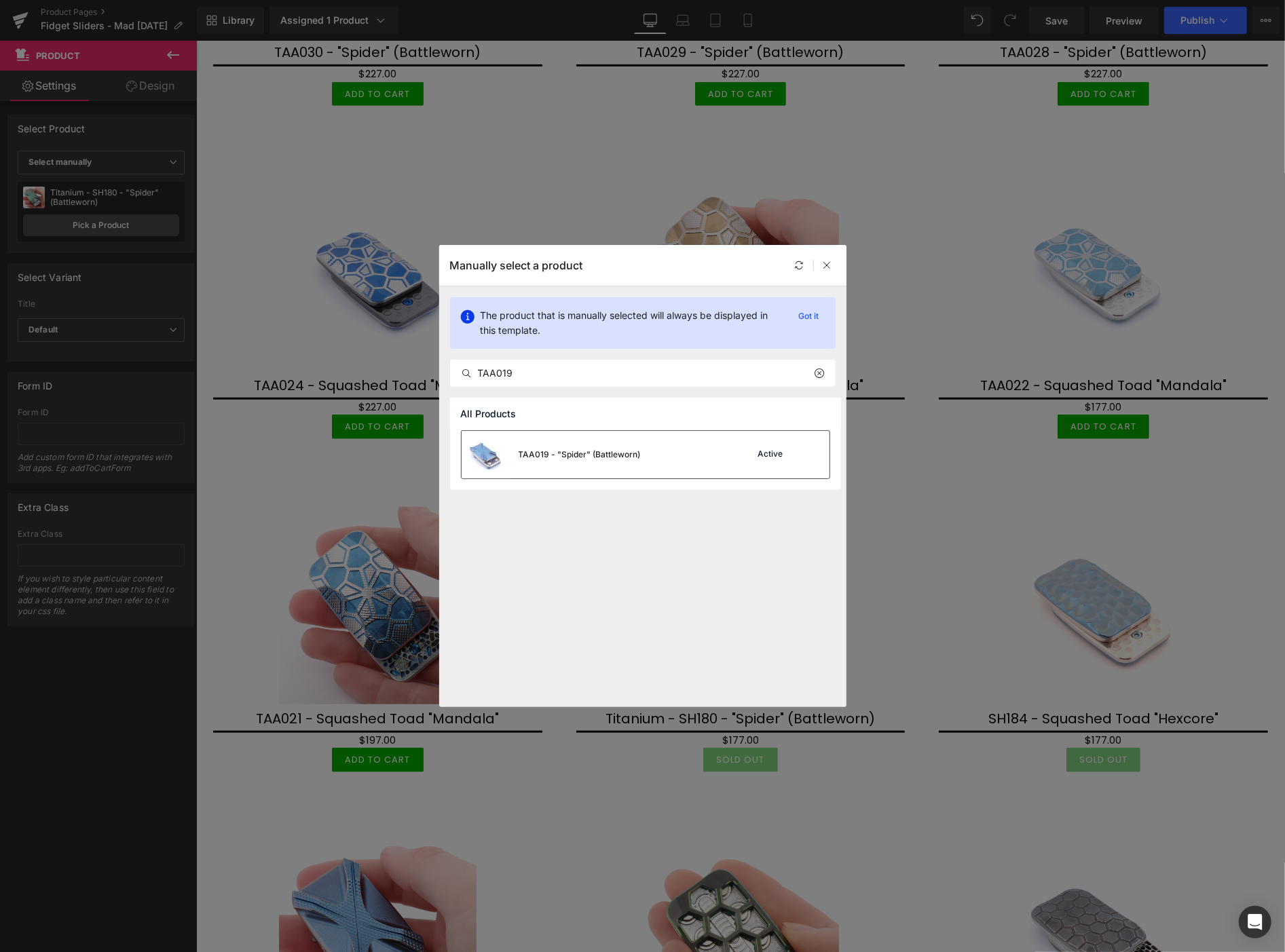
click at [569, 453] on div "TAA019 - "Spider" (Battleworn)" at bounding box center [579, 454] width 122 height 12
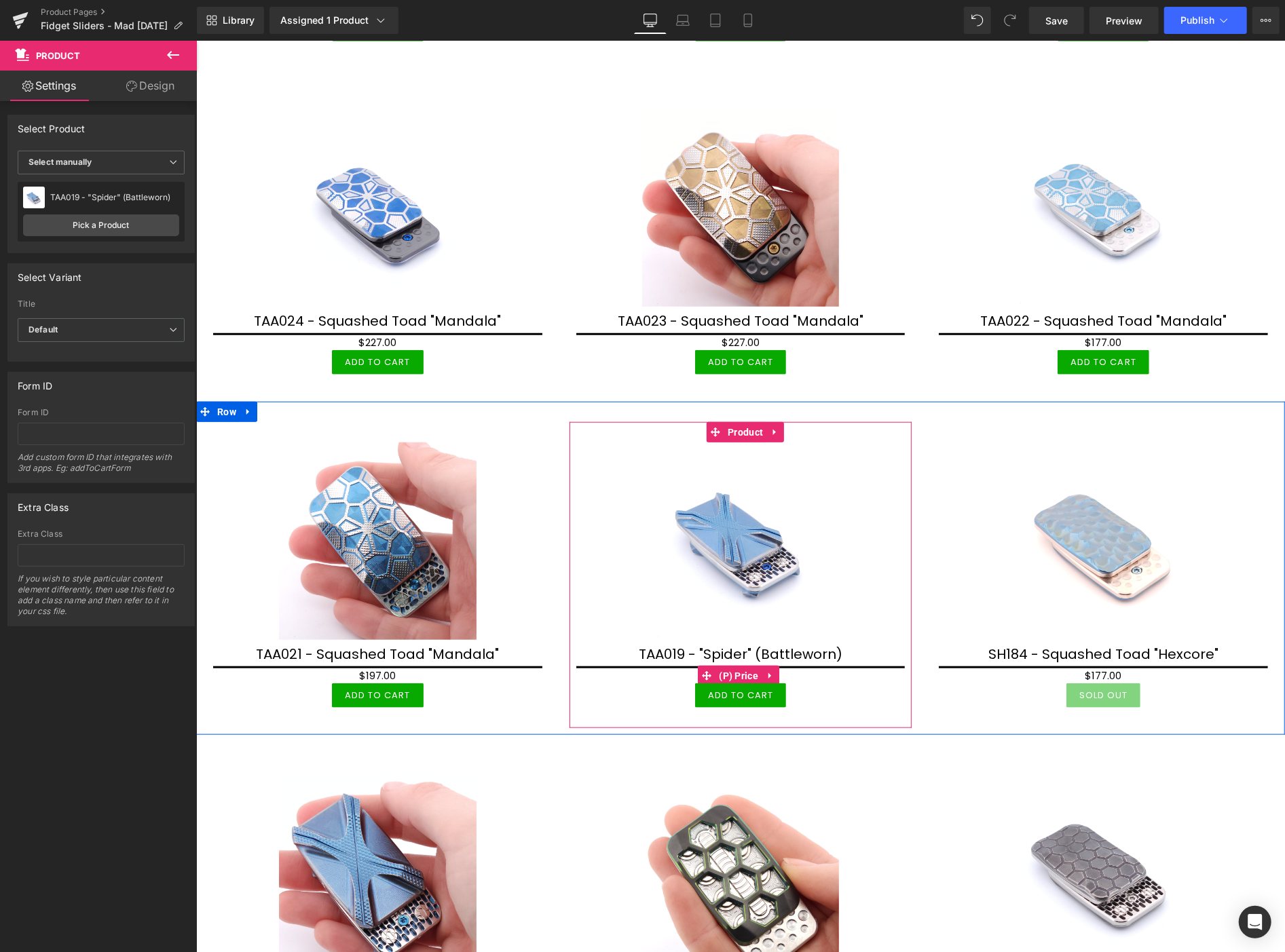
scroll to position [679, 0]
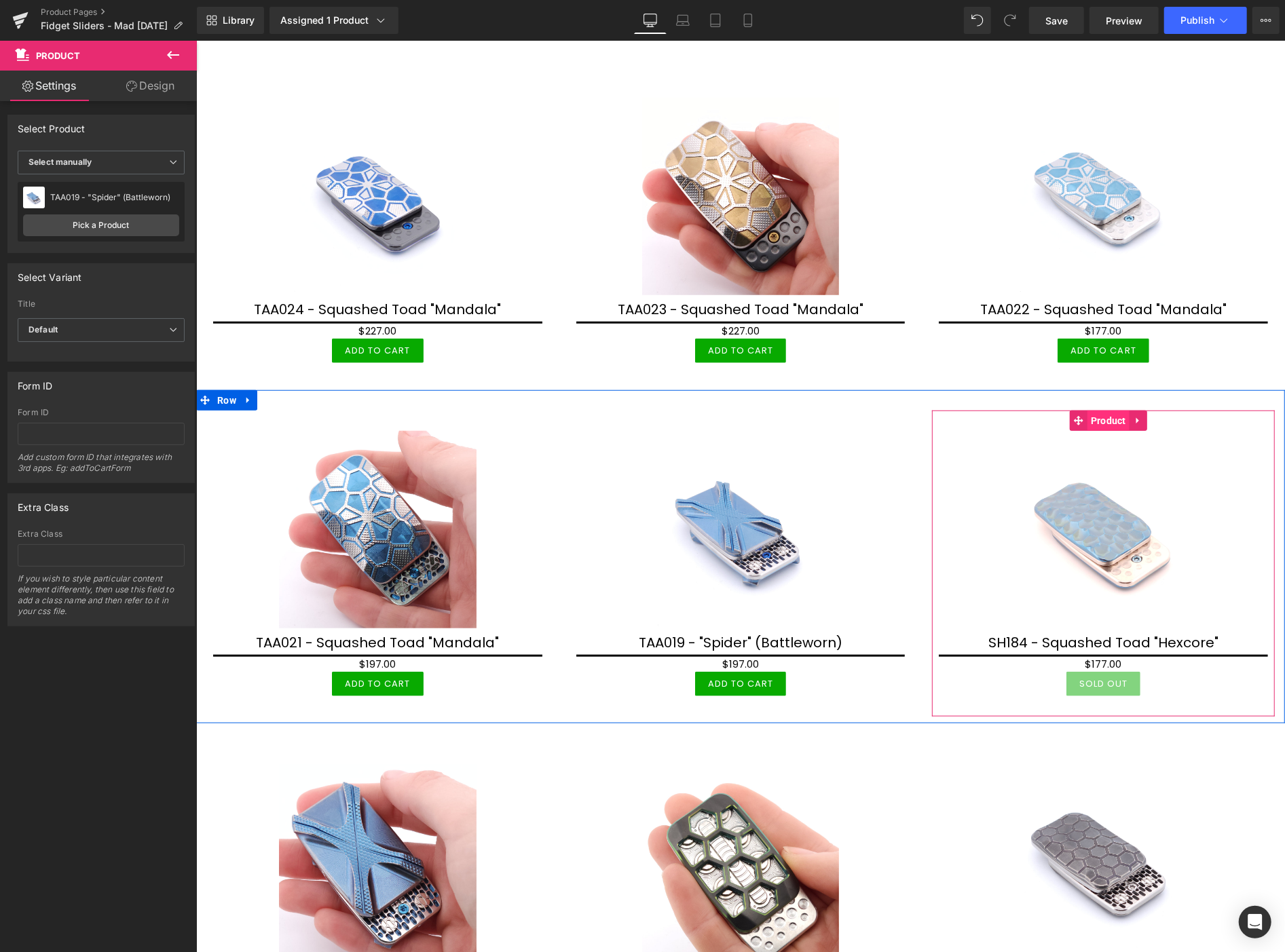
click at [1105, 418] on span "Product" at bounding box center [1107, 420] width 42 height 21
click at [76, 225] on link "Pick a Product" at bounding box center [102, 225] width 157 height 22
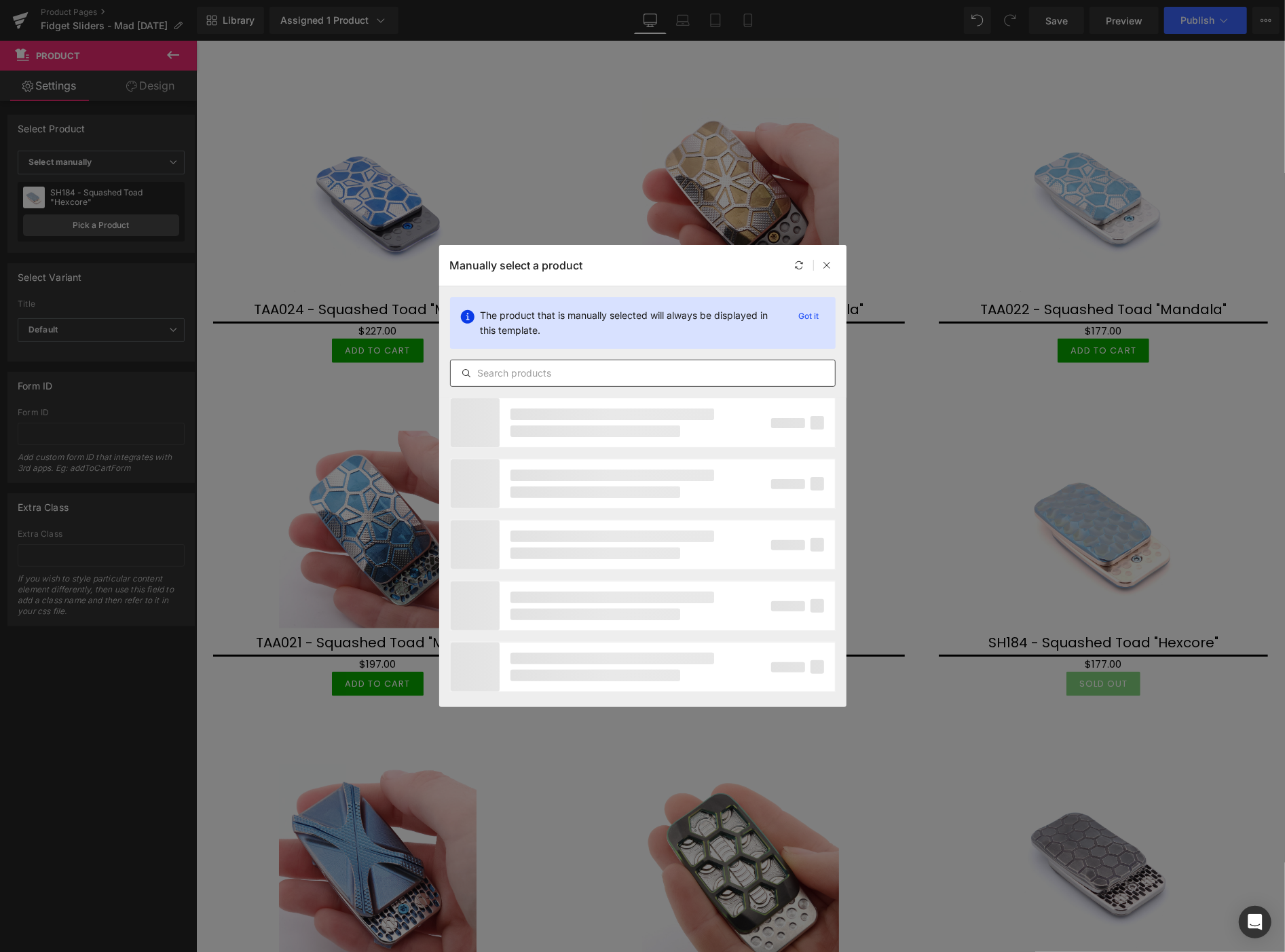
click at [499, 377] on input "text" at bounding box center [643, 373] width 385 height 17
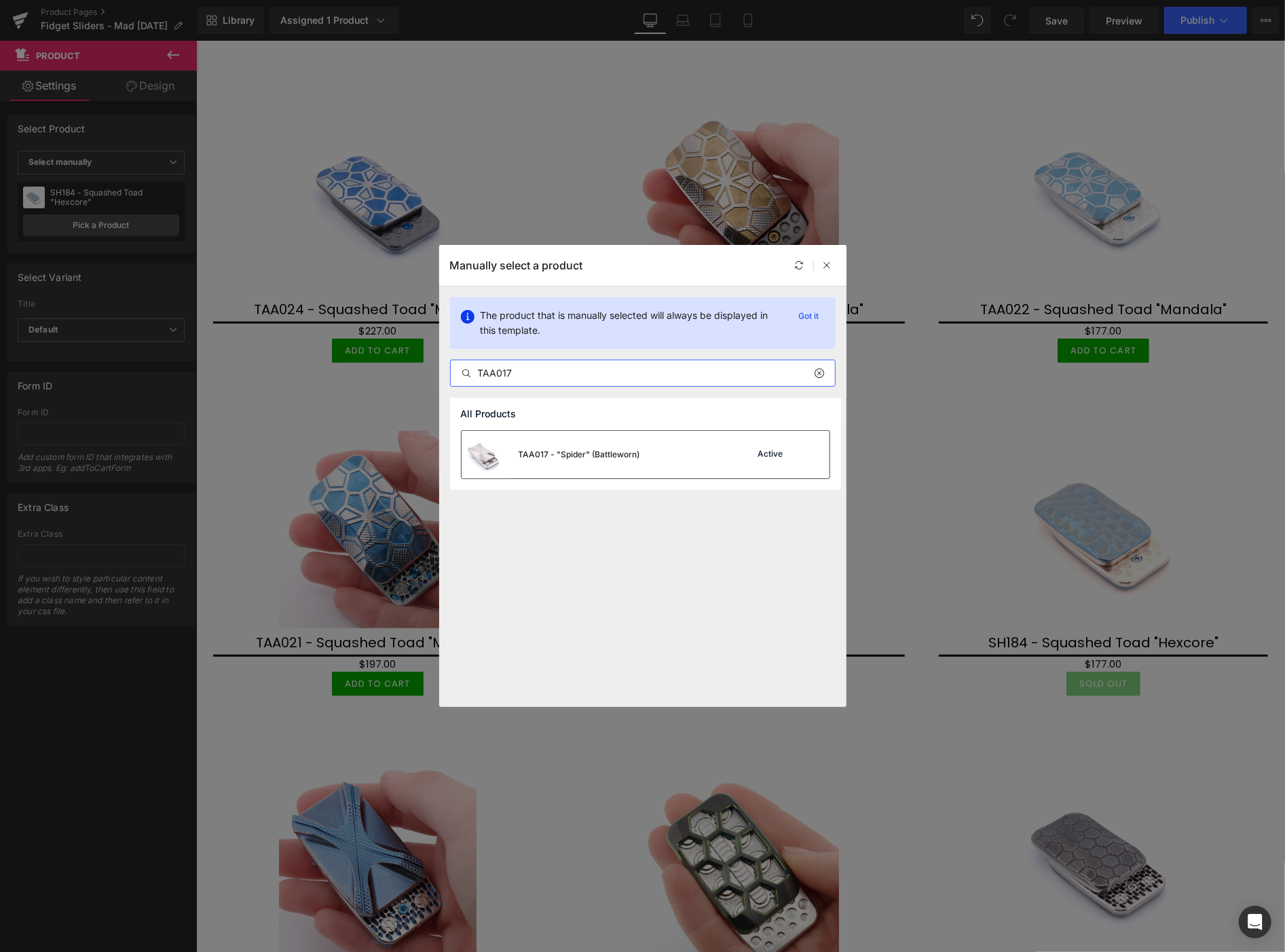
type input "TAA017"
click at [557, 448] on div "TAA017 - "Spider" (Battleworn)" at bounding box center [579, 454] width 121 height 12
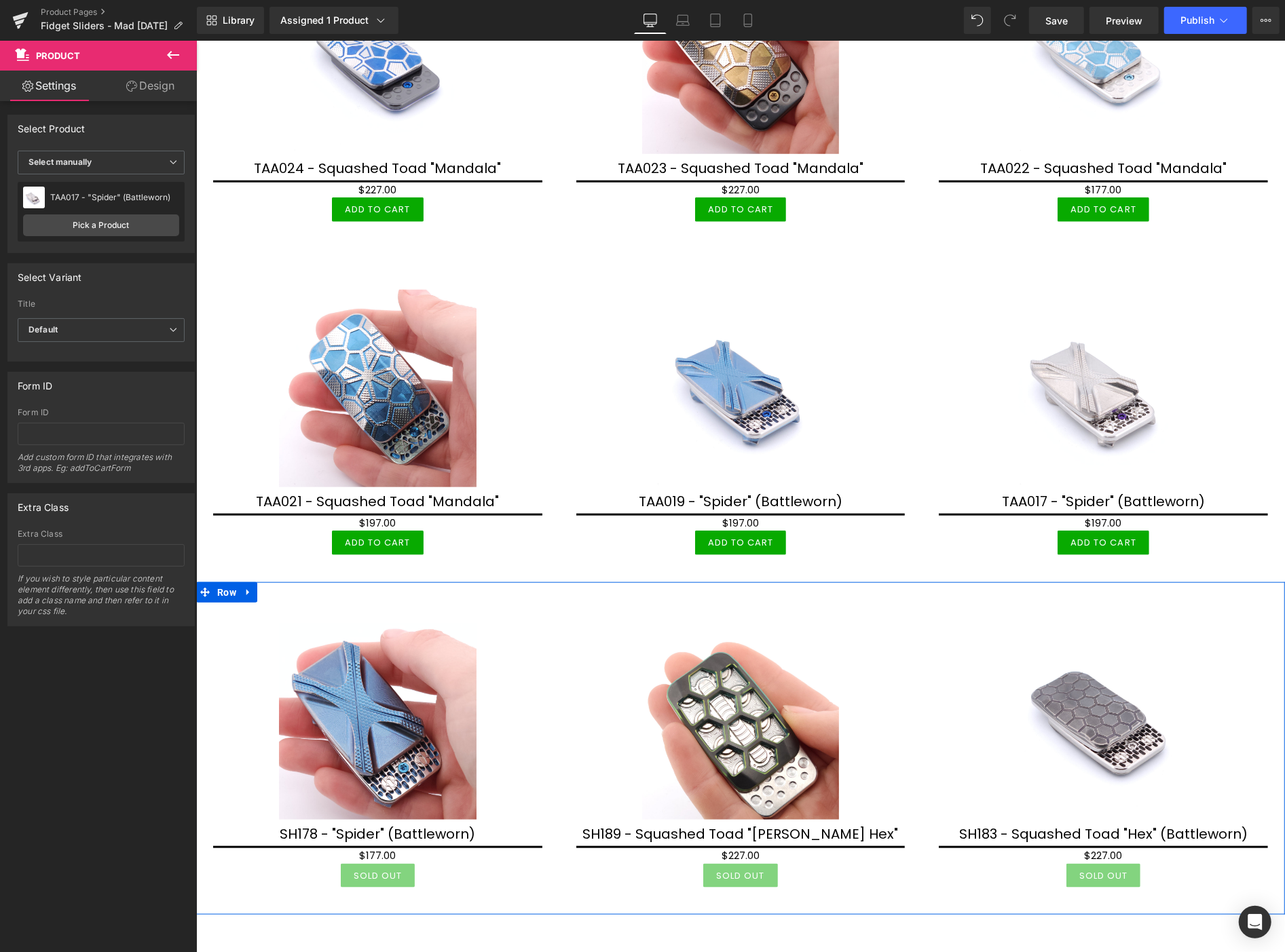
scroll to position [905, 0]
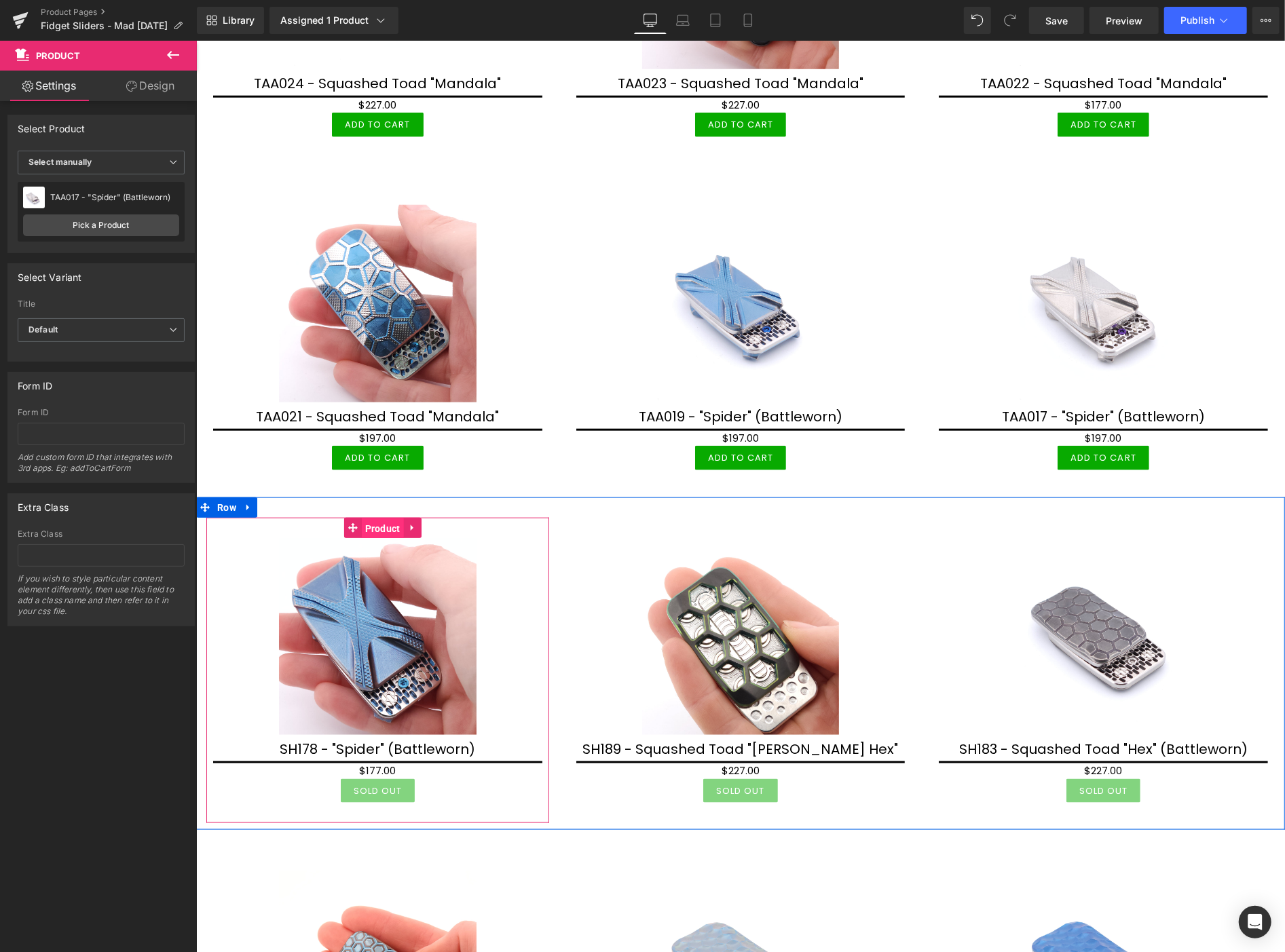
click at [373, 518] on span "Product" at bounding box center [382, 527] width 42 height 21
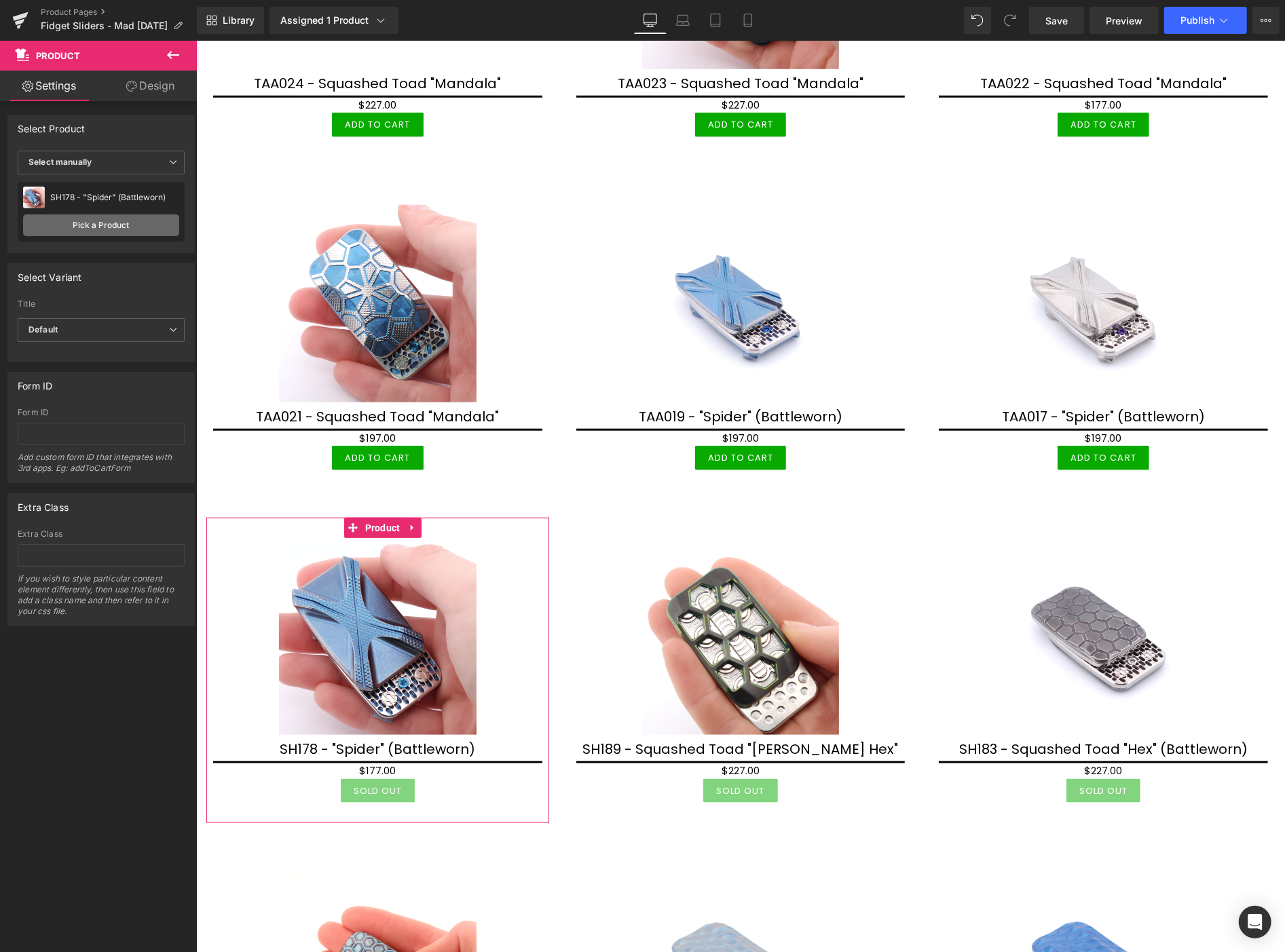
click at [80, 229] on link "Pick a Product" at bounding box center [102, 225] width 157 height 22
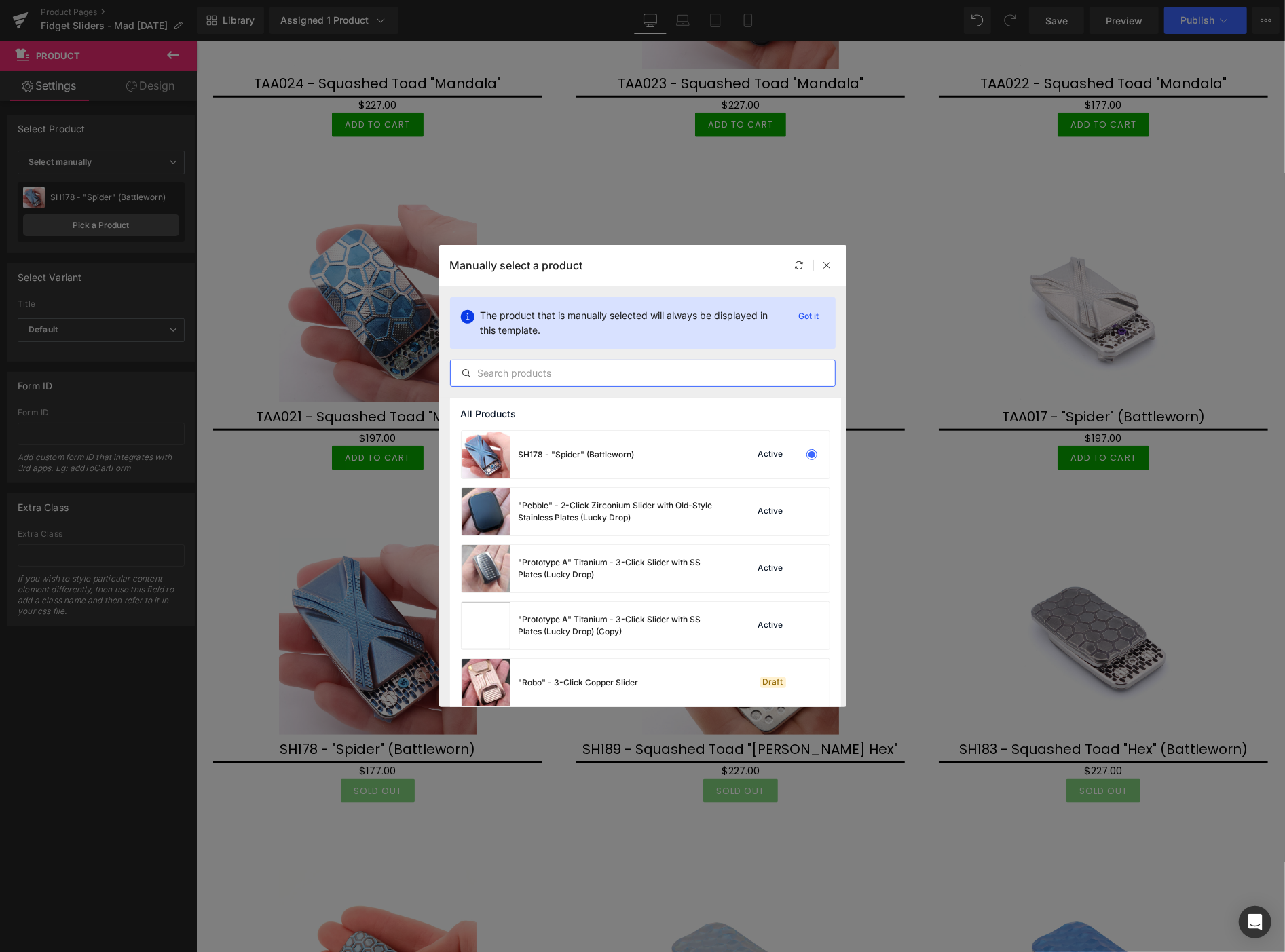
click at [527, 371] on input "text" at bounding box center [643, 373] width 385 height 17
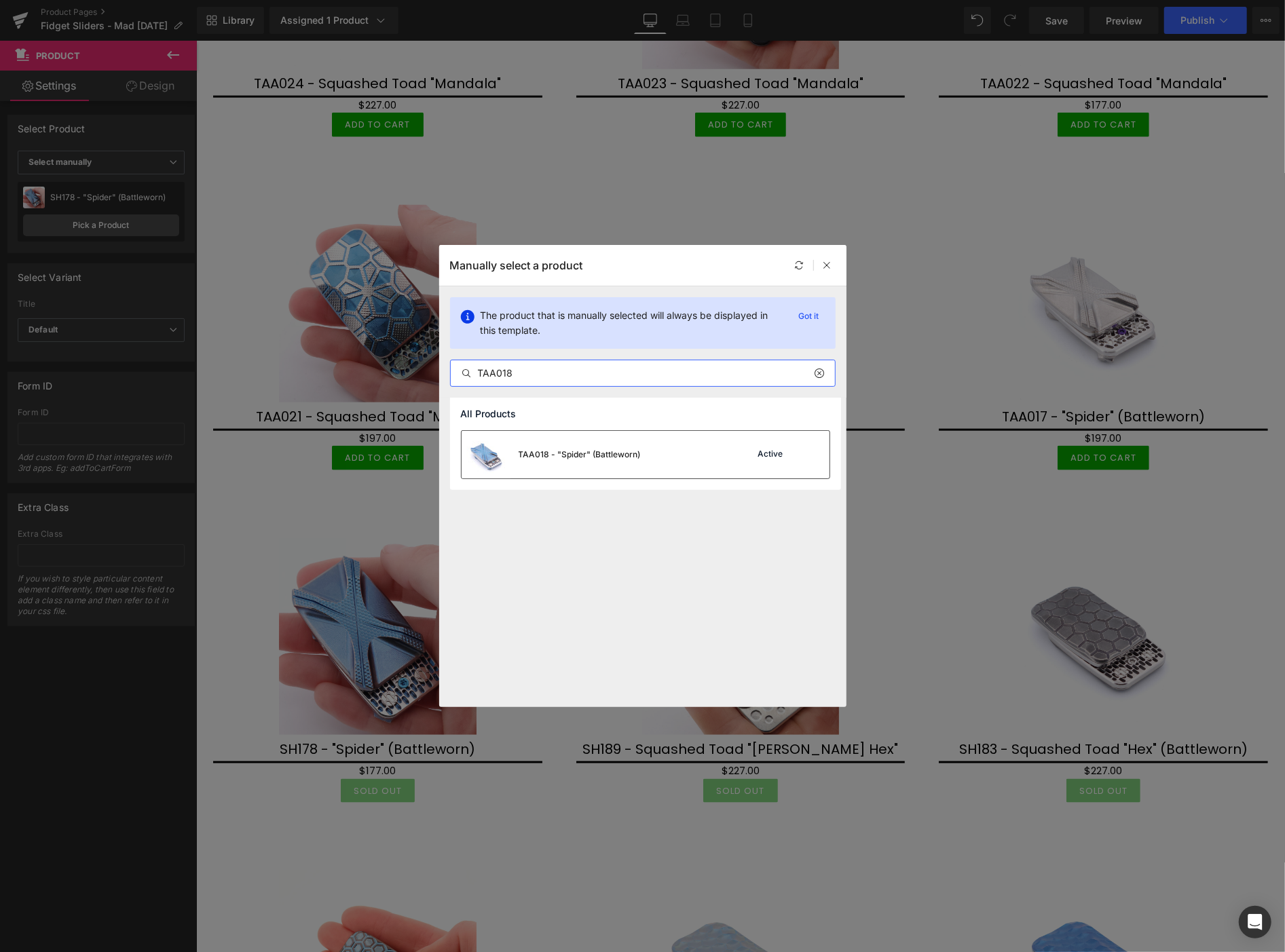
type input "TAA018"
click at [540, 455] on div "TAA018 - "Spider" (Battleworn)" at bounding box center [579, 454] width 122 height 12
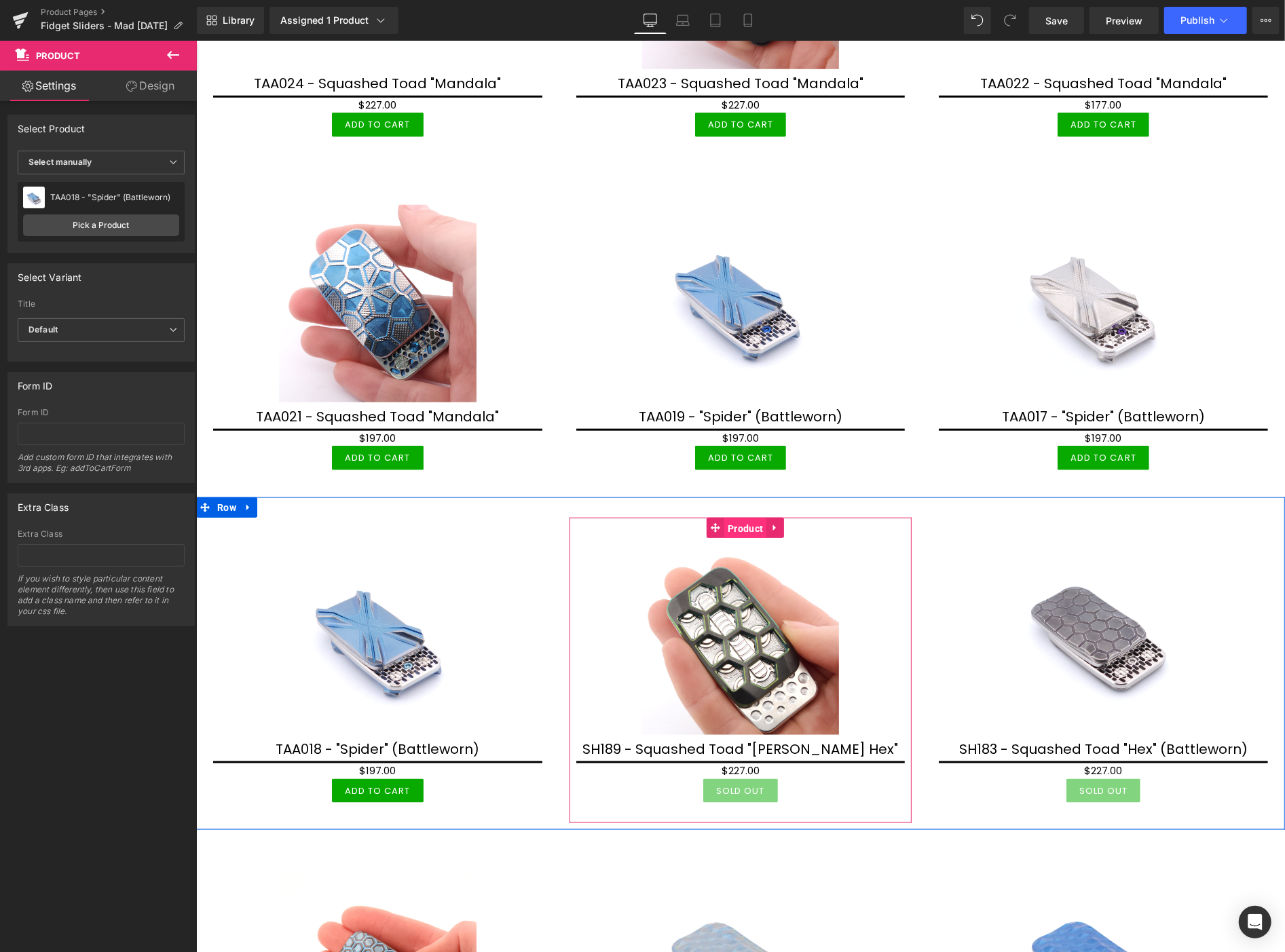
click at [742, 519] on span "Product" at bounding box center [744, 527] width 42 height 21
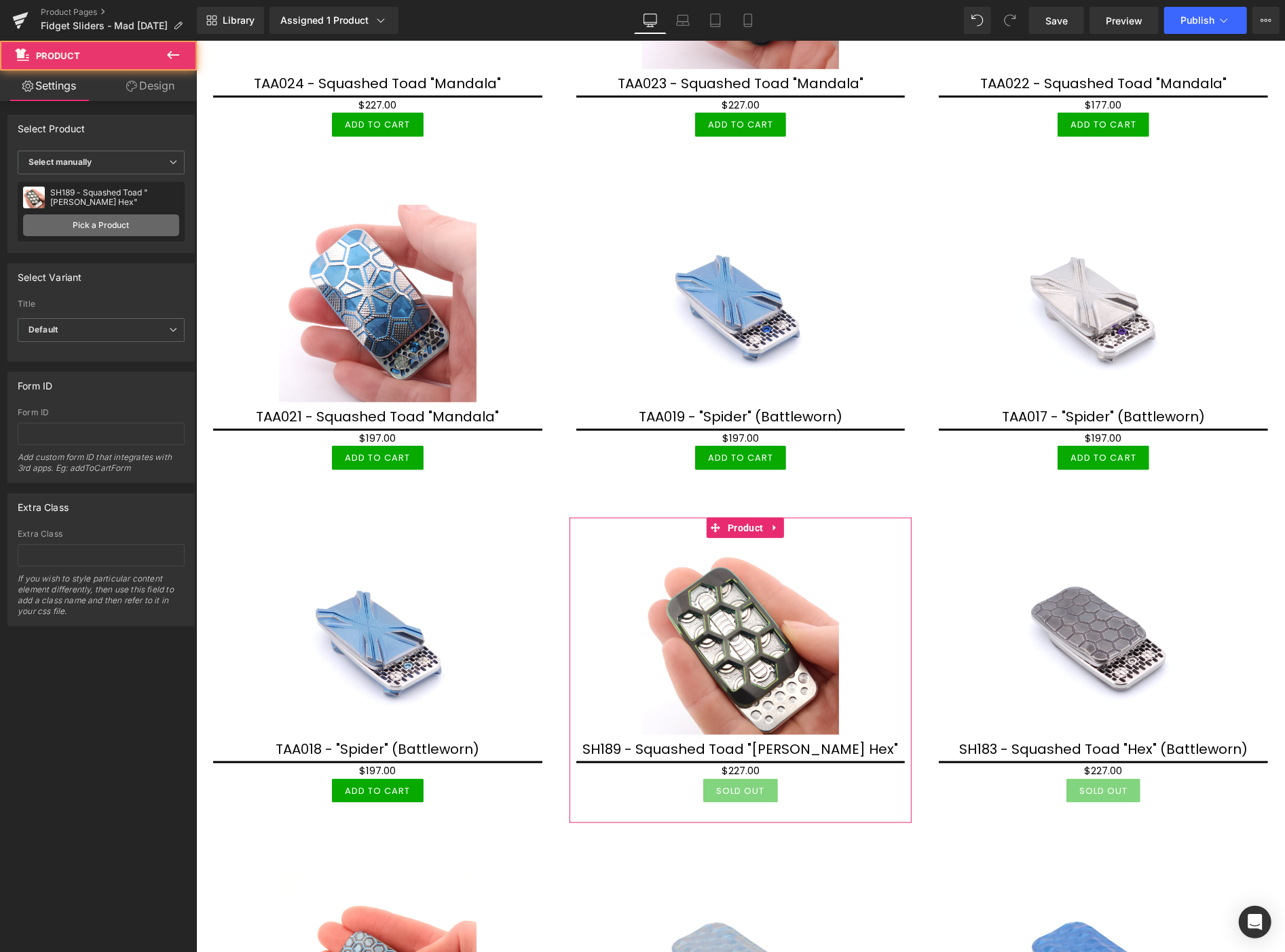
click at [108, 225] on link "Pick a Product" at bounding box center [102, 225] width 157 height 22
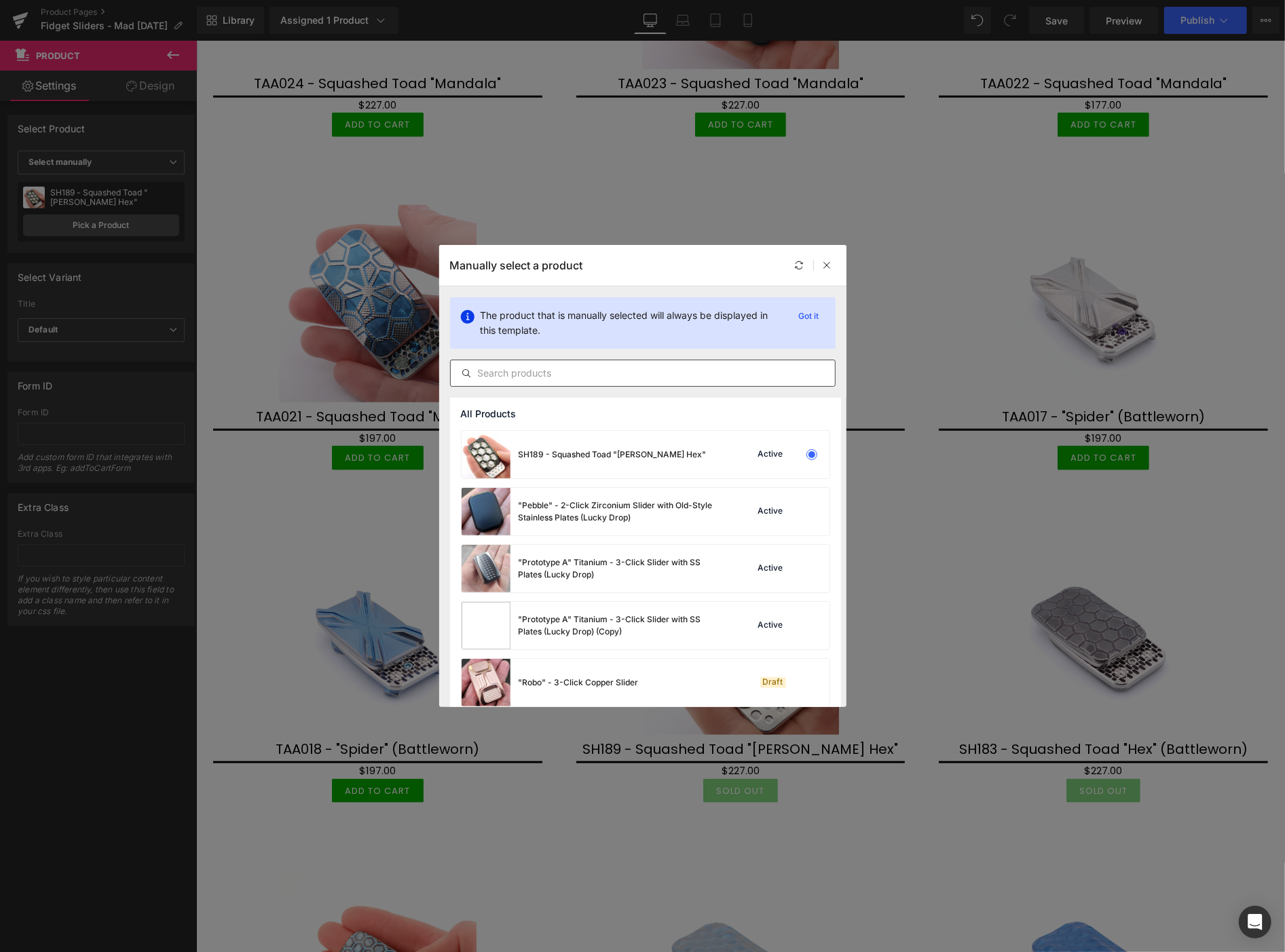
click at [497, 371] on input "text" at bounding box center [643, 373] width 385 height 17
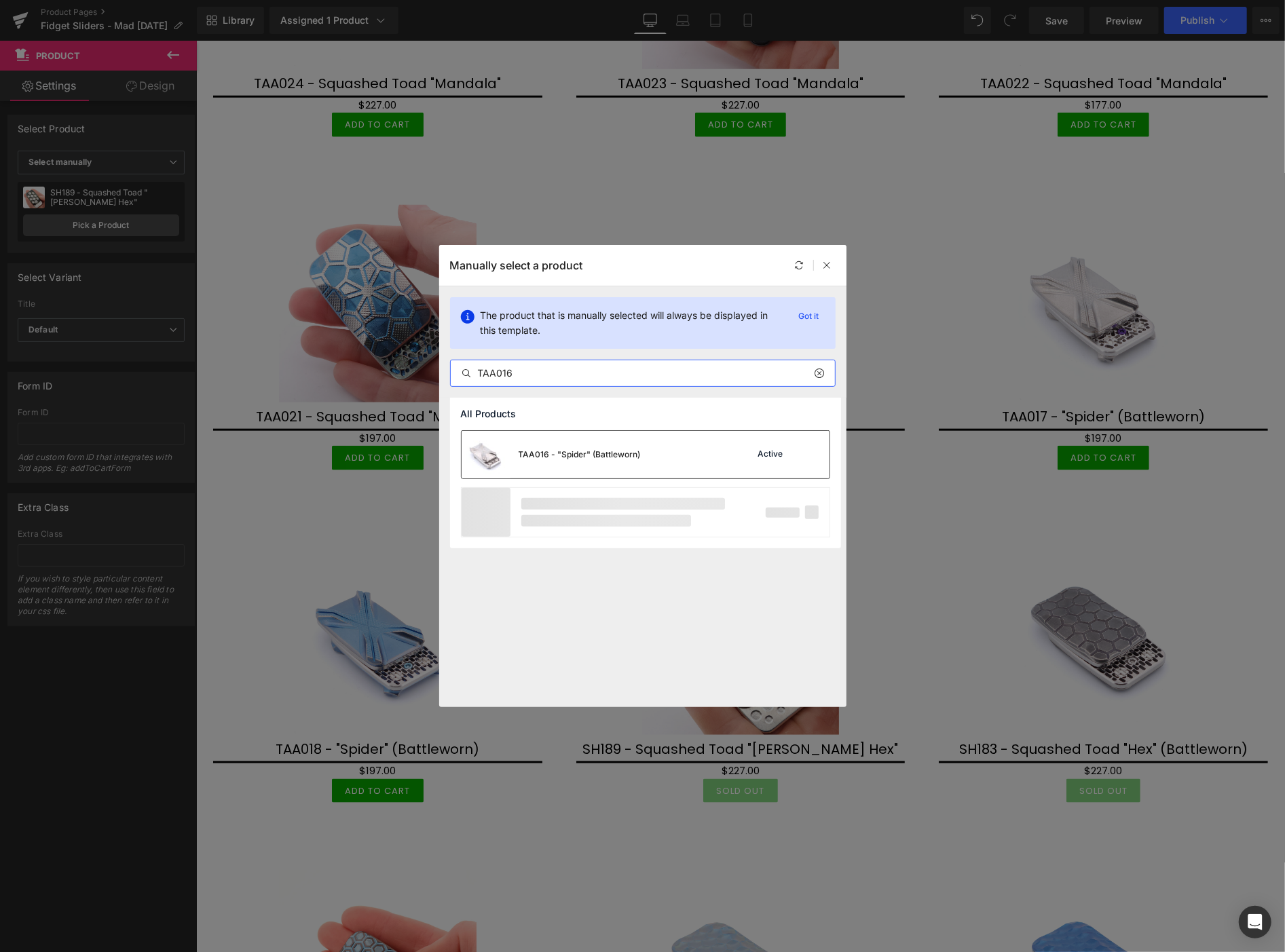
type input "TAA016"
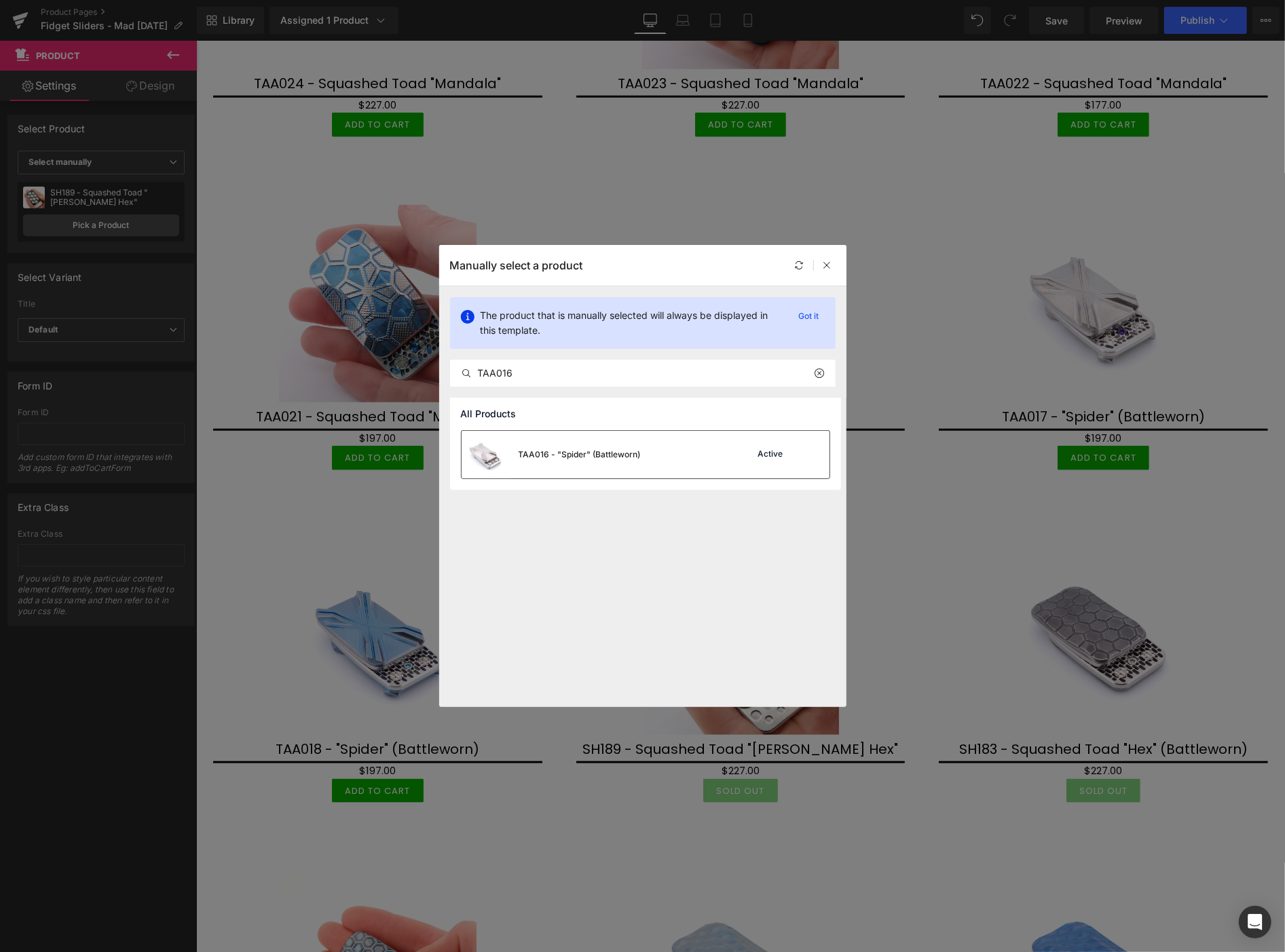
click at [551, 449] on div "TAA016 - "Spider" (Battleworn)" at bounding box center [579, 454] width 122 height 12
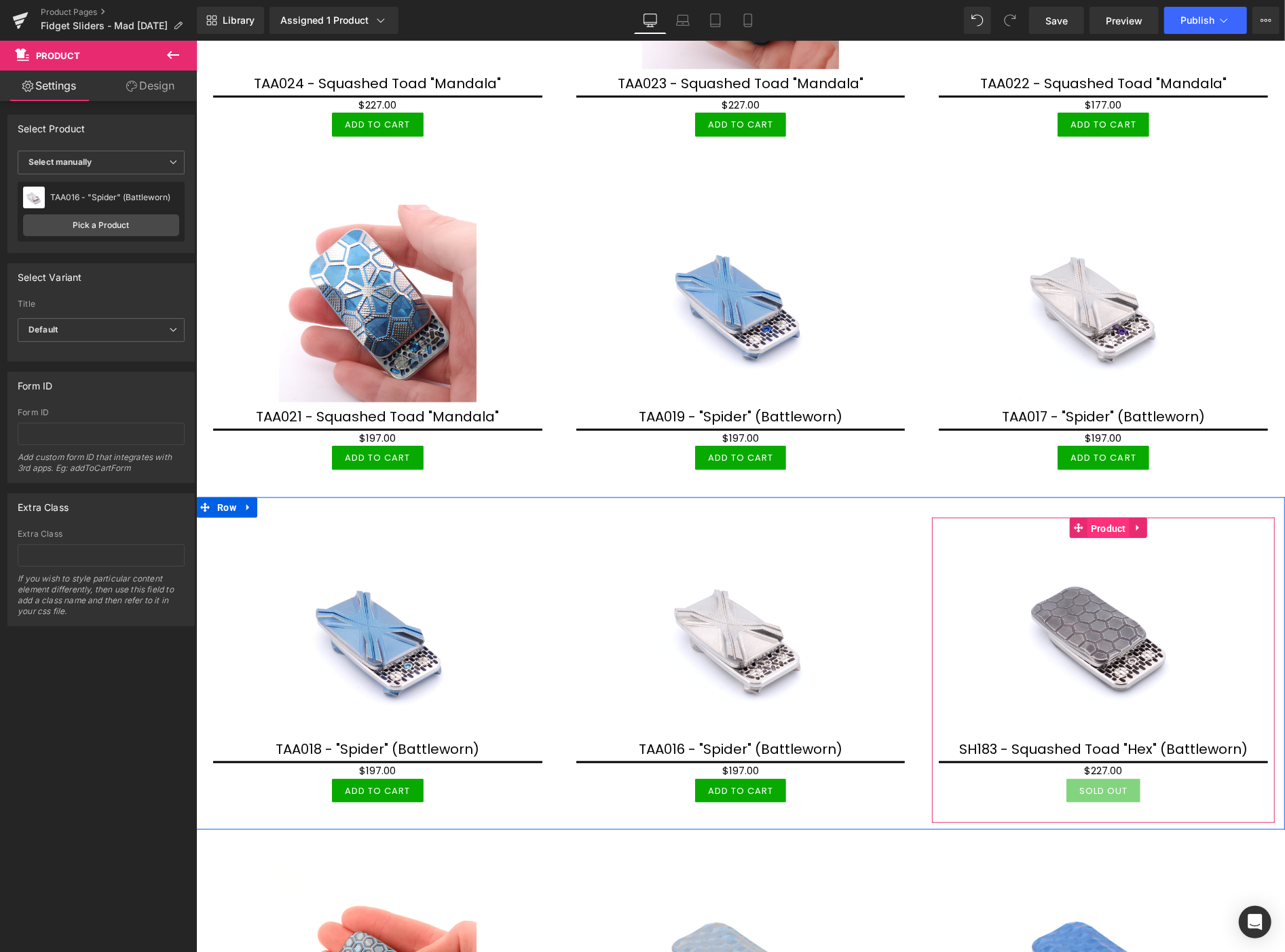
click at [1111, 518] on span "Product" at bounding box center [1107, 527] width 42 height 21
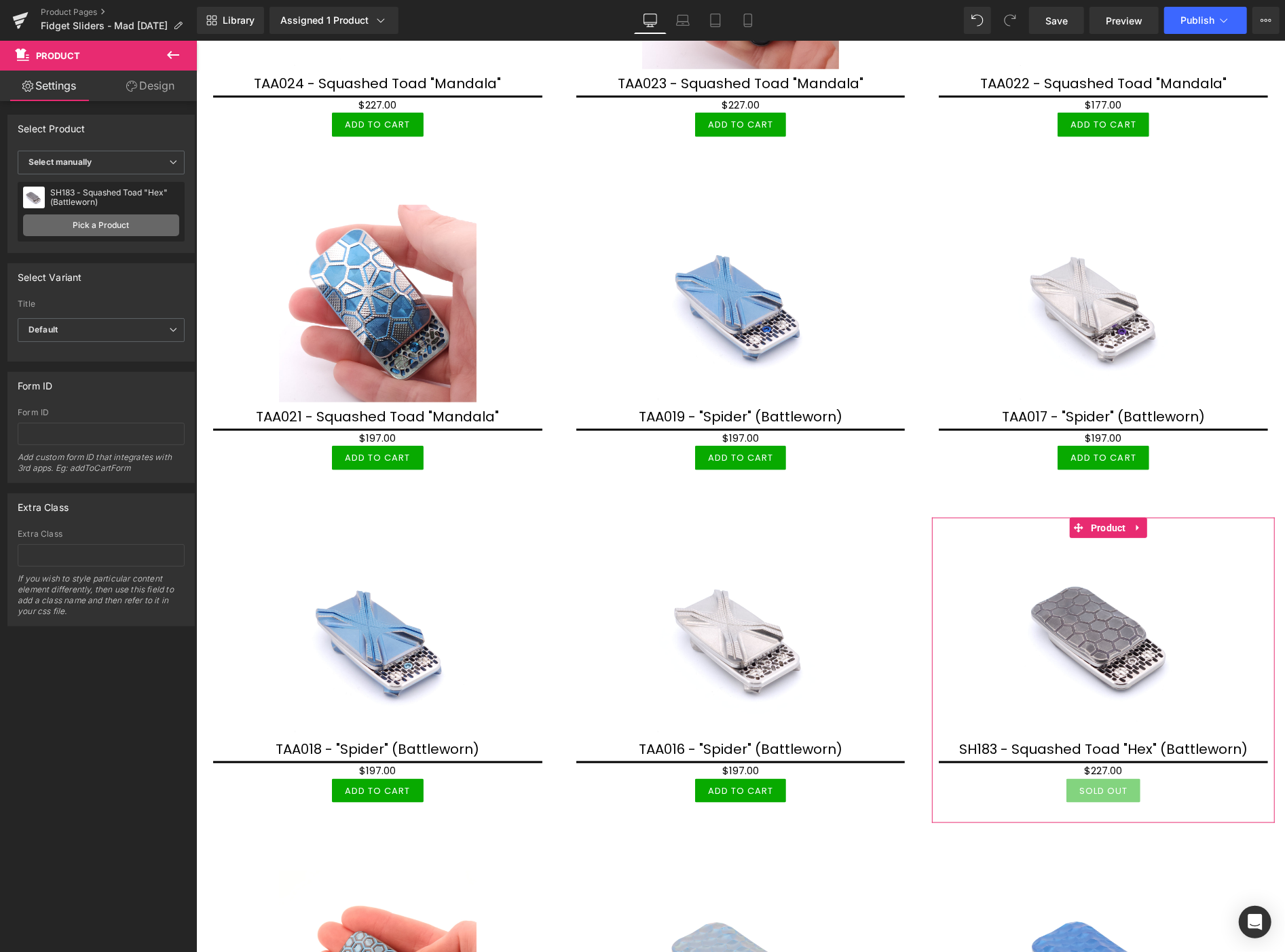
click at [96, 224] on link "Pick a Product" at bounding box center [102, 225] width 157 height 22
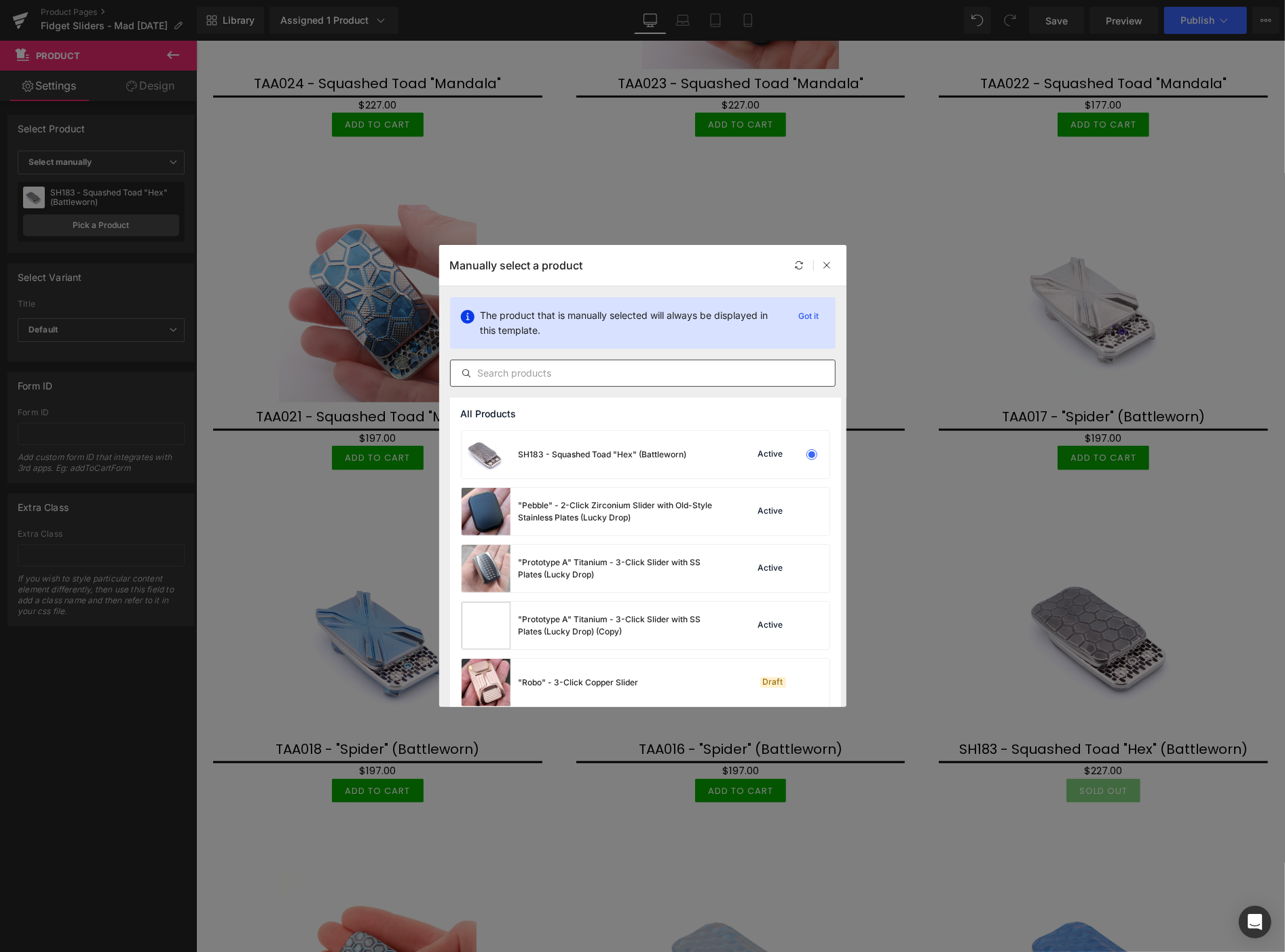
click at [492, 372] on input "text" at bounding box center [643, 373] width 385 height 17
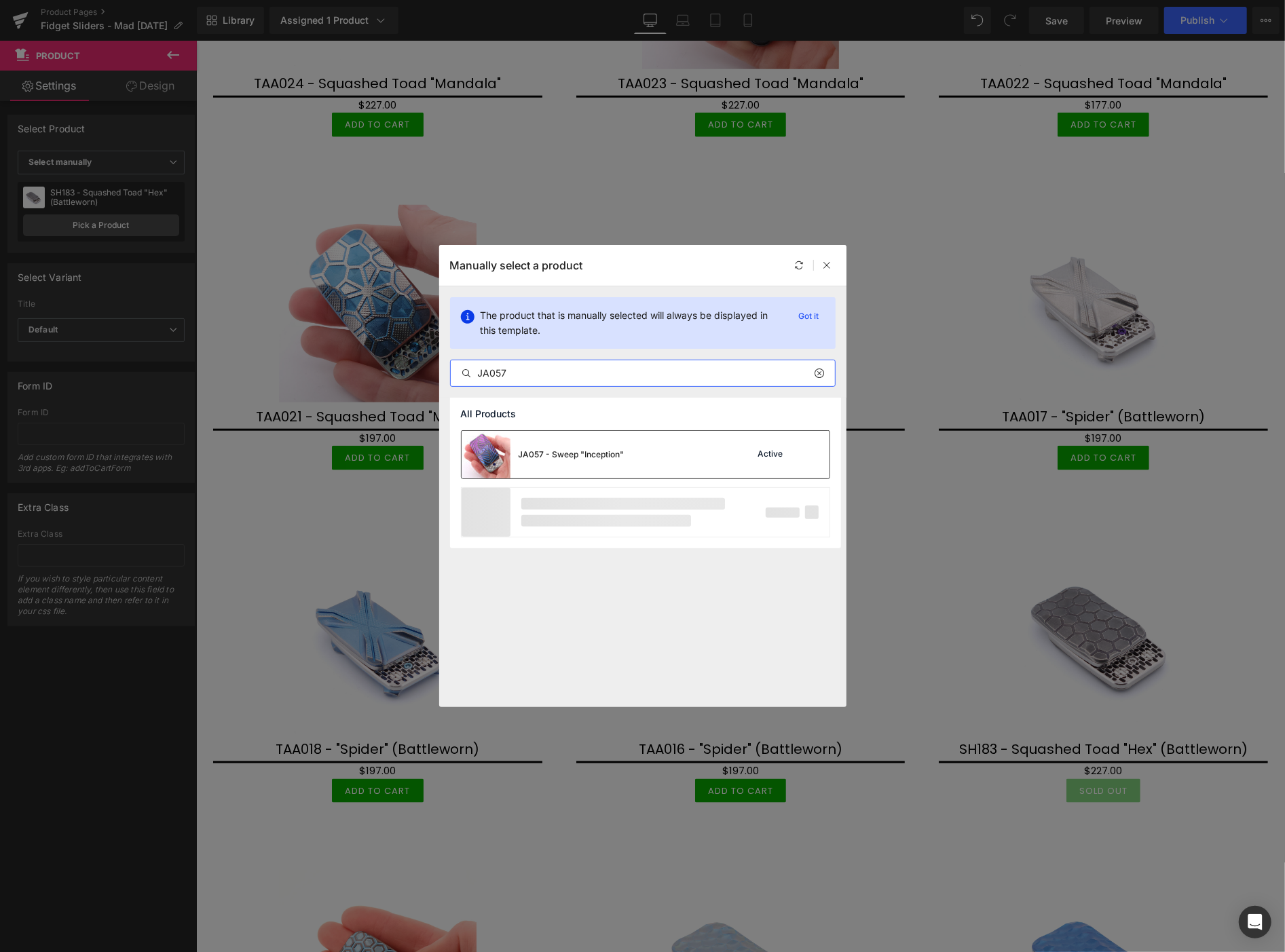
type input "JA057"
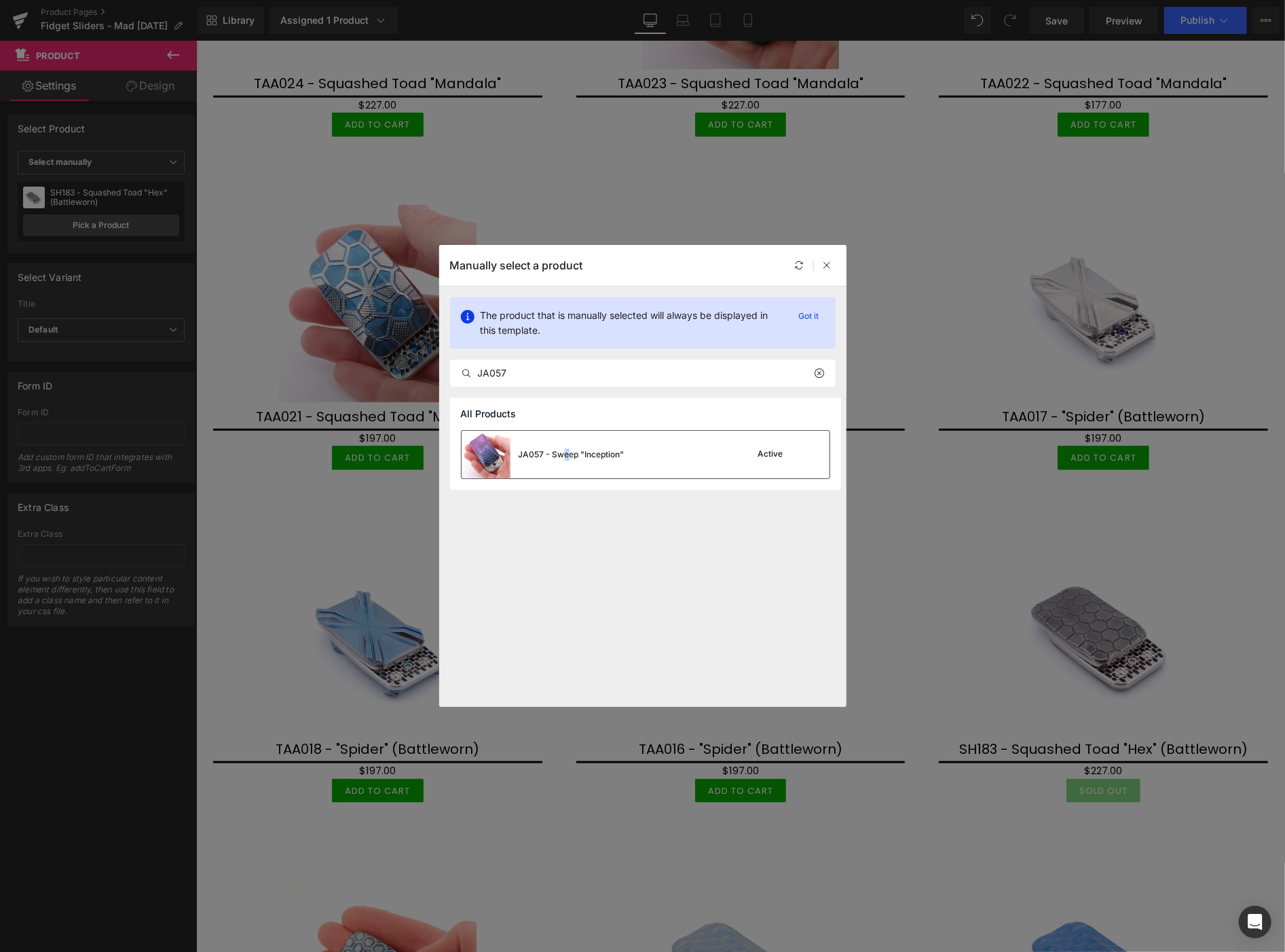
click at [566, 445] on div "JA057 - Sweep "Inception"" at bounding box center [543, 454] width 162 height 48
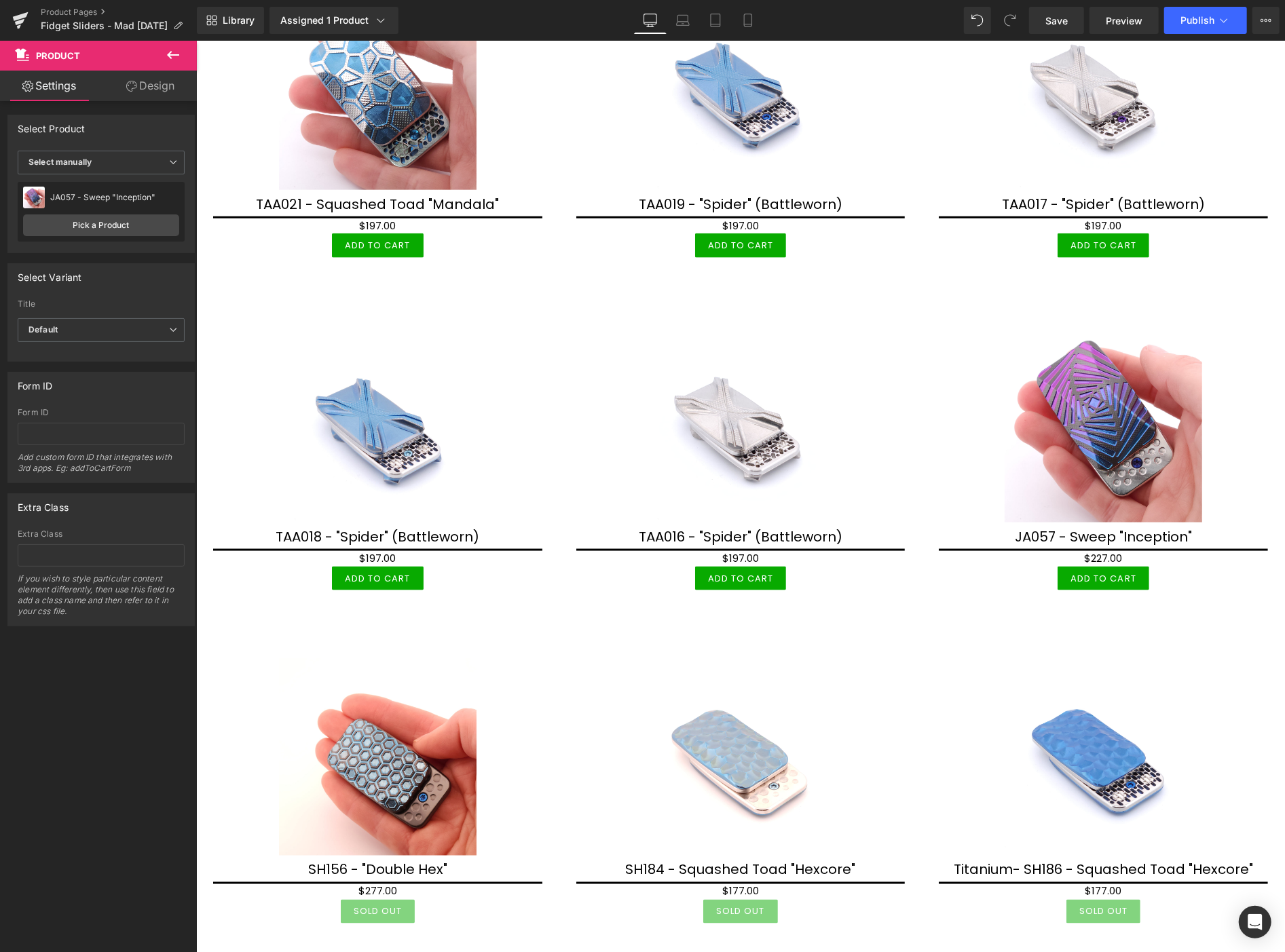
scroll to position [1130, 0]
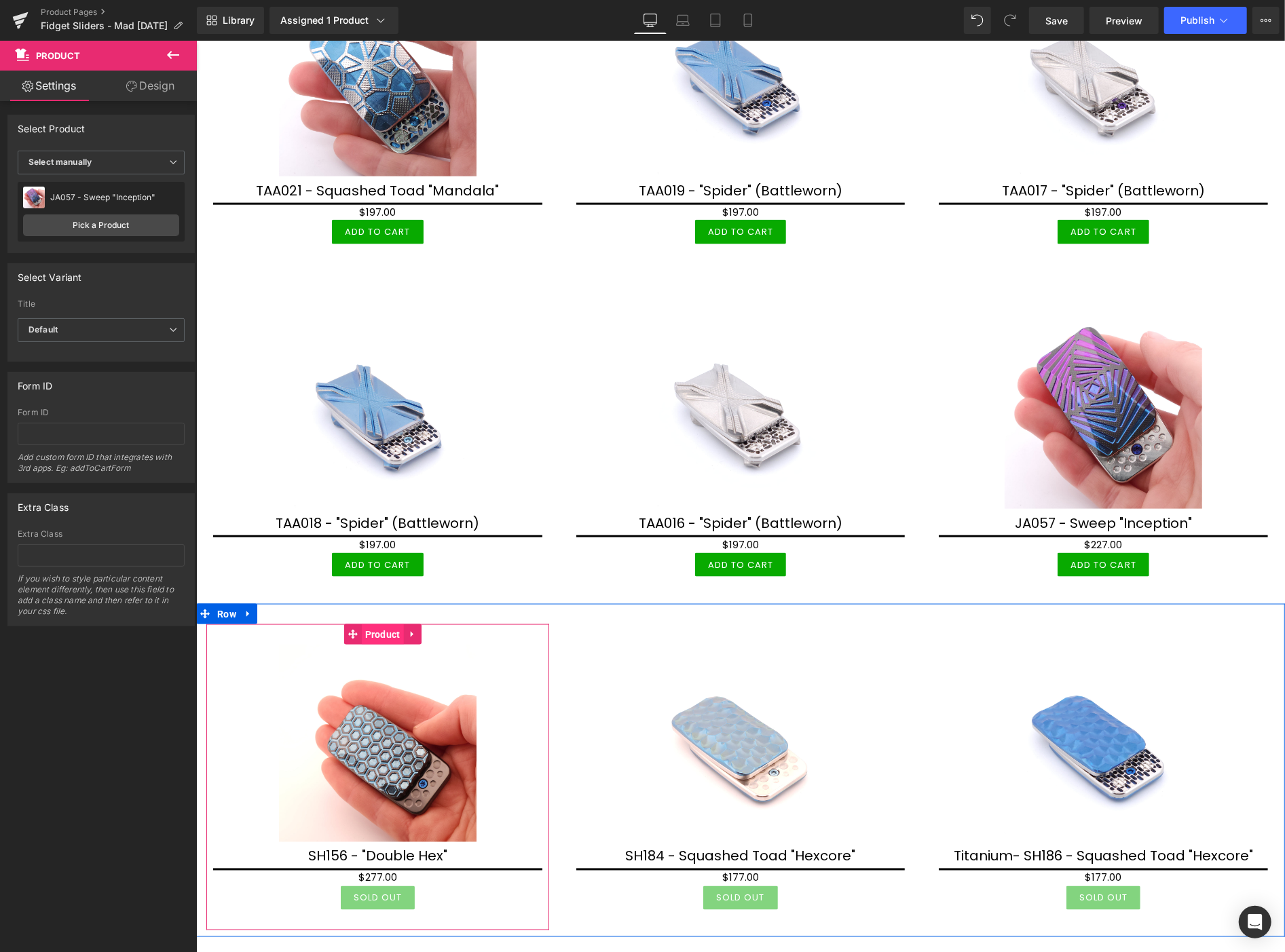
click at [369, 624] on span "Product" at bounding box center [382, 633] width 42 height 21
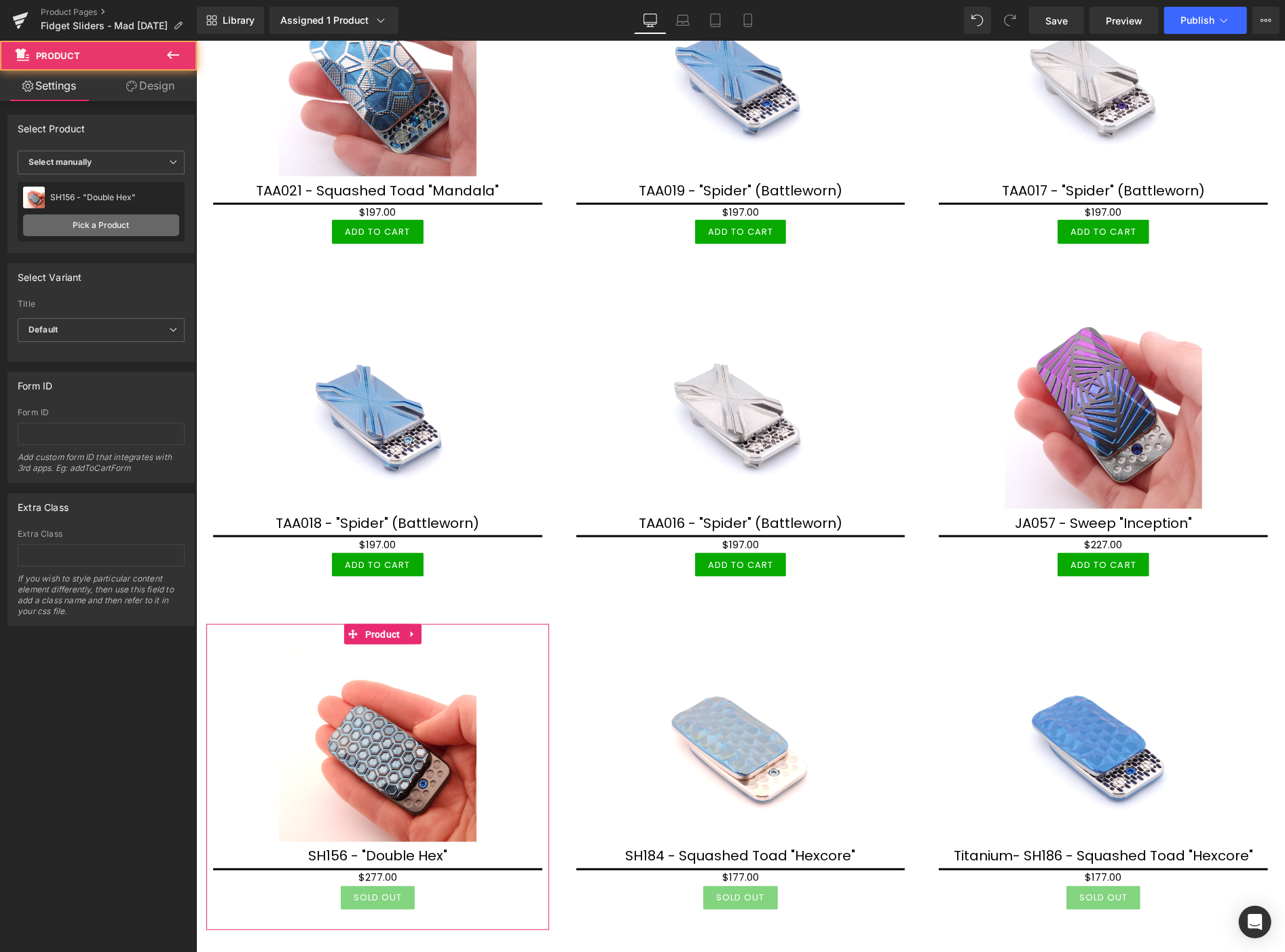
click at [127, 224] on link "Pick a Product" at bounding box center [102, 225] width 157 height 22
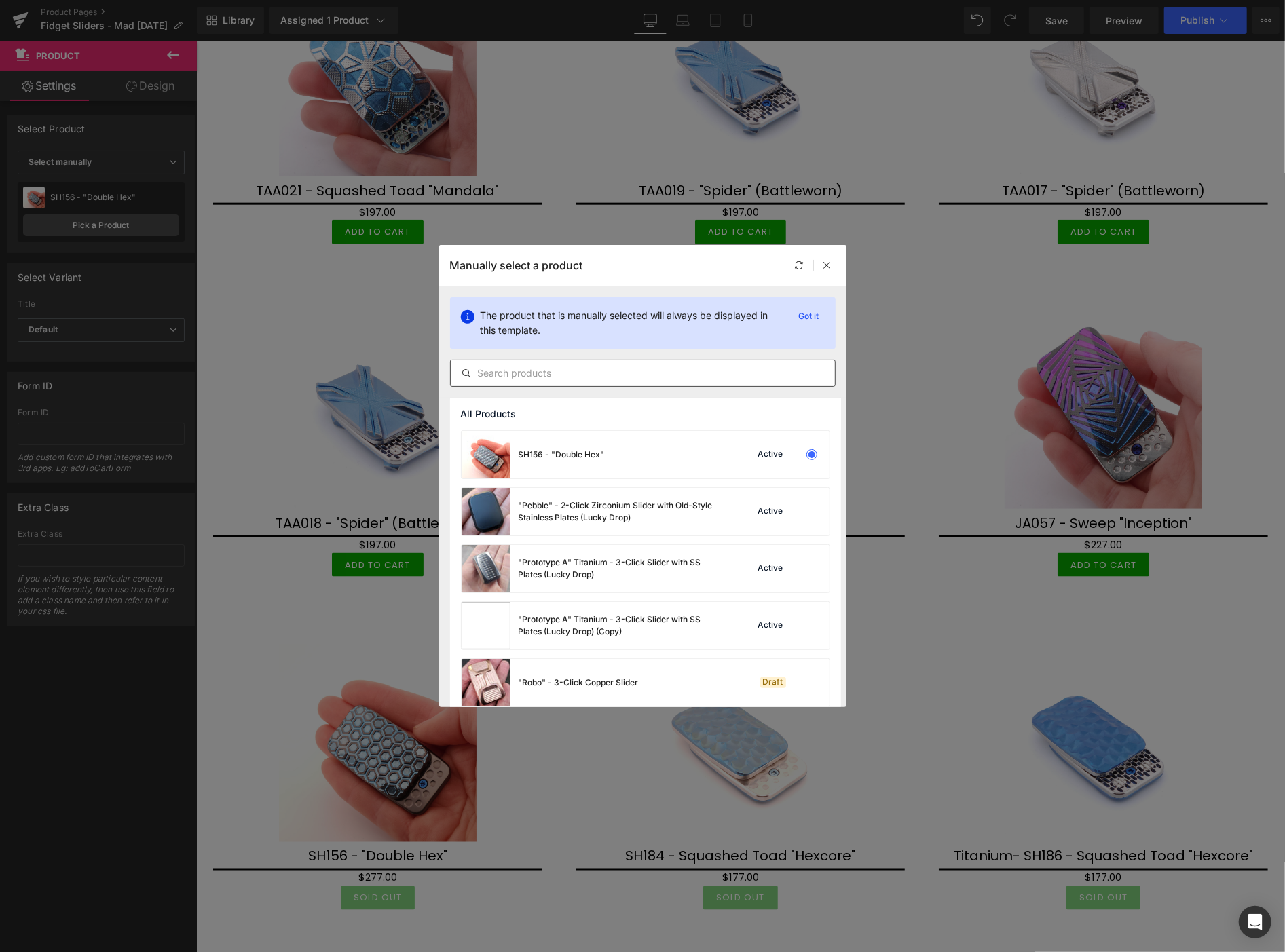
click at [490, 373] on input "text" at bounding box center [643, 373] width 385 height 17
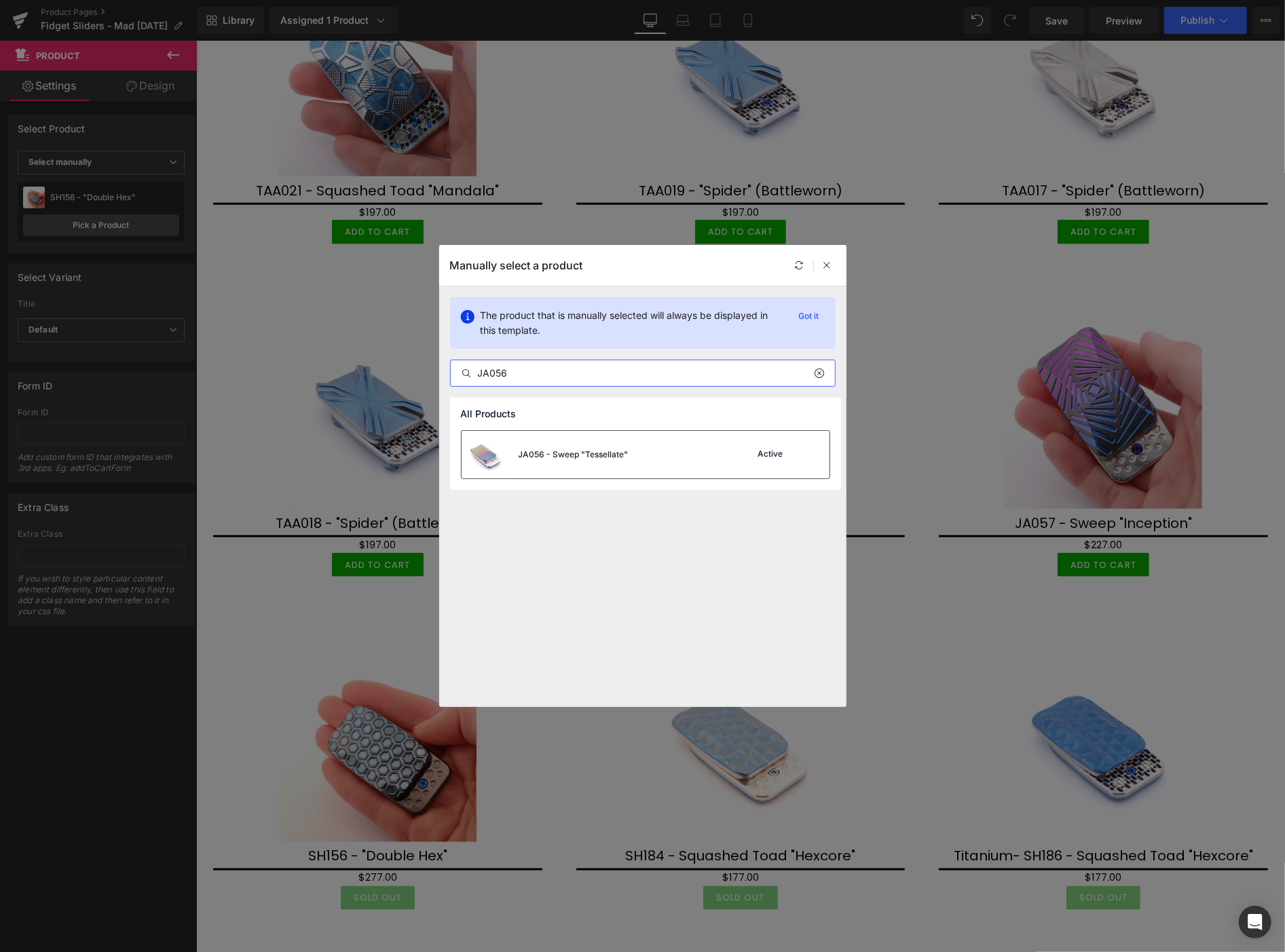
type input "JA056"
click at [592, 451] on div "JA056 - Sweep "Tessellate"" at bounding box center [574, 454] width 110 height 12
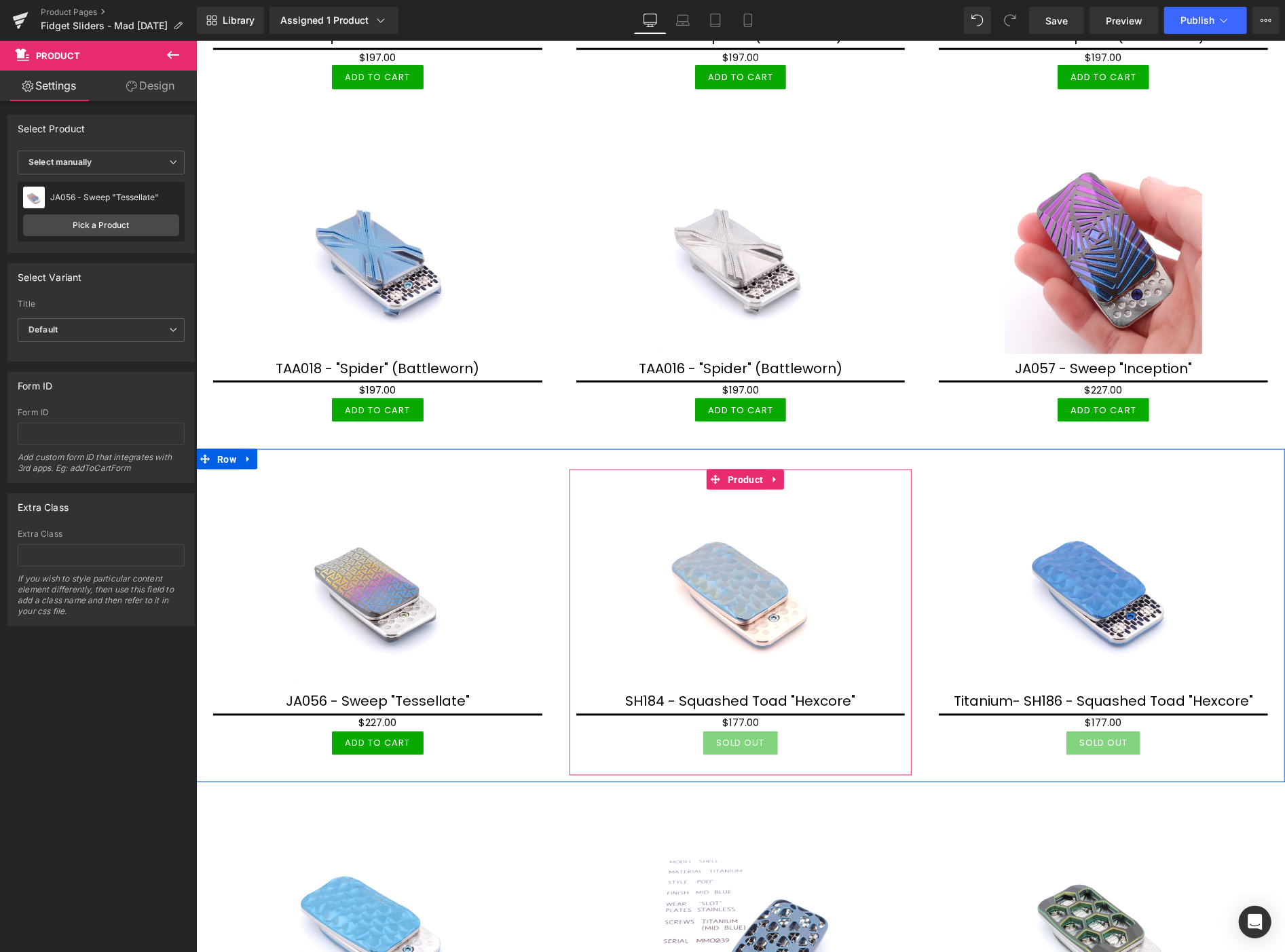
scroll to position [1357, 0]
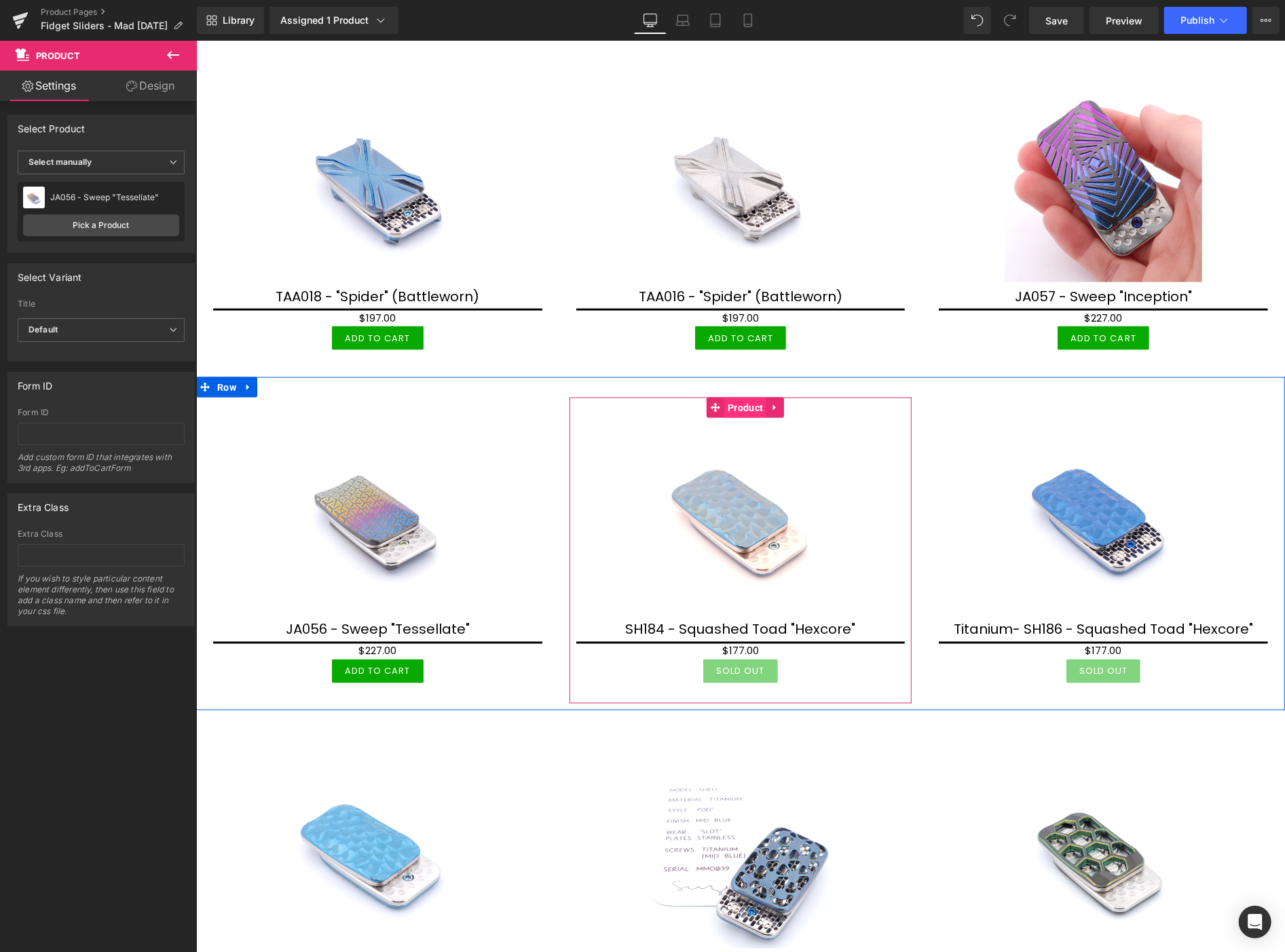
click at [731, 397] on span "Product" at bounding box center [744, 407] width 42 height 21
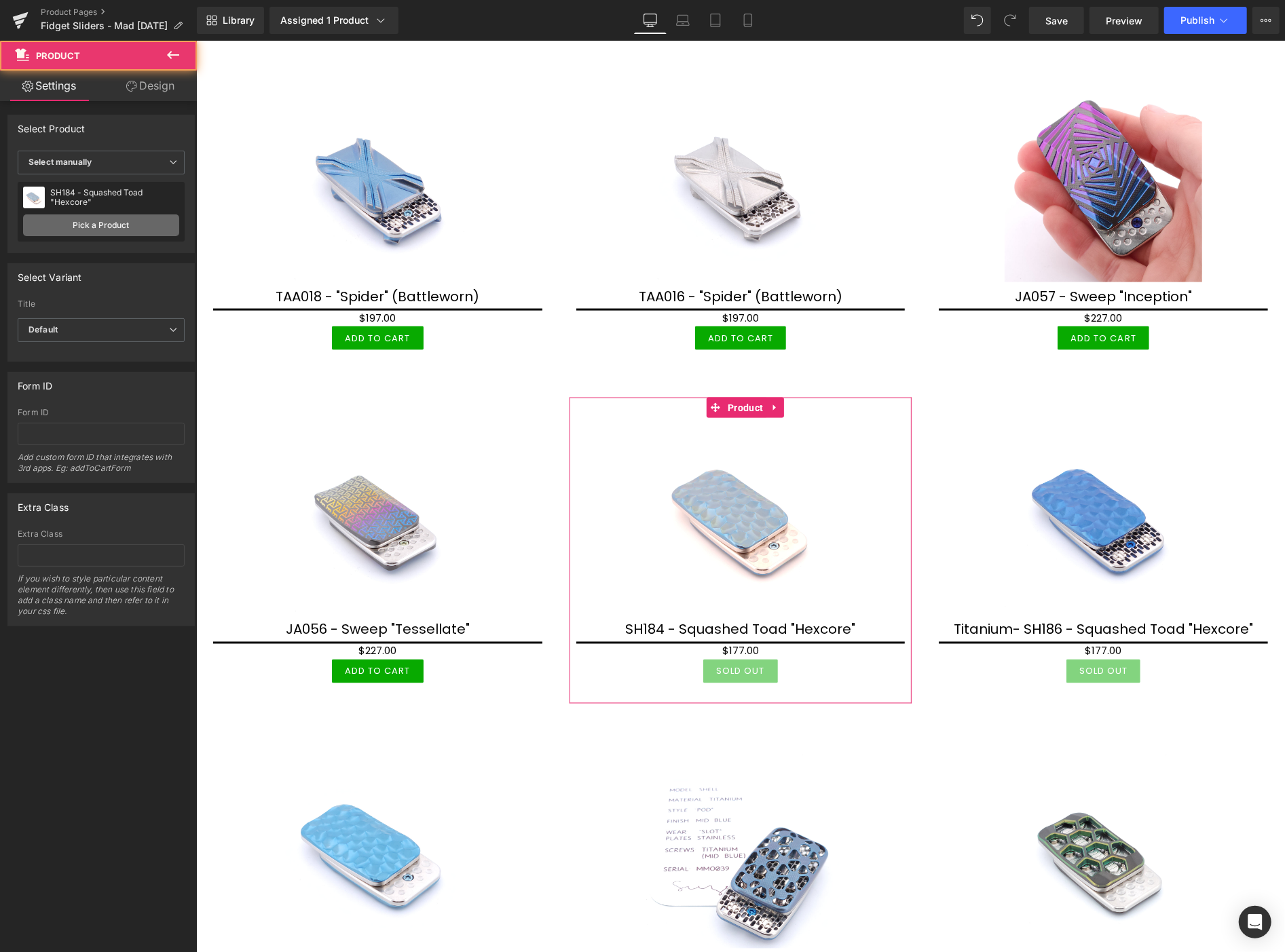
click at [143, 222] on link "Pick a Product" at bounding box center [102, 225] width 157 height 22
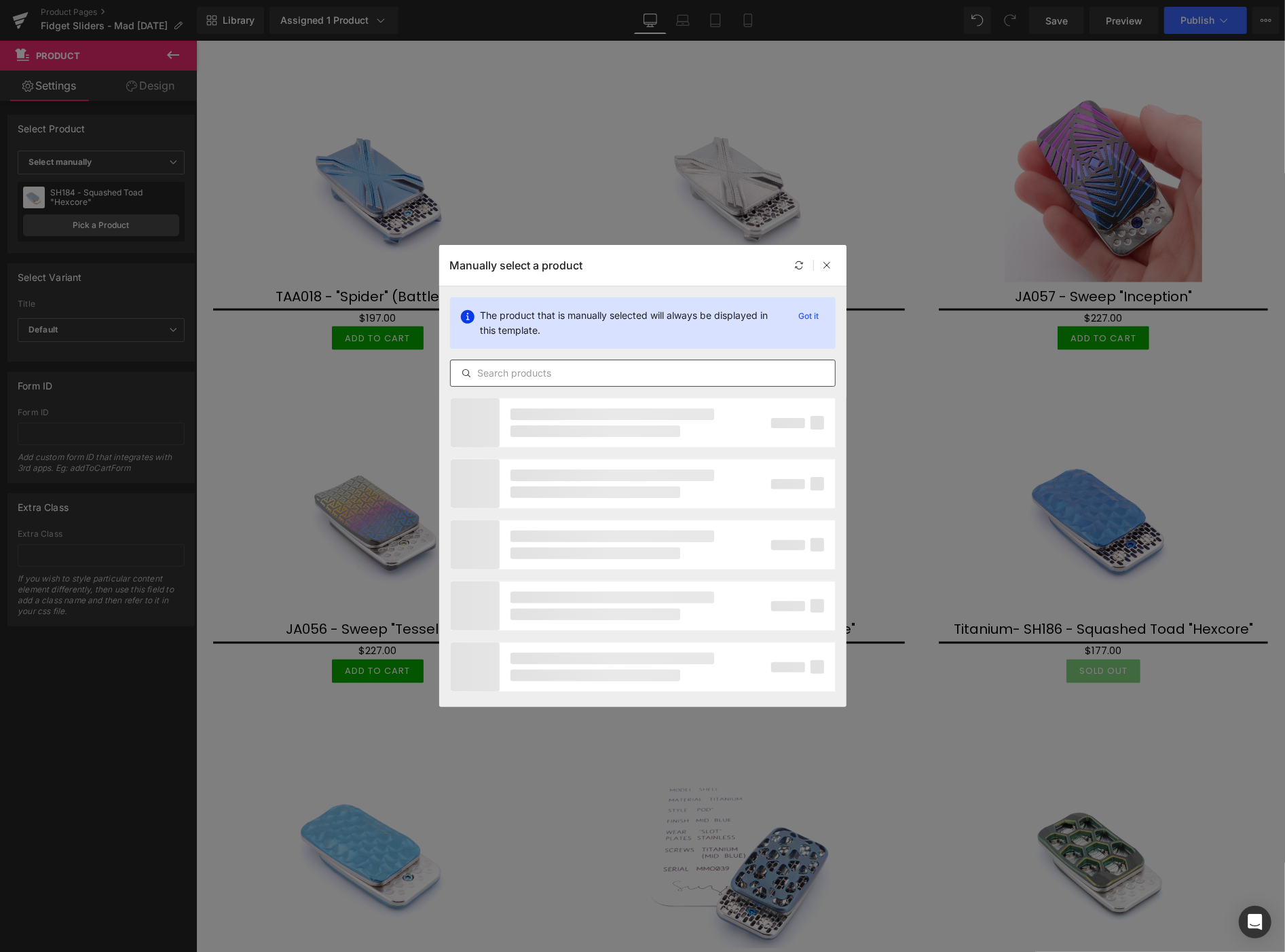
click at [518, 370] on input "text" at bounding box center [643, 373] width 385 height 17
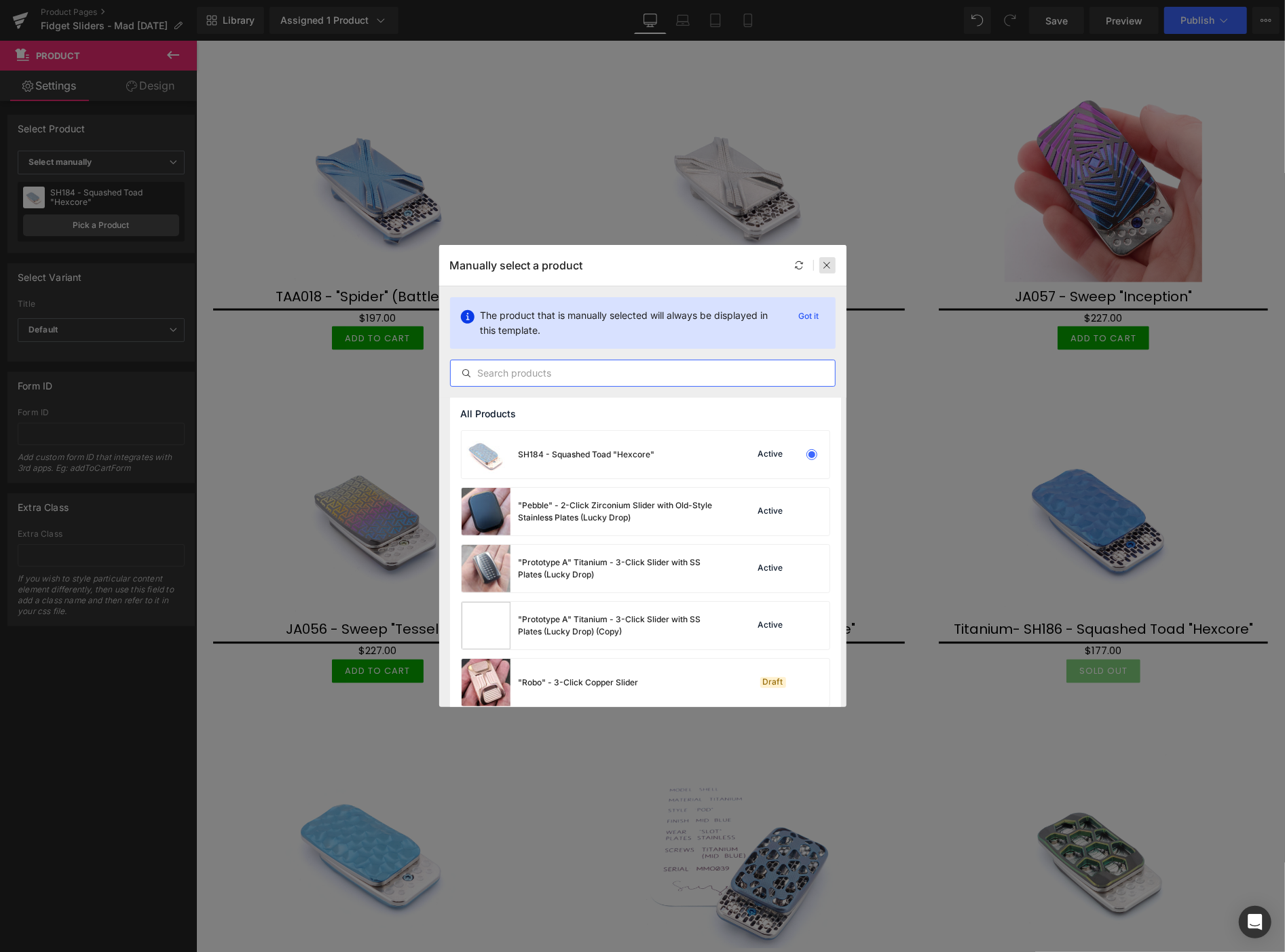
click at [824, 261] on icon at bounding box center [828, 265] width 10 height 10
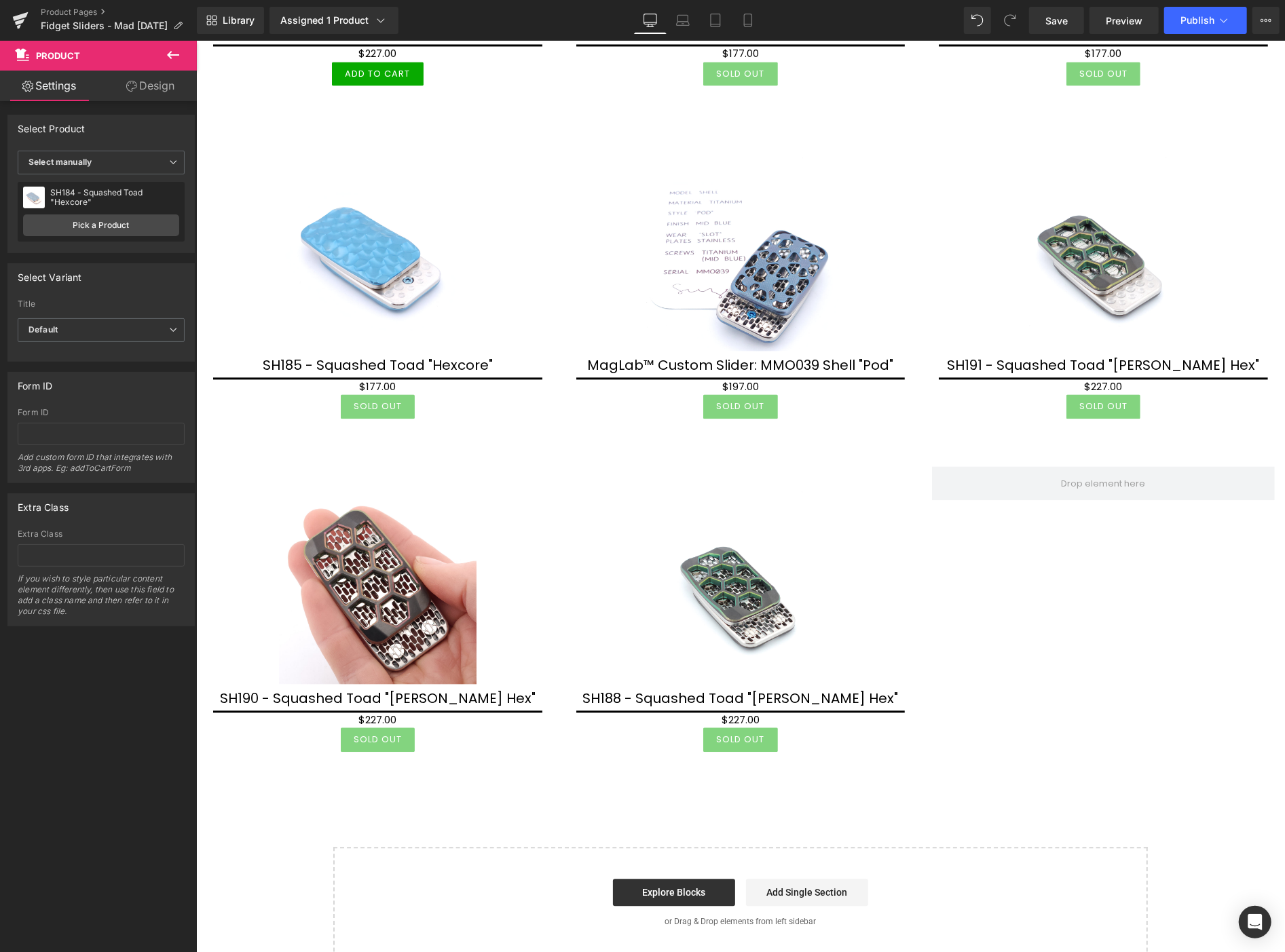
scroll to position [1960, 0]
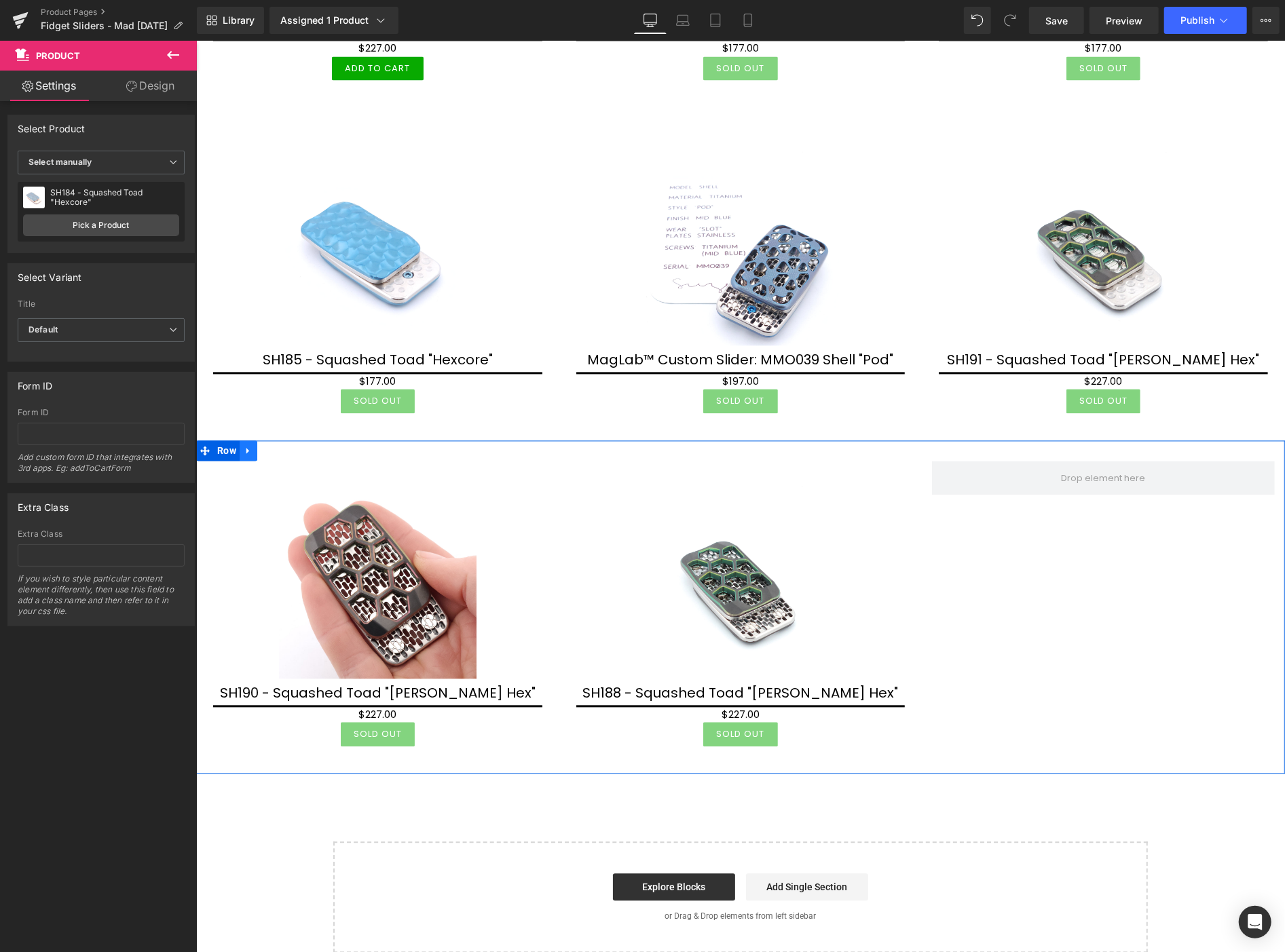
click at [245, 445] on icon at bounding box center [248, 450] width 10 height 10
click at [282, 446] on icon at bounding box center [283, 451] width 10 height 10
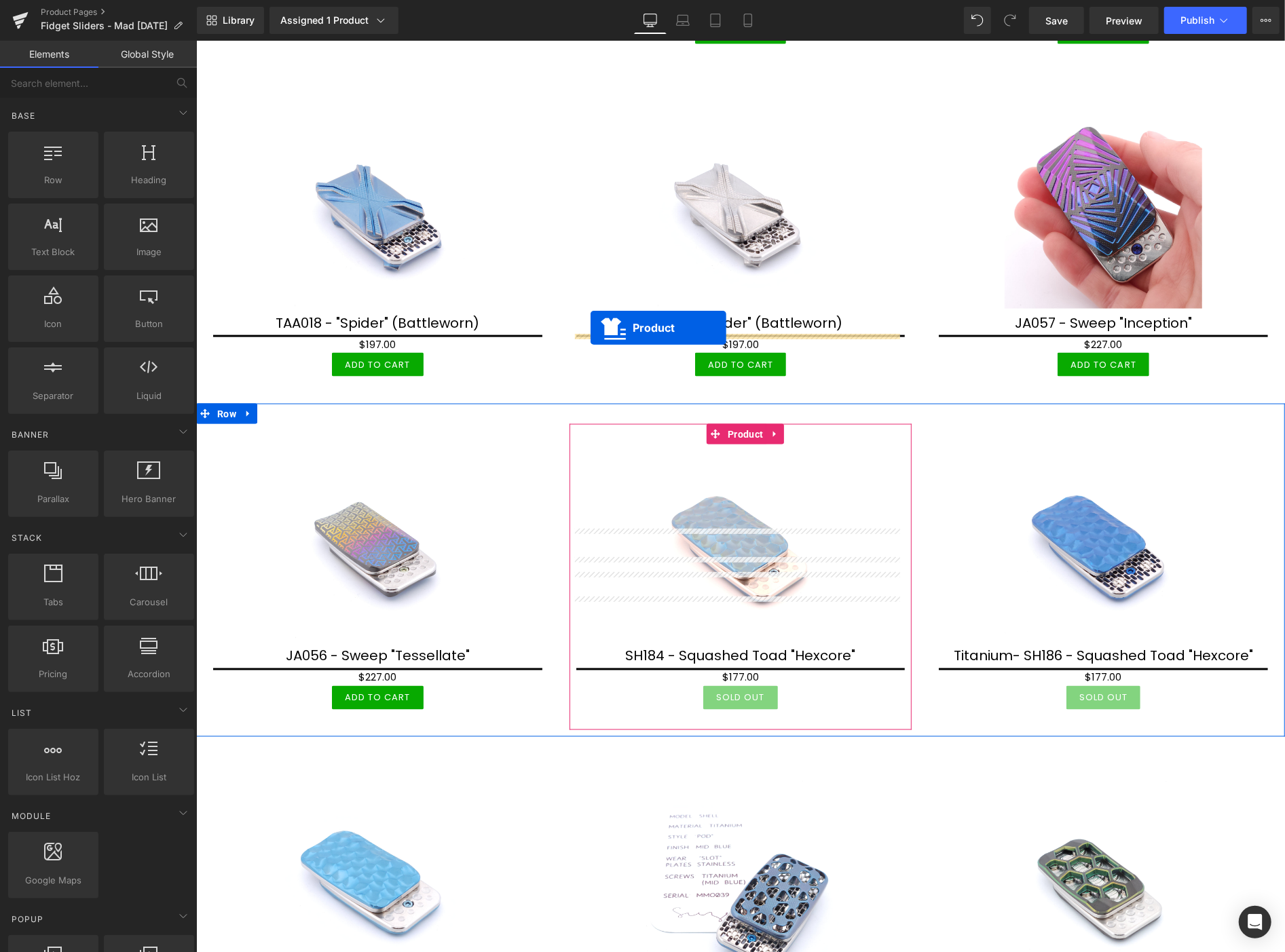
scroll to position [1432, 0]
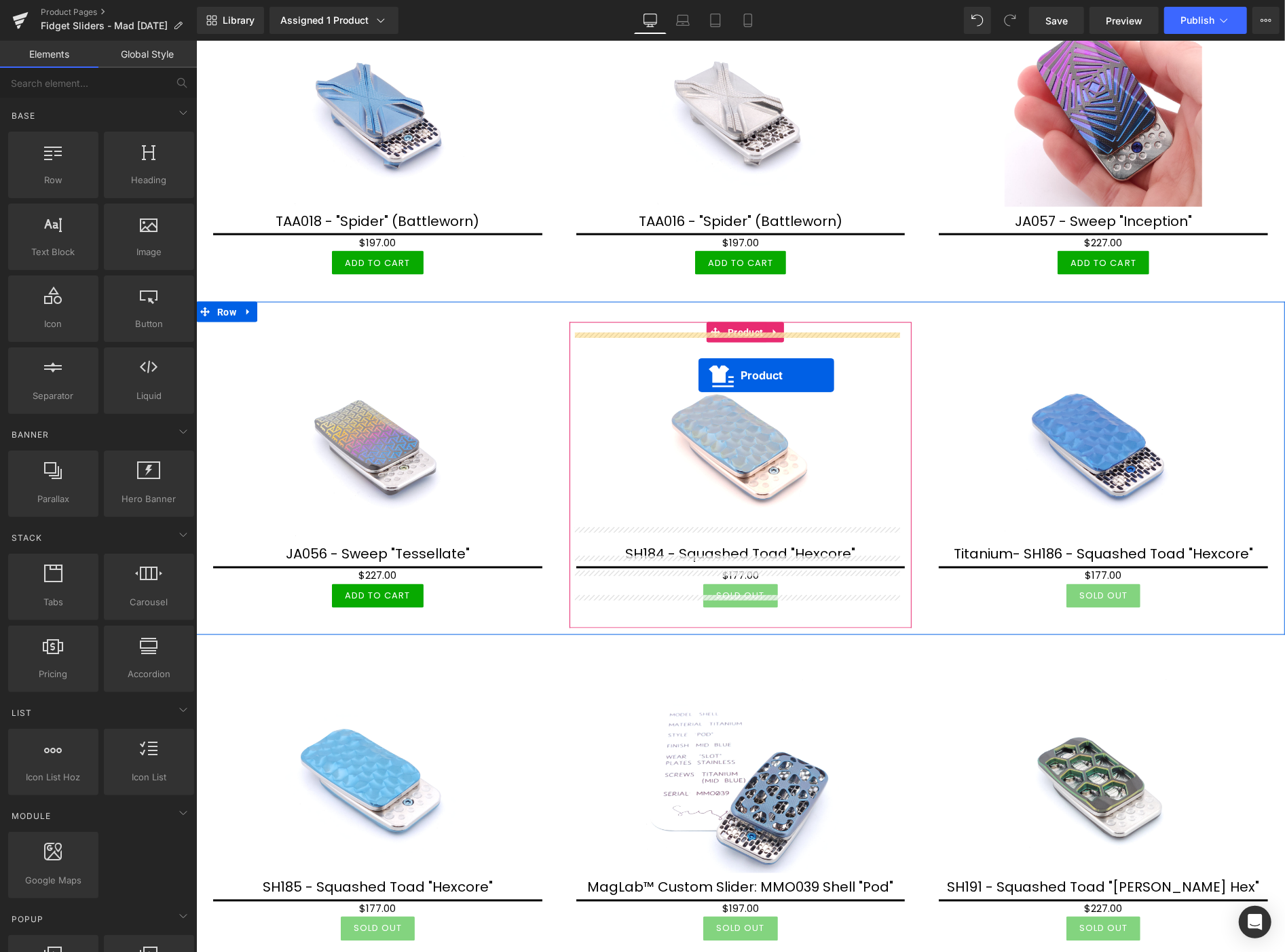
drag, startPoint x: 353, startPoint y: 262, endPoint x: 698, endPoint y: 375, distance: 363.0
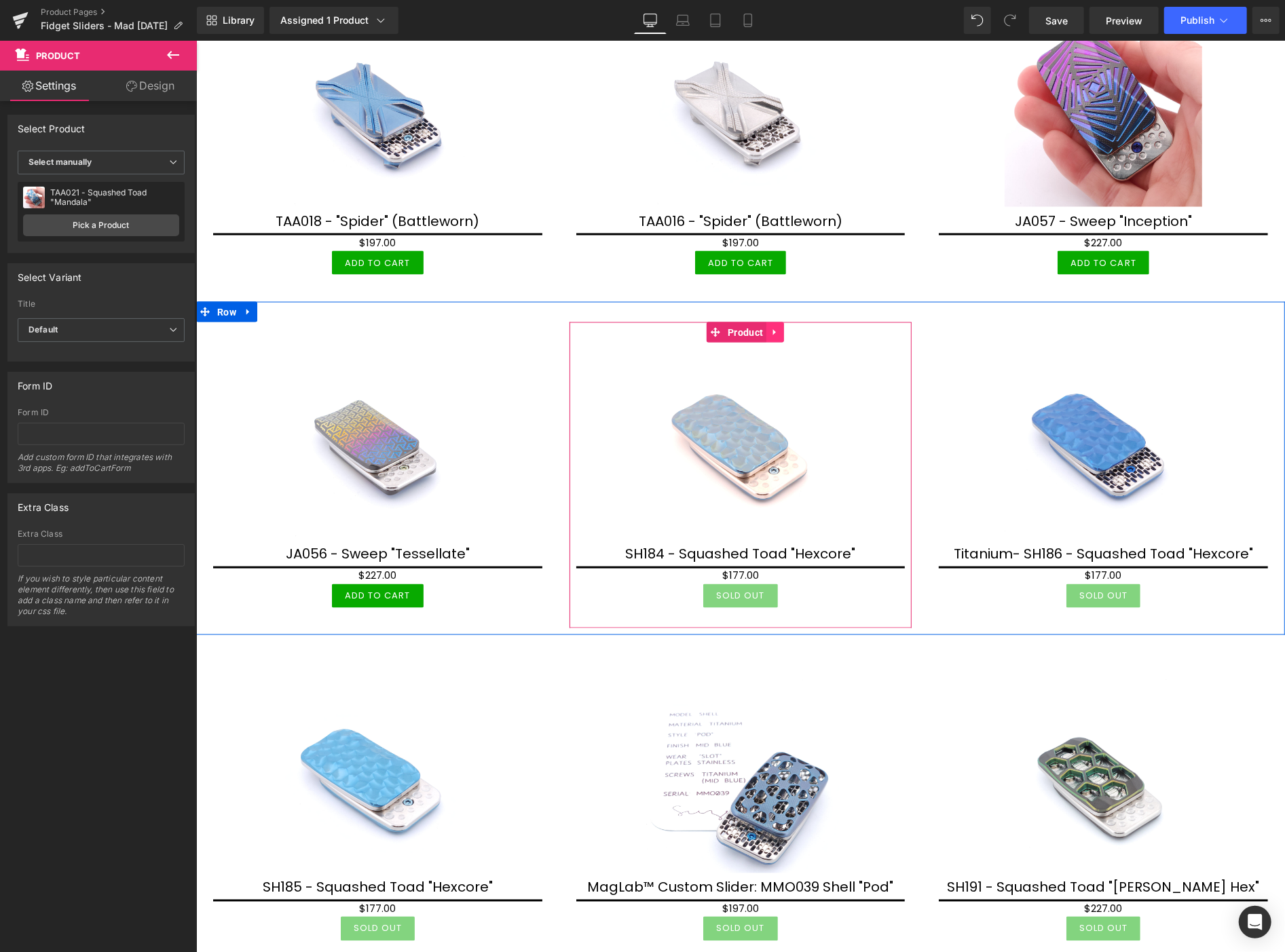
click at [770, 327] on icon at bounding box center [775, 332] width 10 height 10
click at [779, 327] on icon at bounding box center [784, 332] width 10 height 10
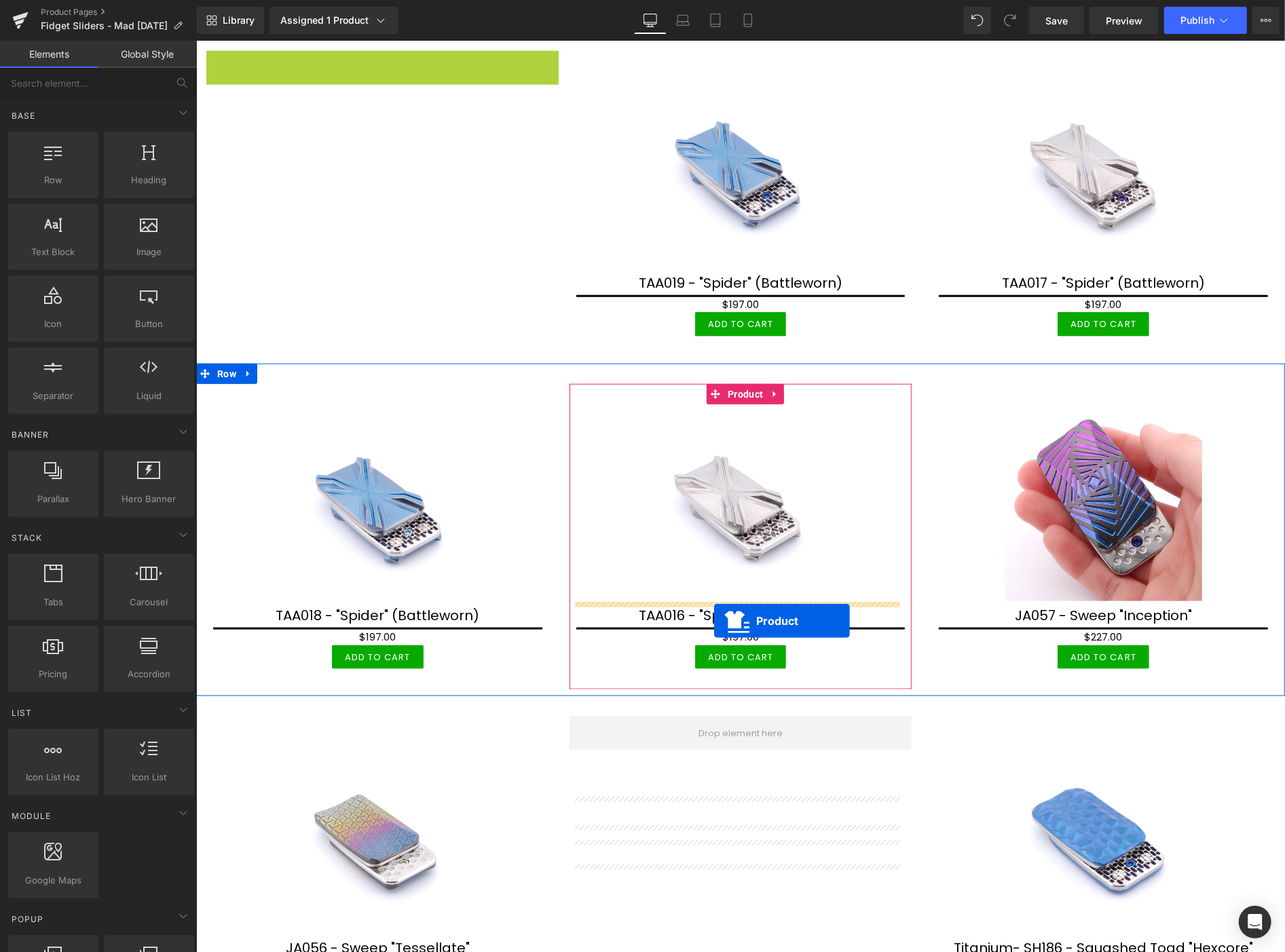
scroll to position [1357, 0]
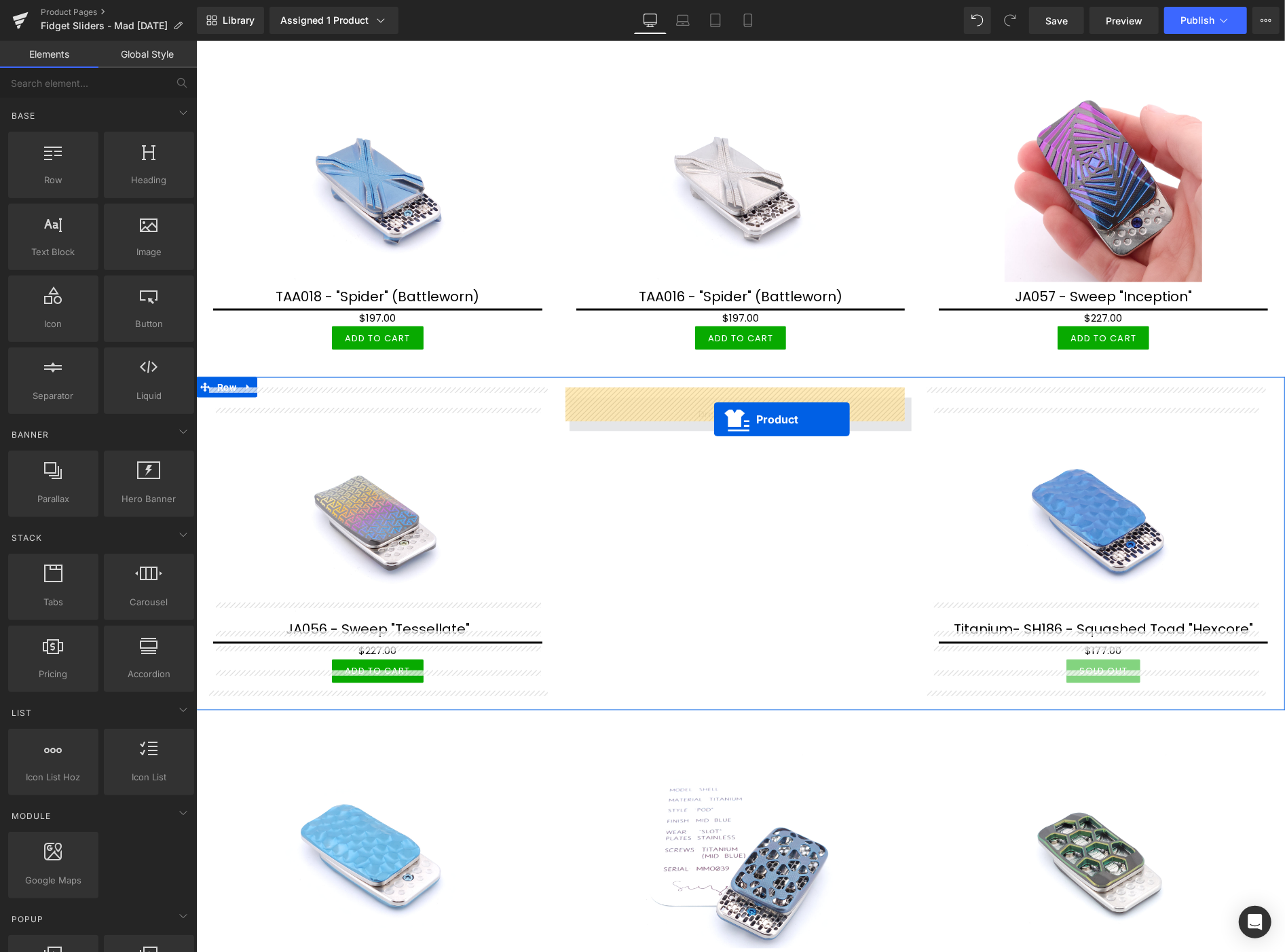
drag, startPoint x: 353, startPoint y: 262, endPoint x: 713, endPoint y: 419, distance: 392.7
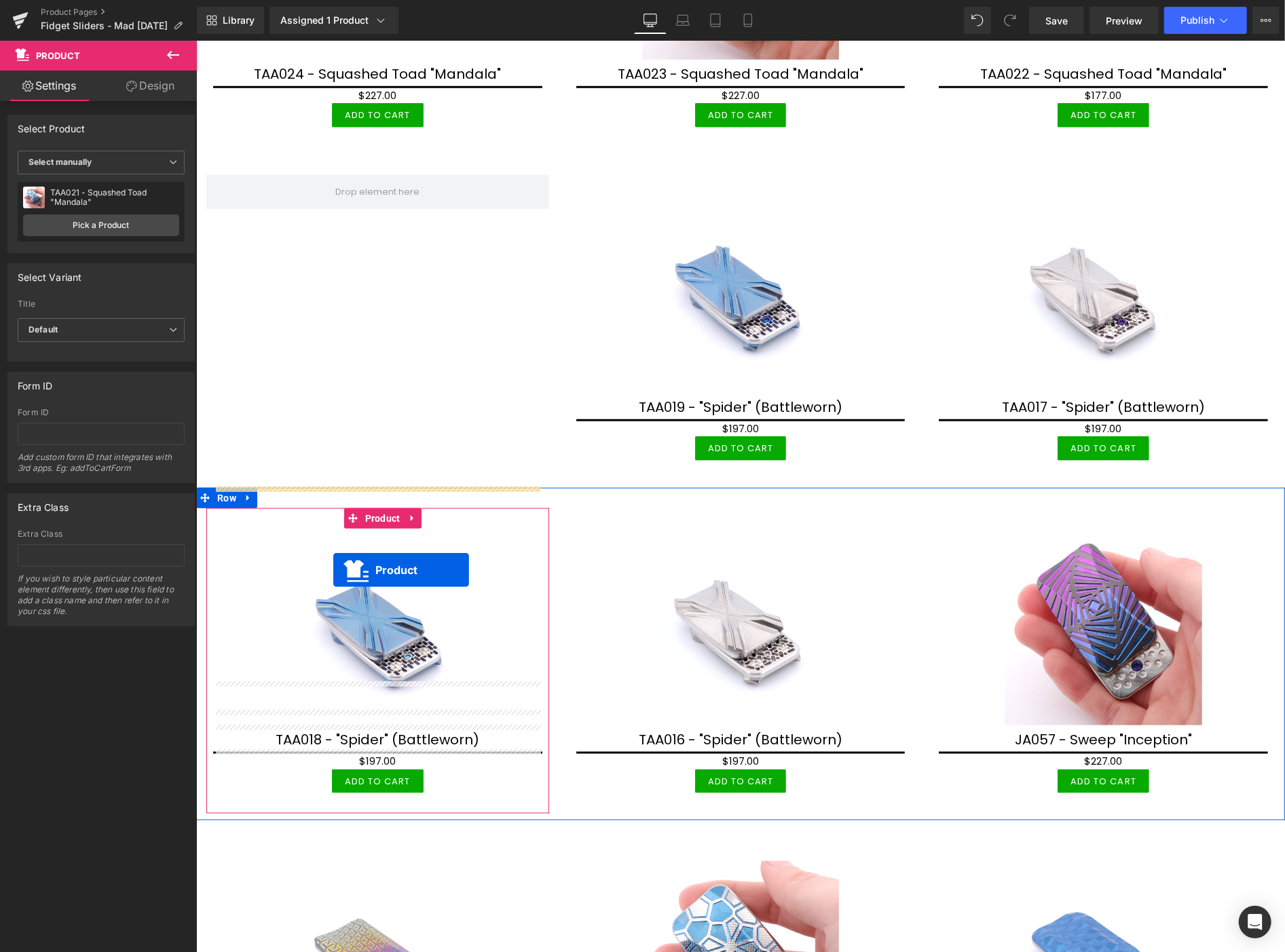
scroll to position [911, 0]
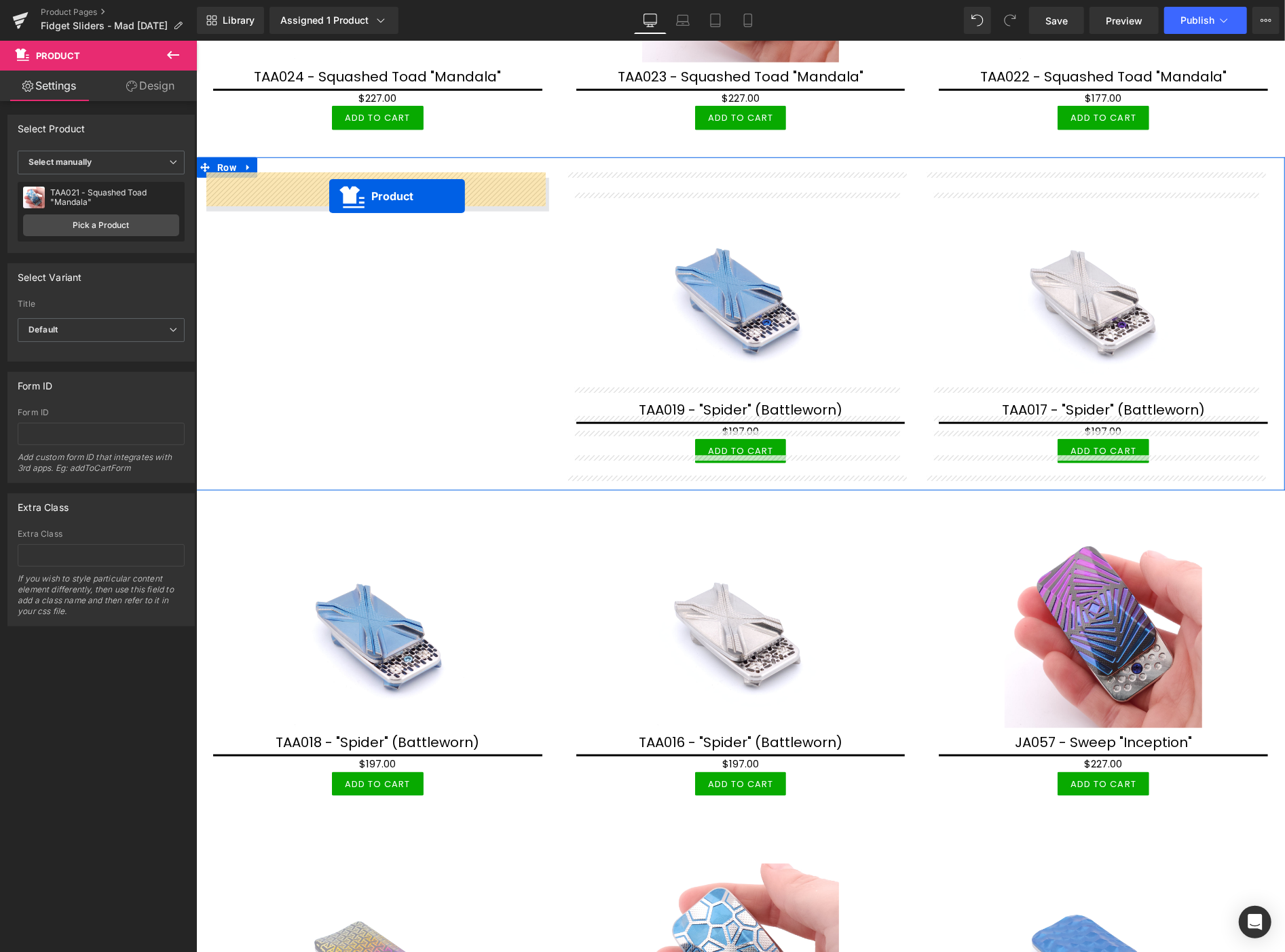
drag, startPoint x: 1072, startPoint y: 272, endPoint x: 329, endPoint y: 195, distance: 747.0
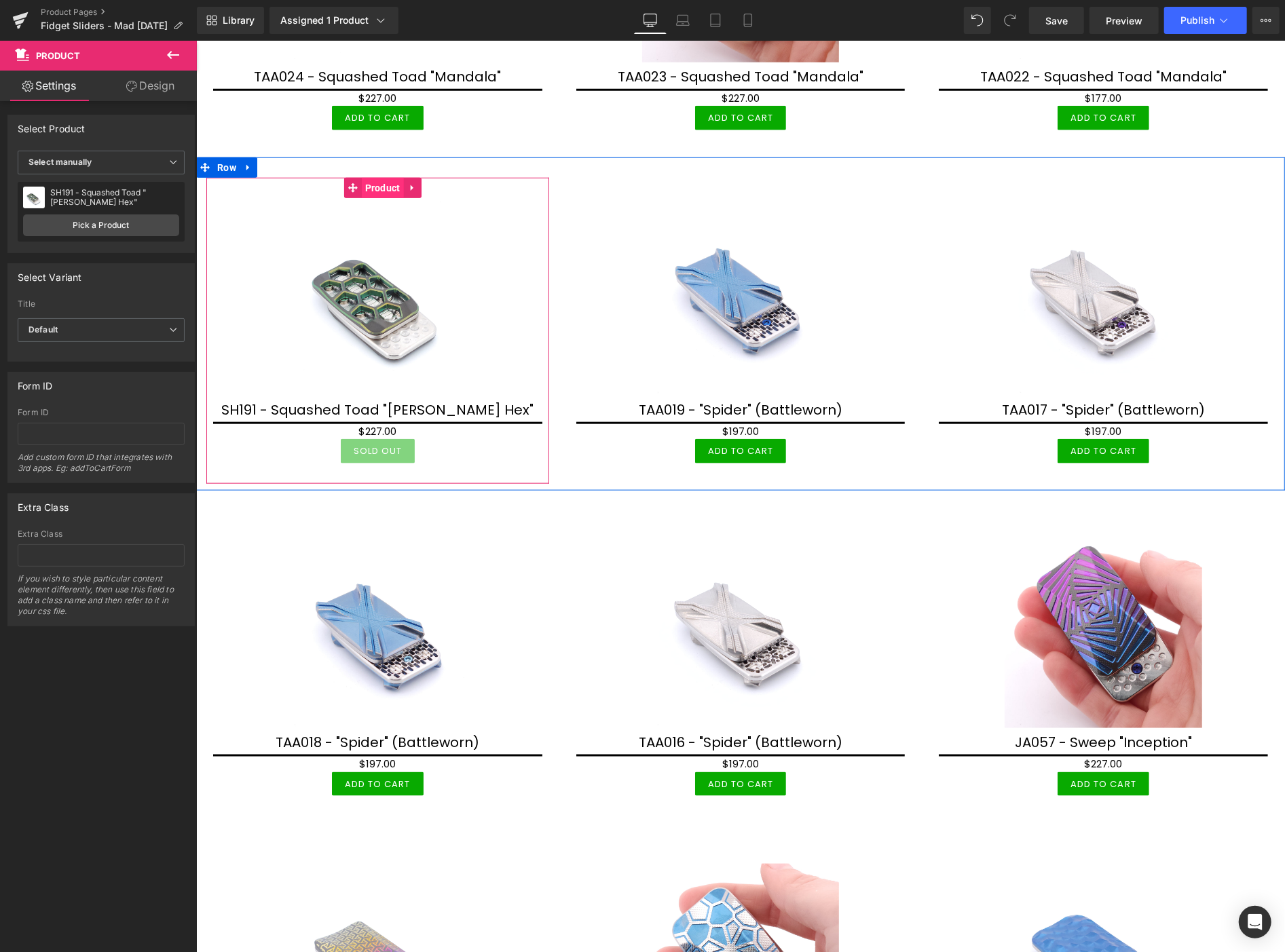
click at [376, 183] on span "Product" at bounding box center [382, 187] width 42 height 21
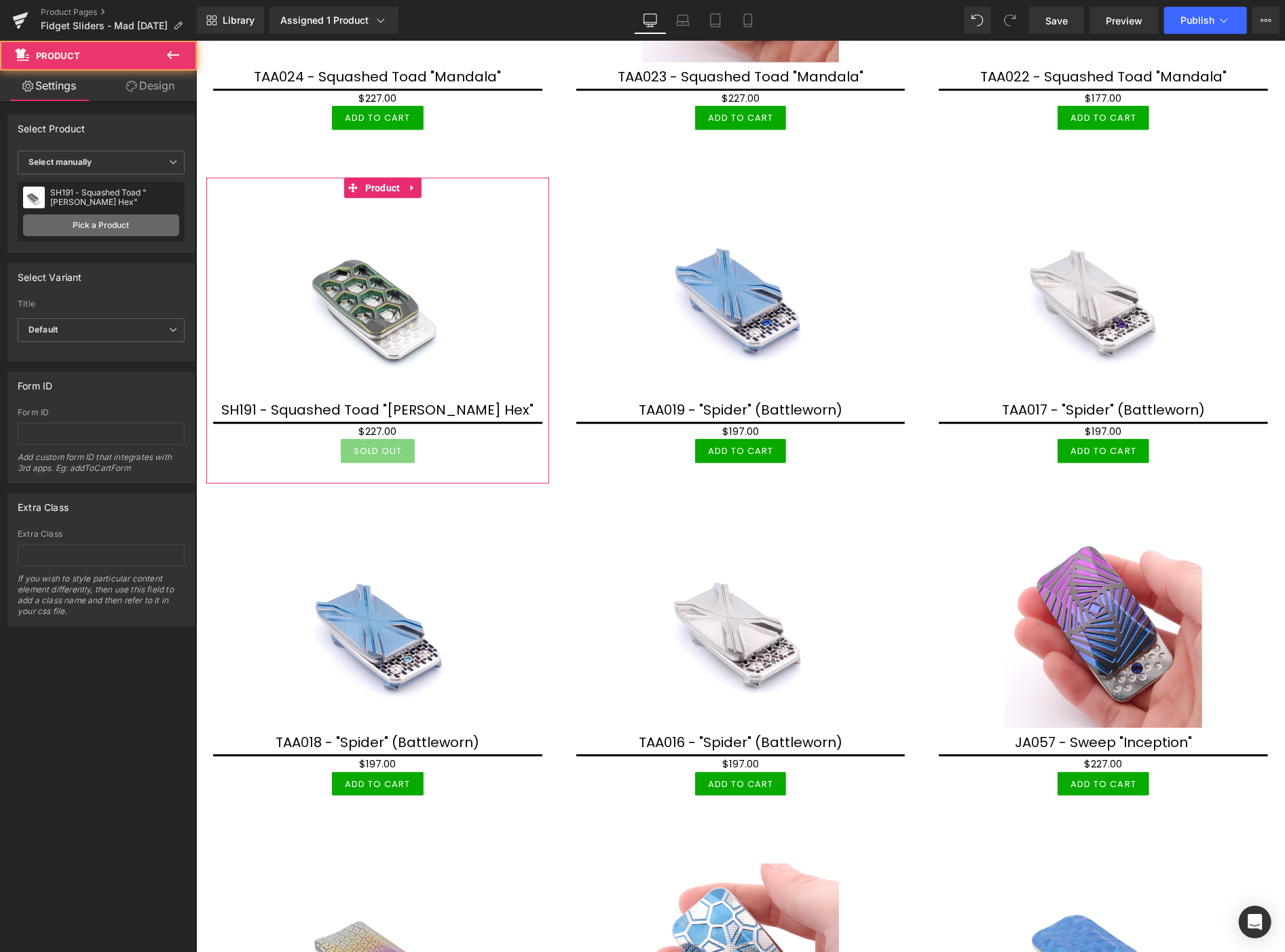
click at [122, 225] on link "Pick a Product" at bounding box center [102, 225] width 157 height 22
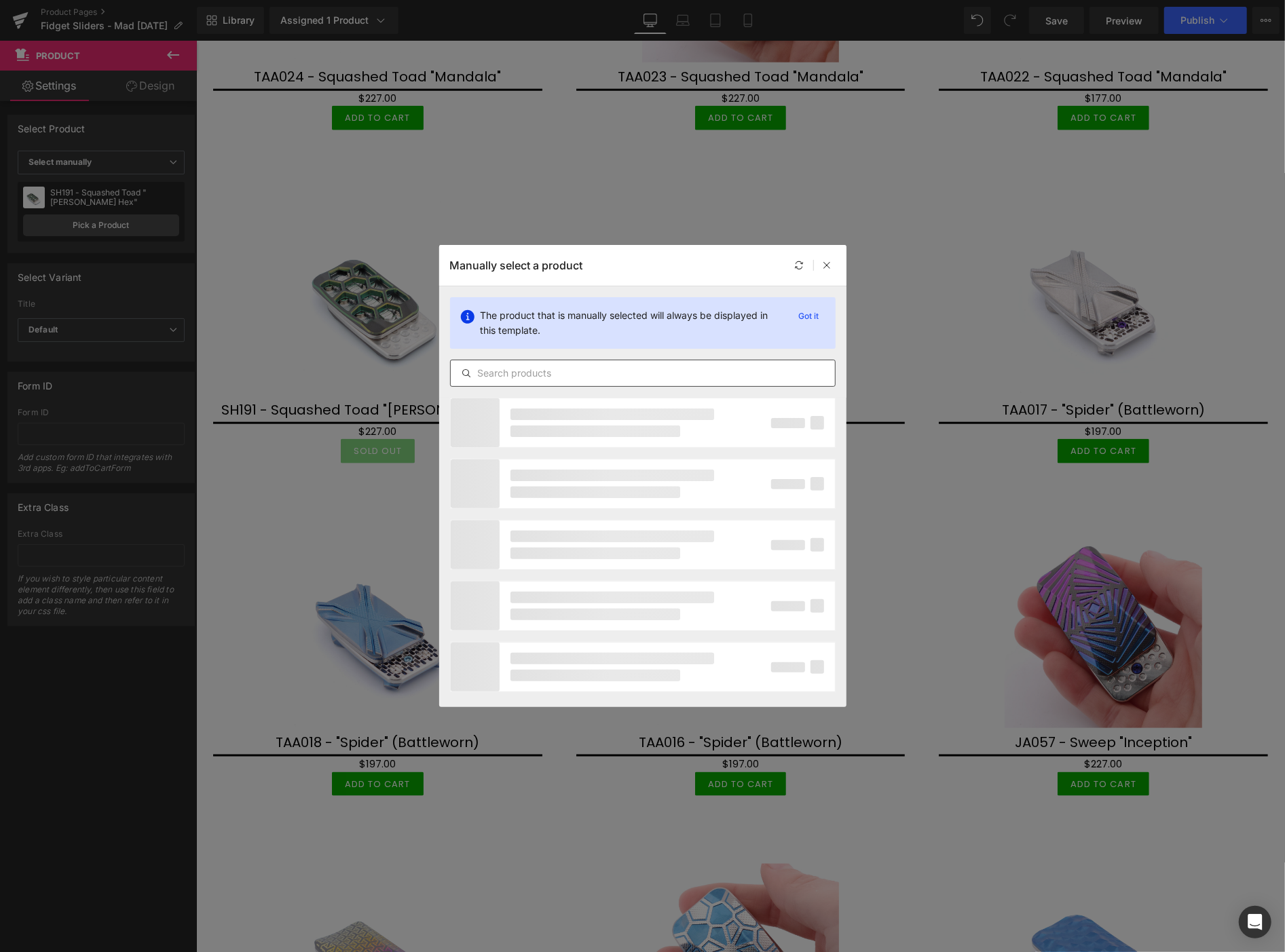
click at [532, 369] on input "text" at bounding box center [643, 373] width 385 height 17
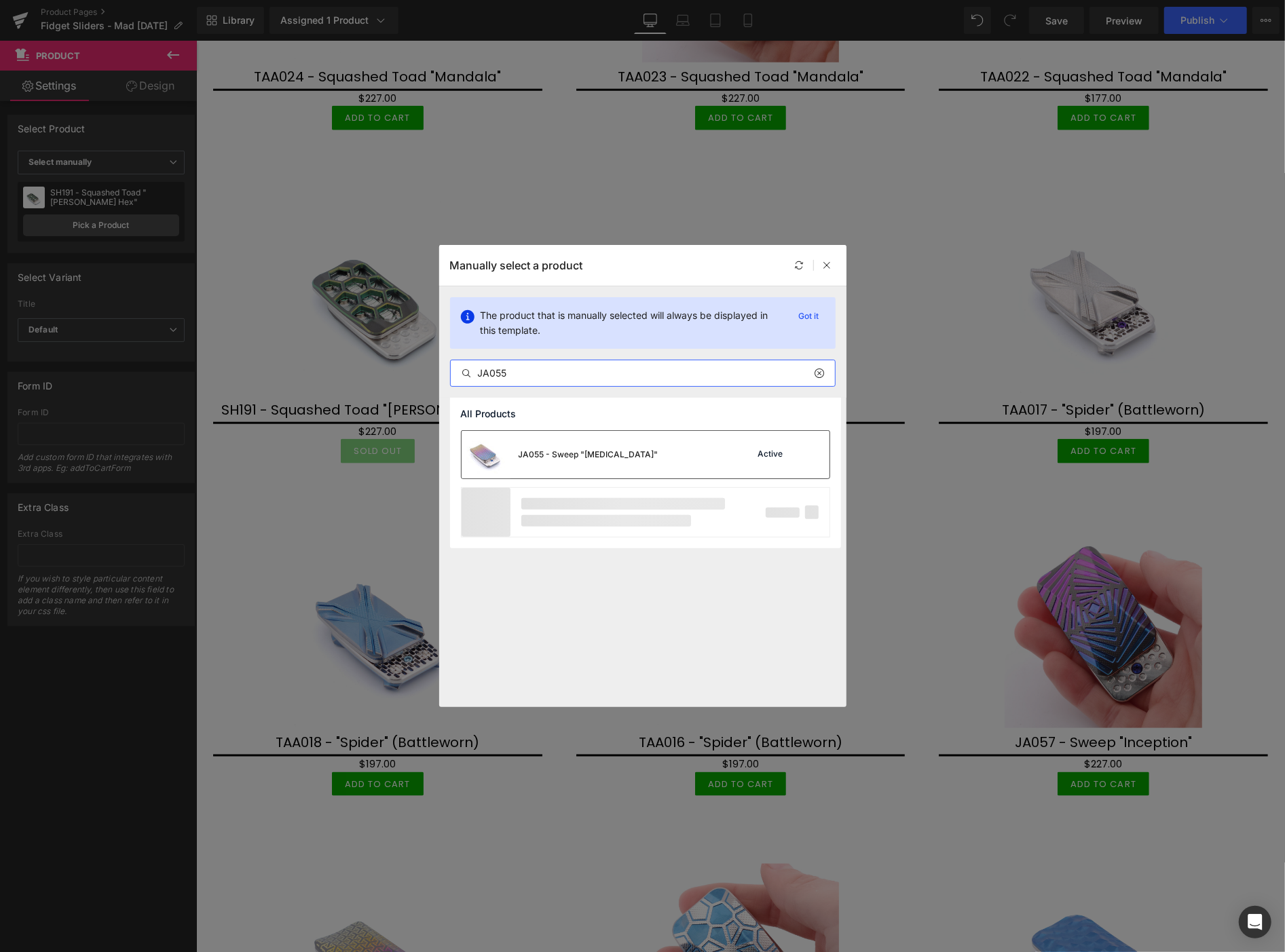
type input "JA055"
click at [595, 449] on div "JA055 - Sweep "Knuckle"" at bounding box center [588, 454] width 140 height 12
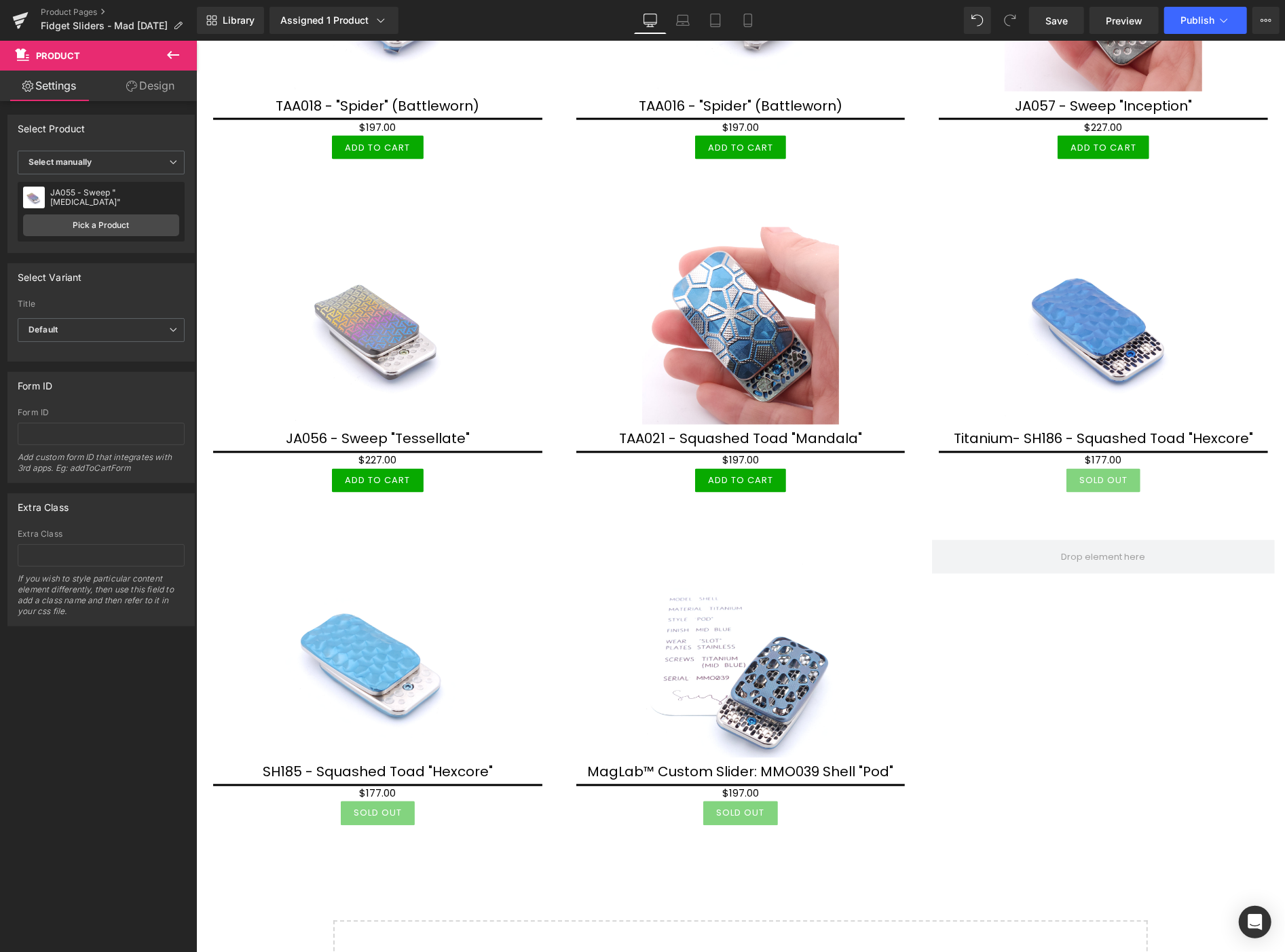
scroll to position [1590, 0]
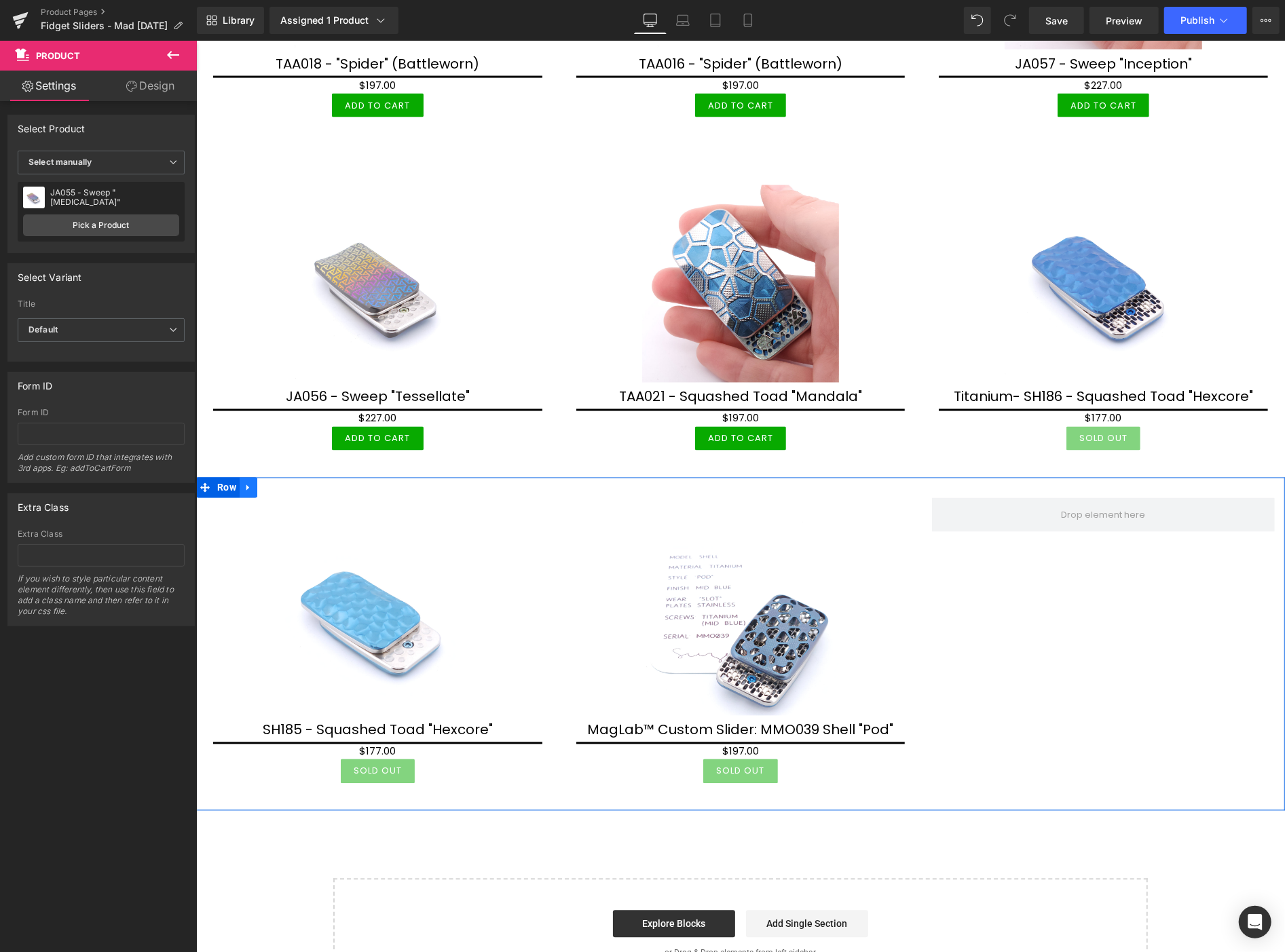
click at [244, 482] on icon at bounding box center [248, 487] width 10 height 10
click at [283, 482] on icon at bounding box center [283, 487] width 10 height 10
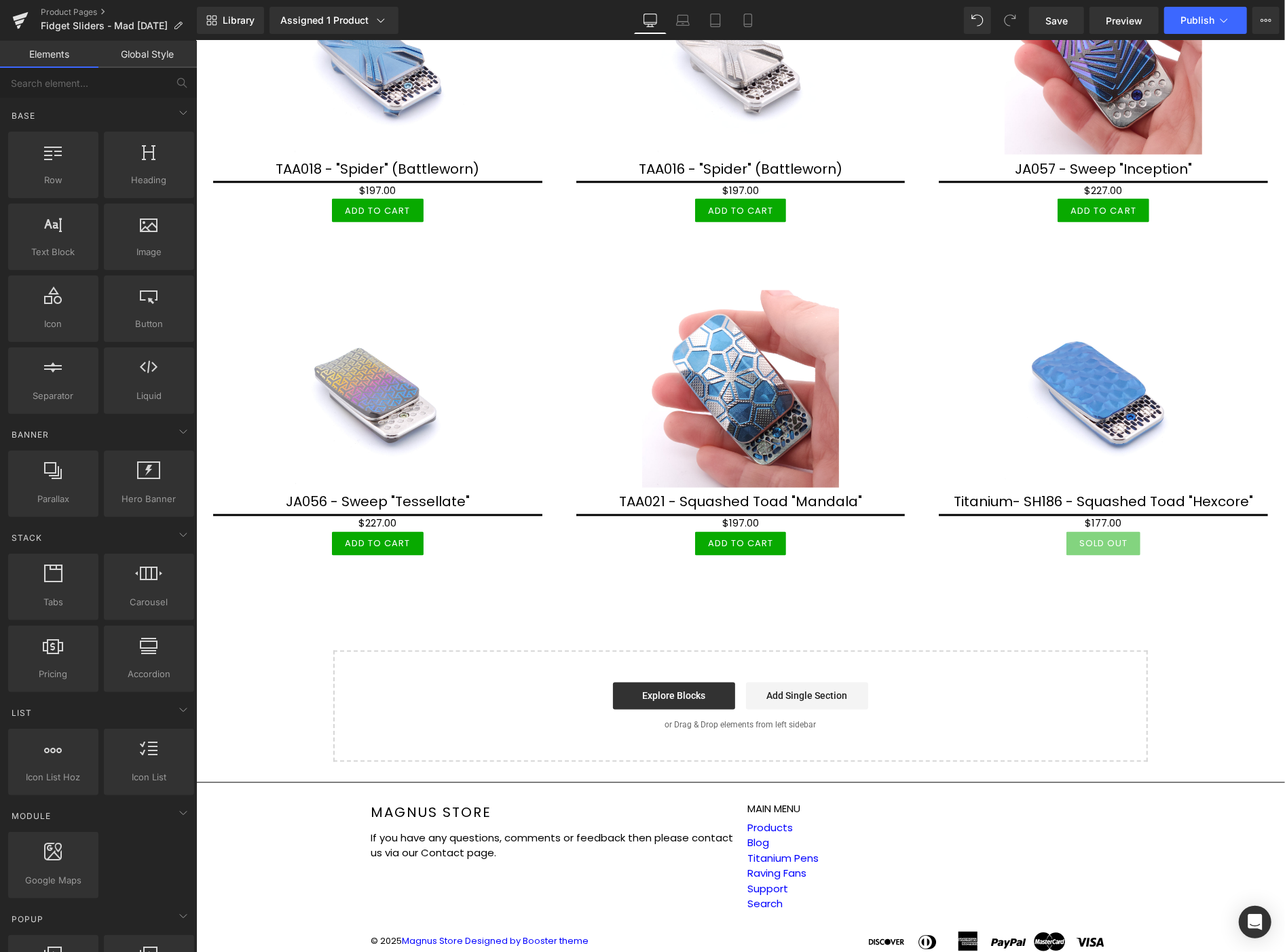
scroll to position [1486, 0]
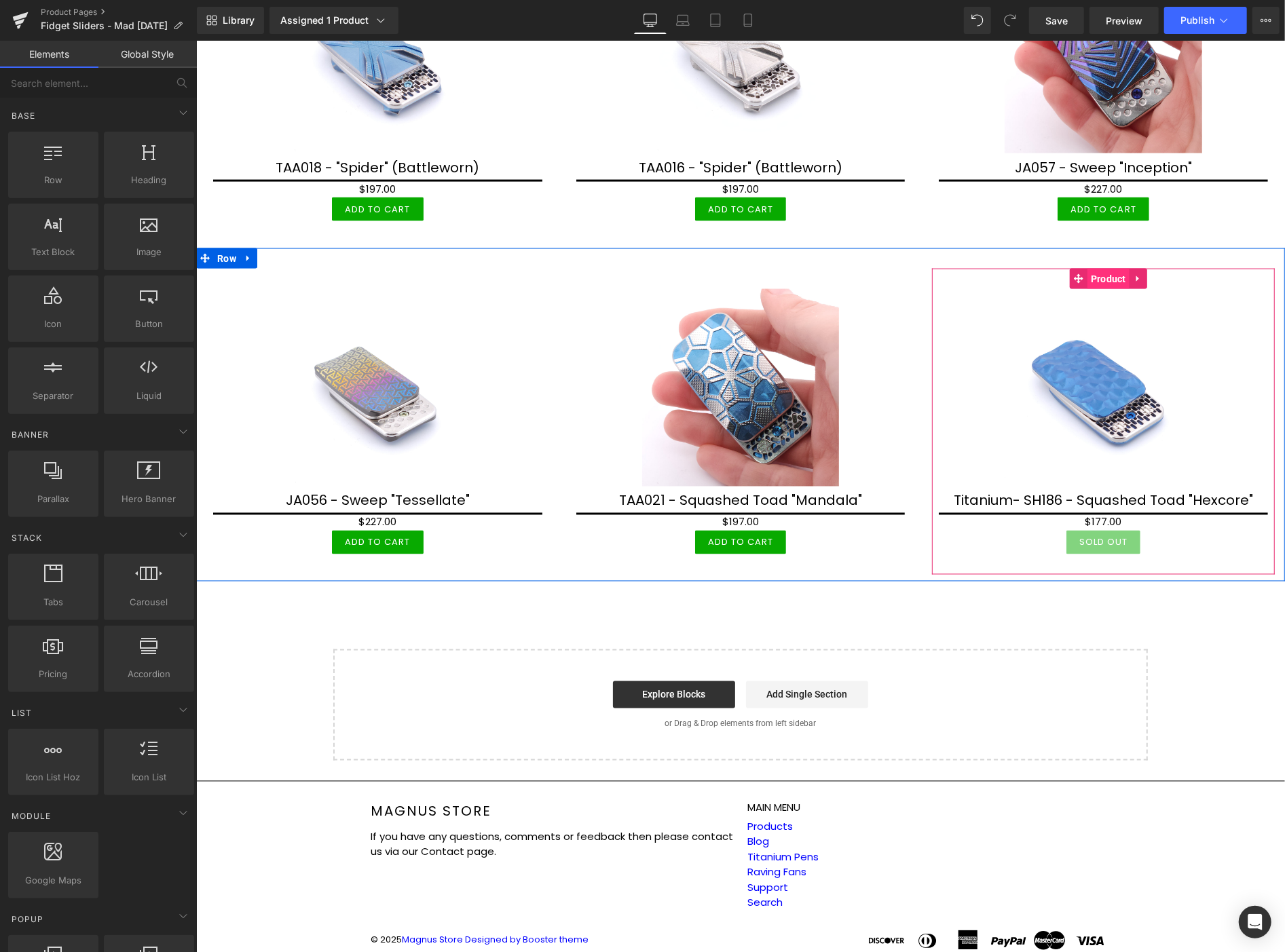
click at [1104, 273] on span "Product" at bounding box center [1107, 278] width 42 height 21
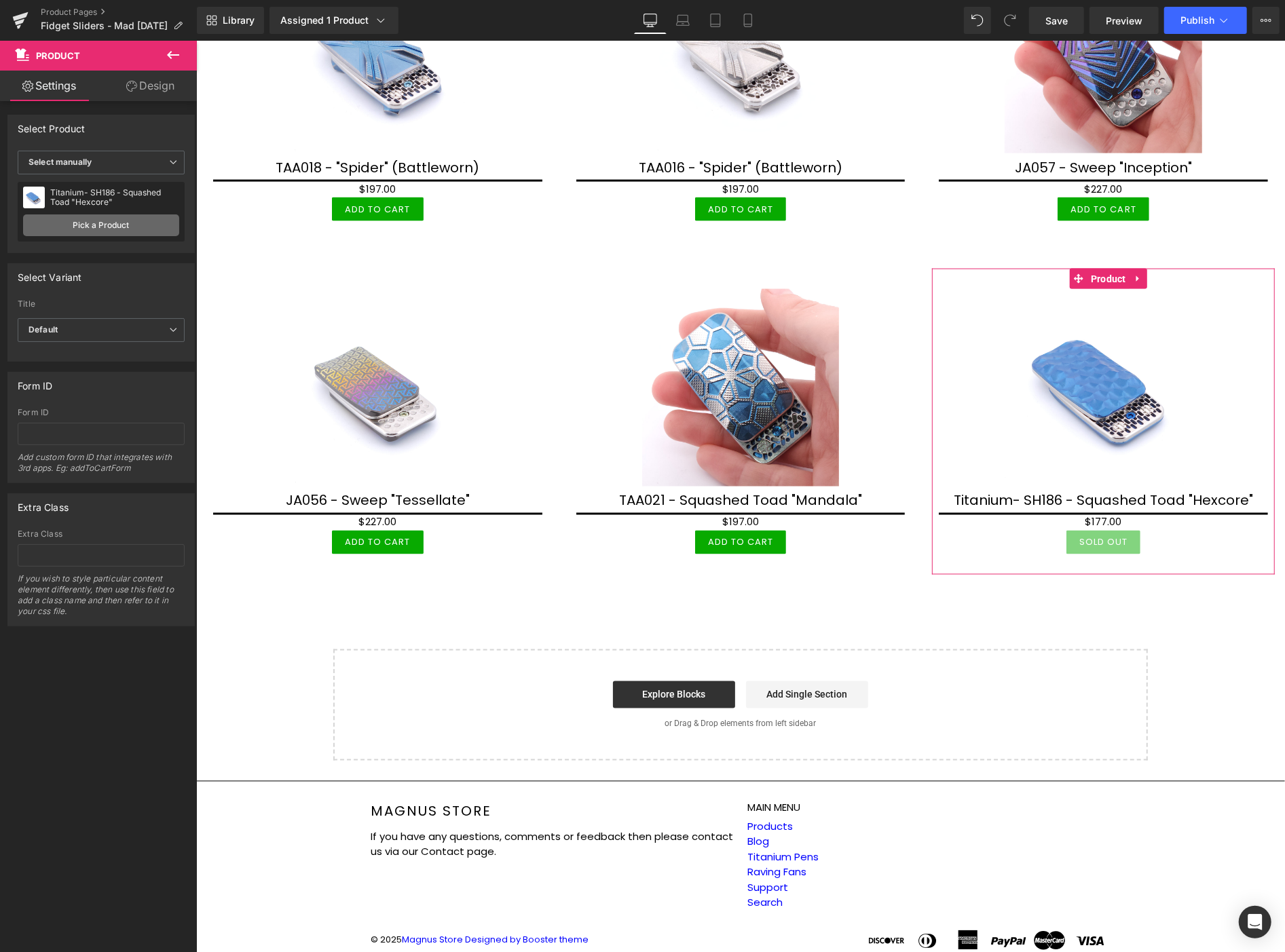
click at [110, 226] on link "Pick a Product" at bounding box center [102, 225] width 157 height 22
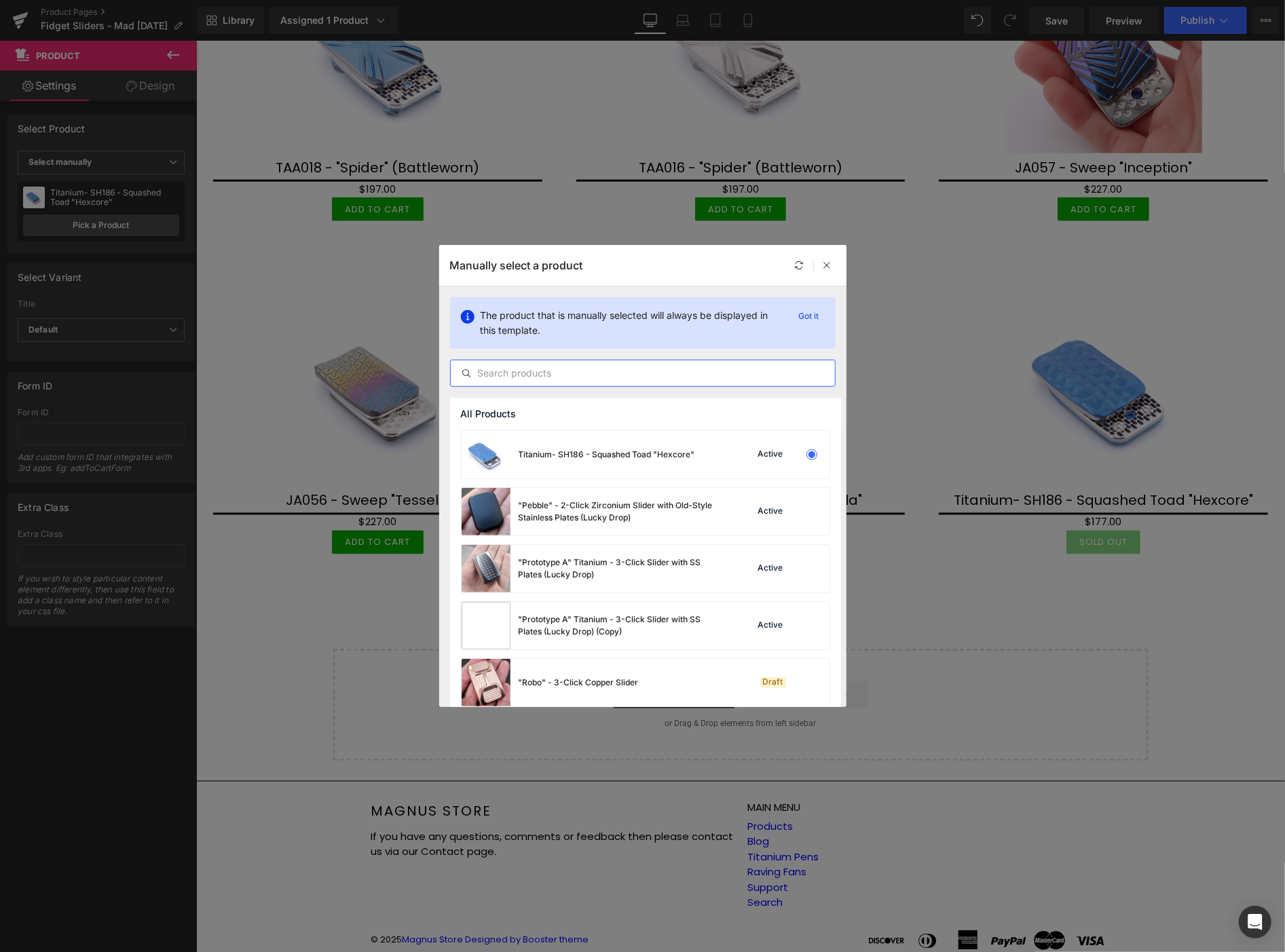
click at [518, 371] on input "text" at bounding box center [643, 373] width 385 height 17
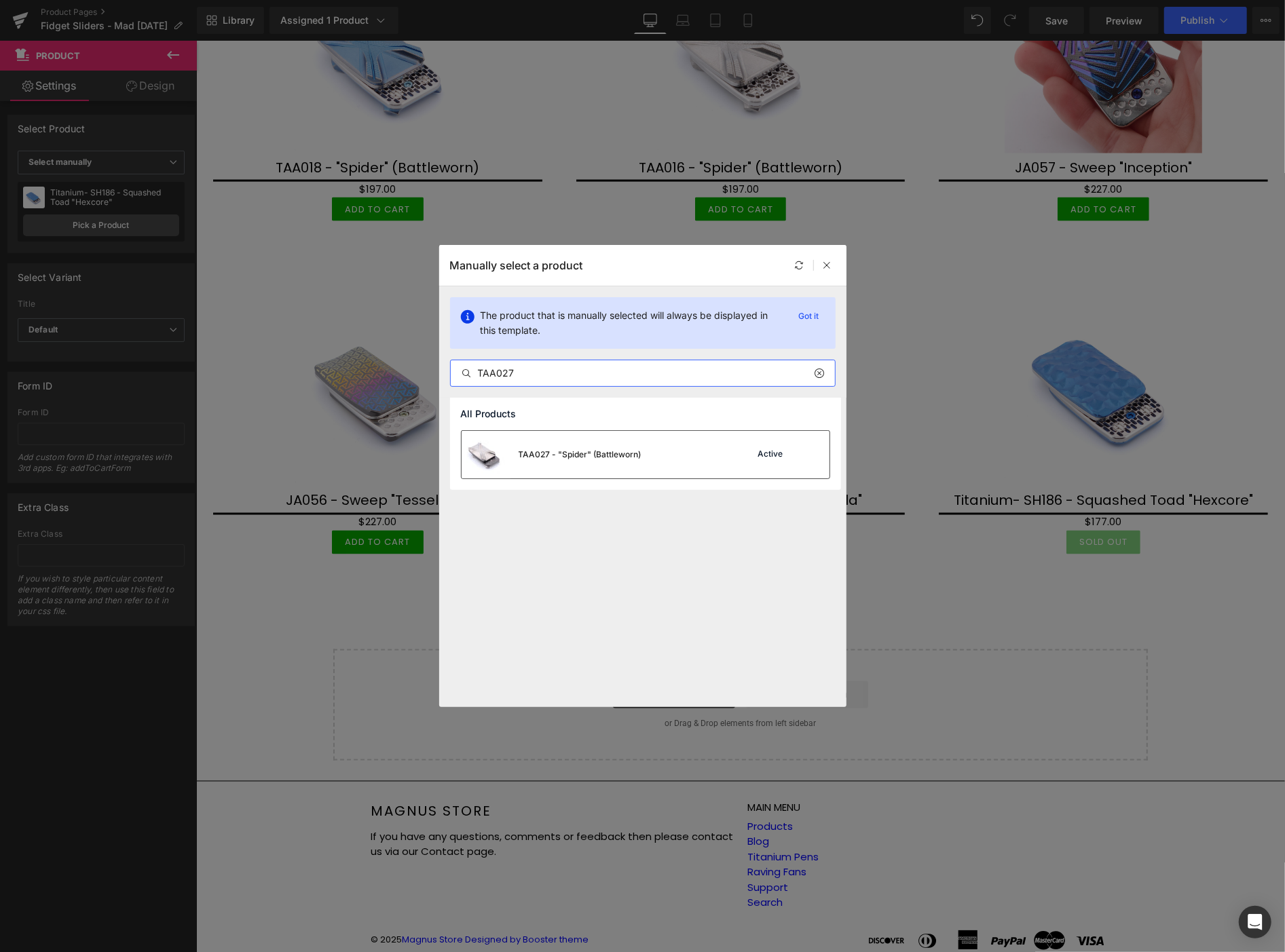
type input "TAA027"
drag, startPoint x: 588, startPoint y: 455, endPoint x: 393, endPoint y: 414, distance: 199.3
click at [589, 455] on div "TAA027 - "Spider" (Battleworn)" at bounding box center [580, 454] width 123 height 12
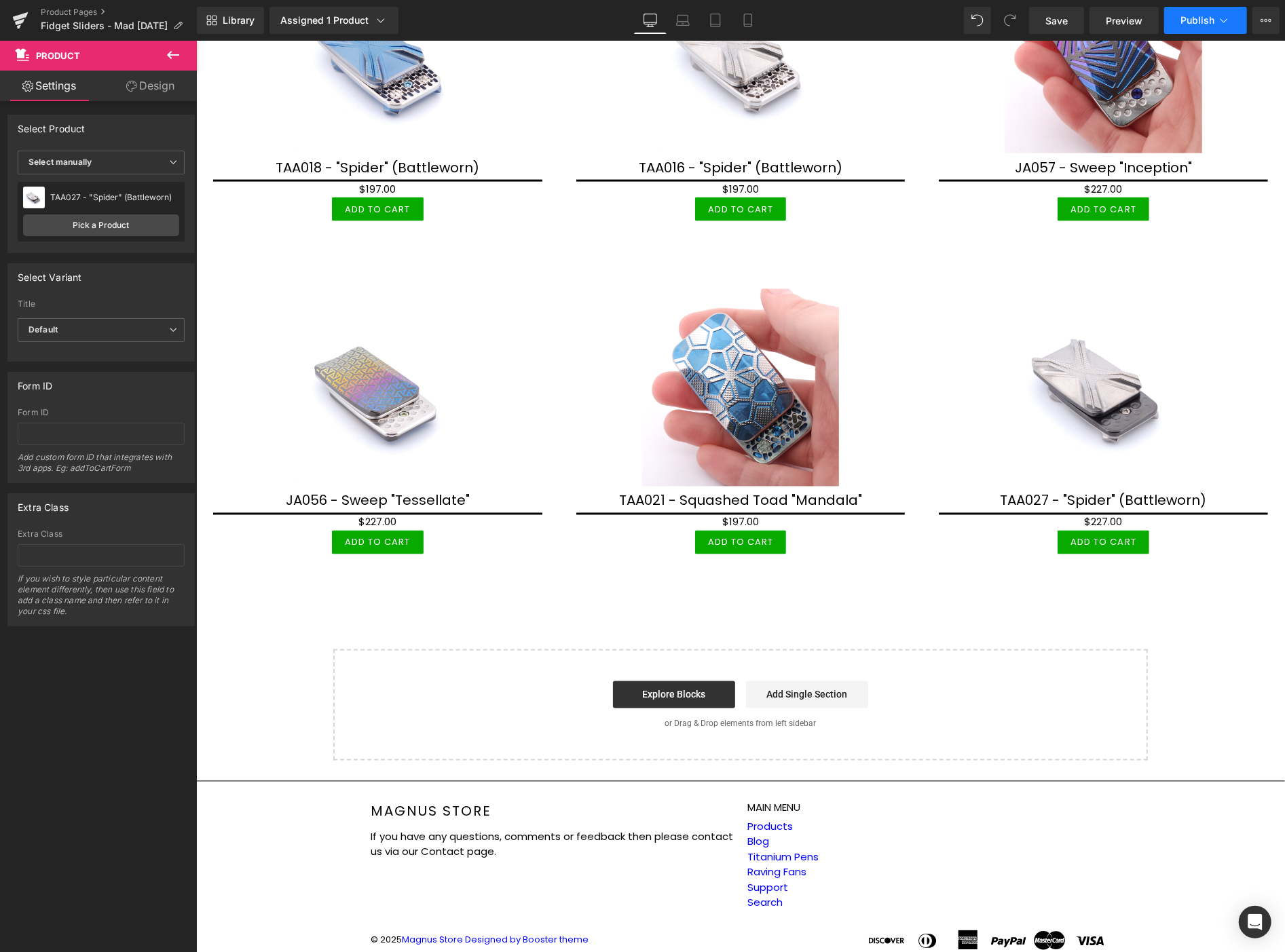
click at [1196, 17] on span "Publish" at bounding box center [1197, 20] width 34 height 11
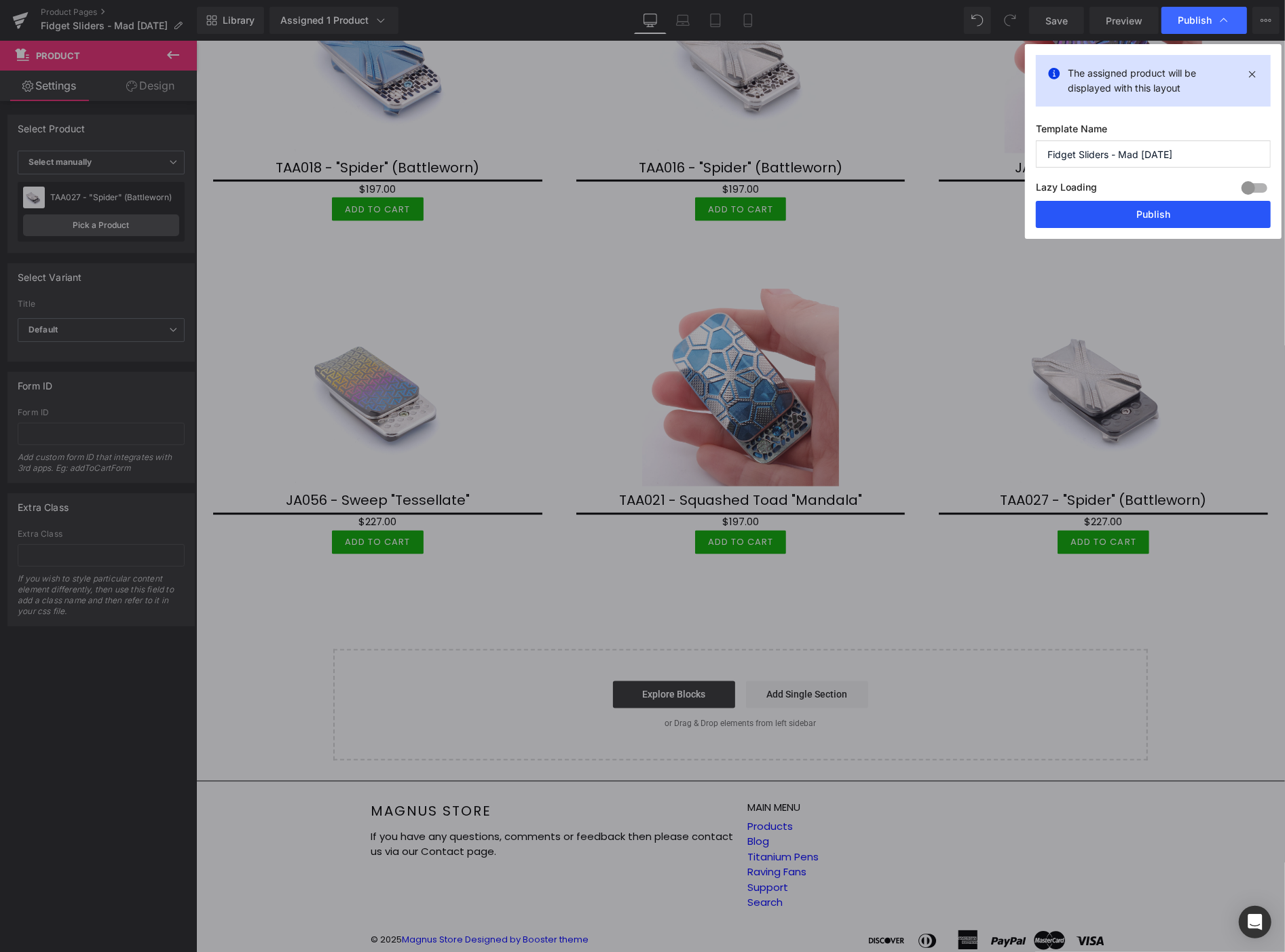
click at [1165, 210] on button "Publish" at bounding box center [1153, 214] width 235 height 27
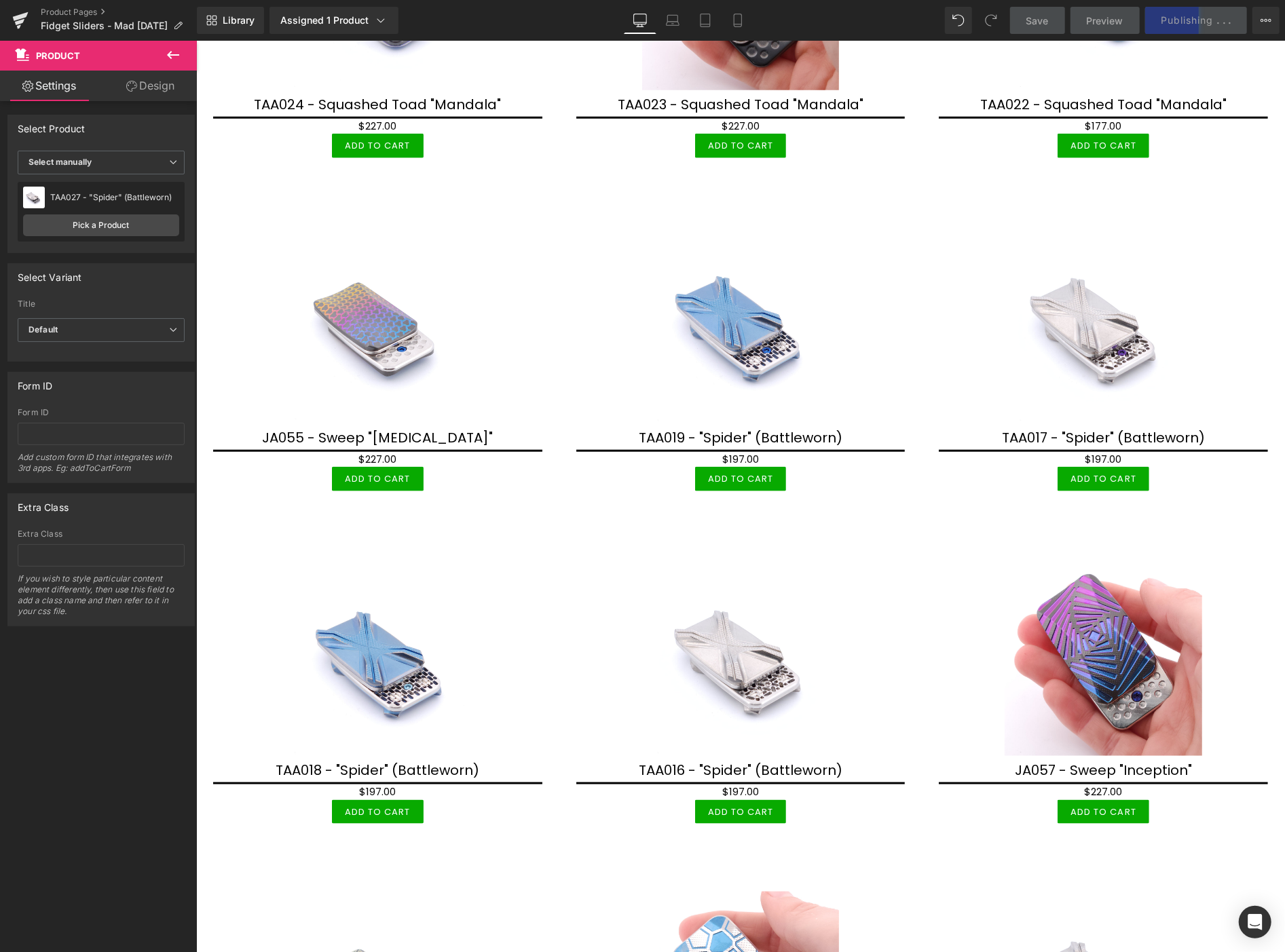
scroll to position [1281, 0]
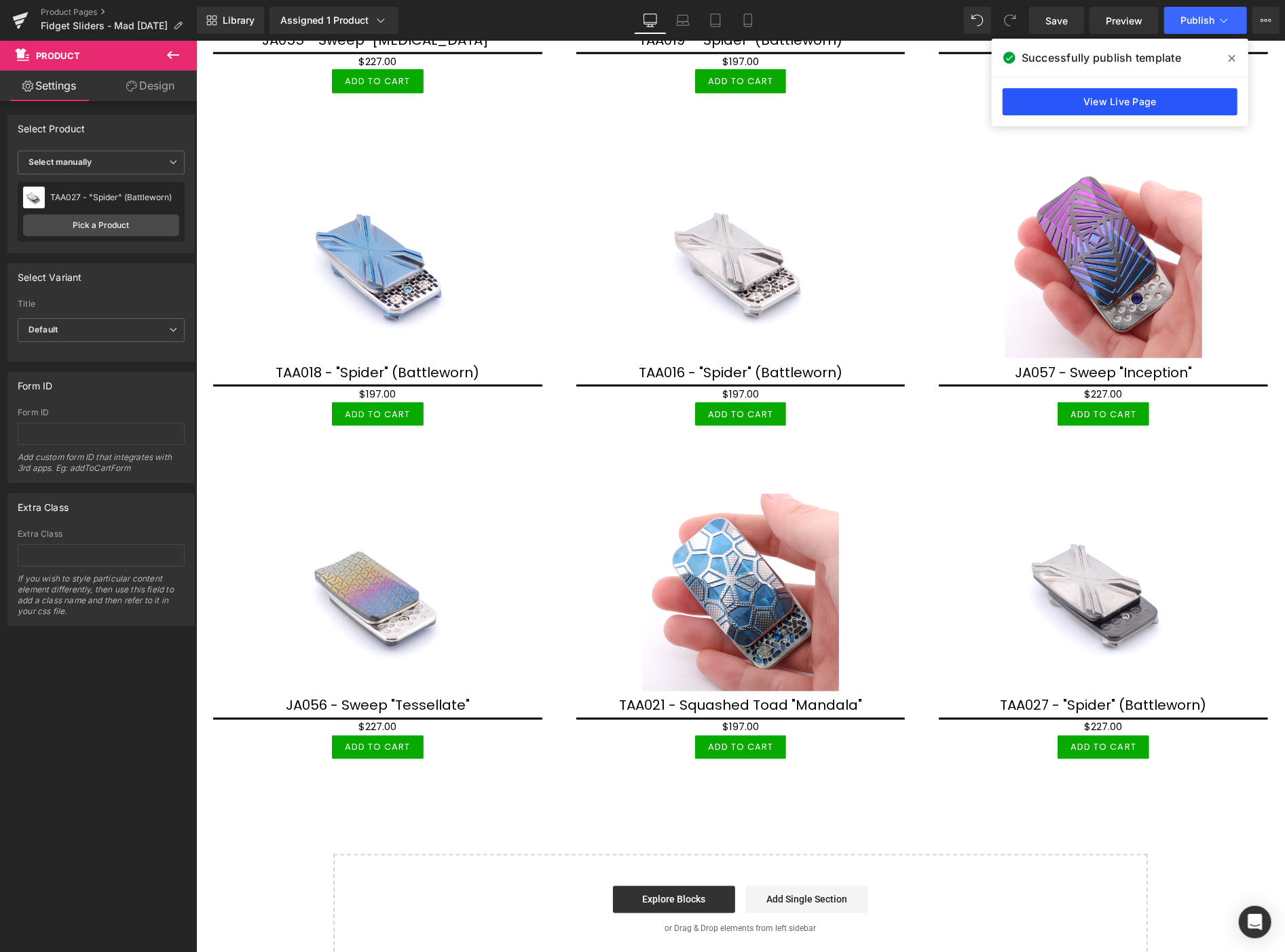
click at [1152, 96] on link "View Live Page" at bounding box center [1120, 102] width 235 height 27
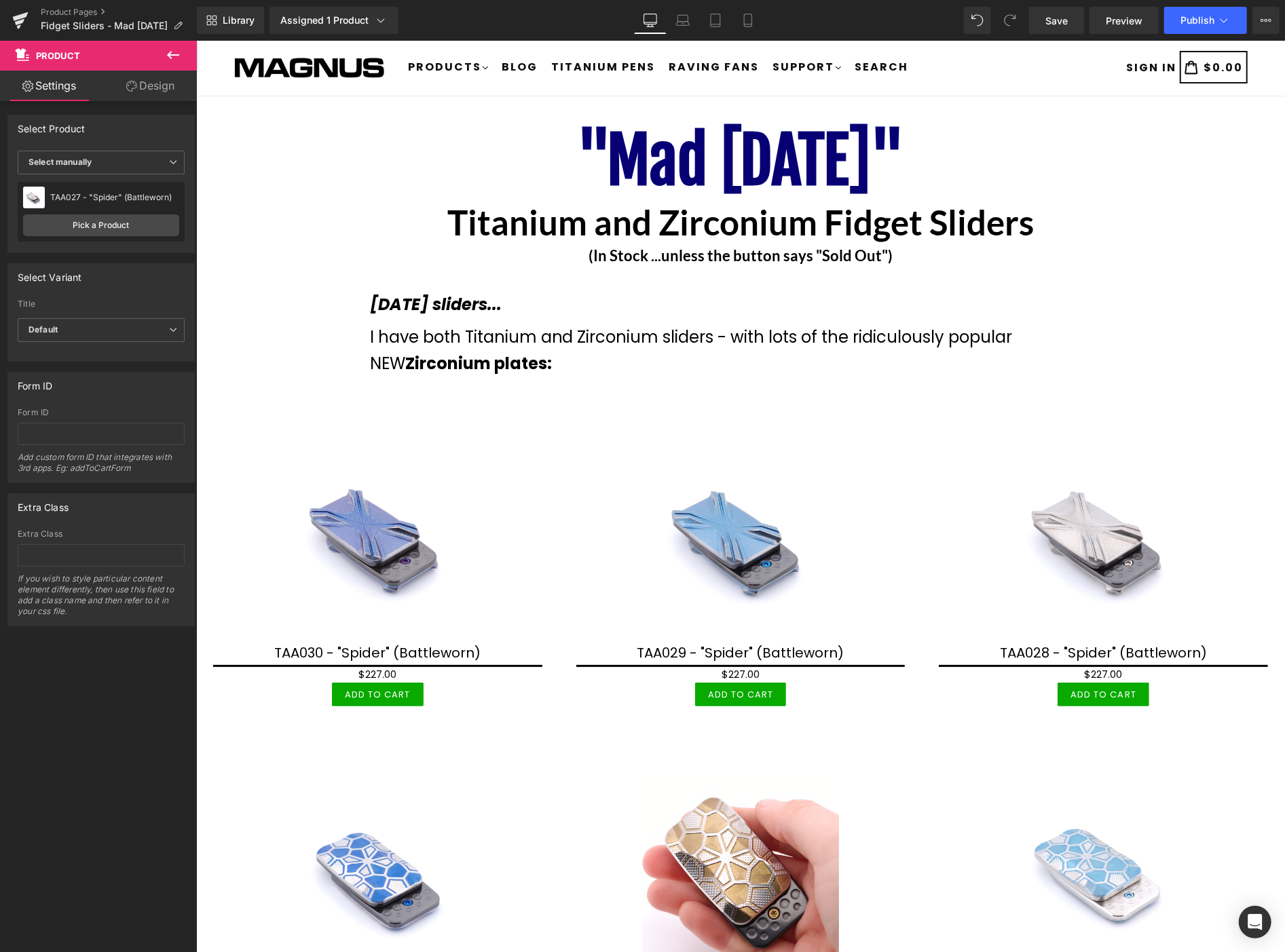
scroll to position [0, 0]
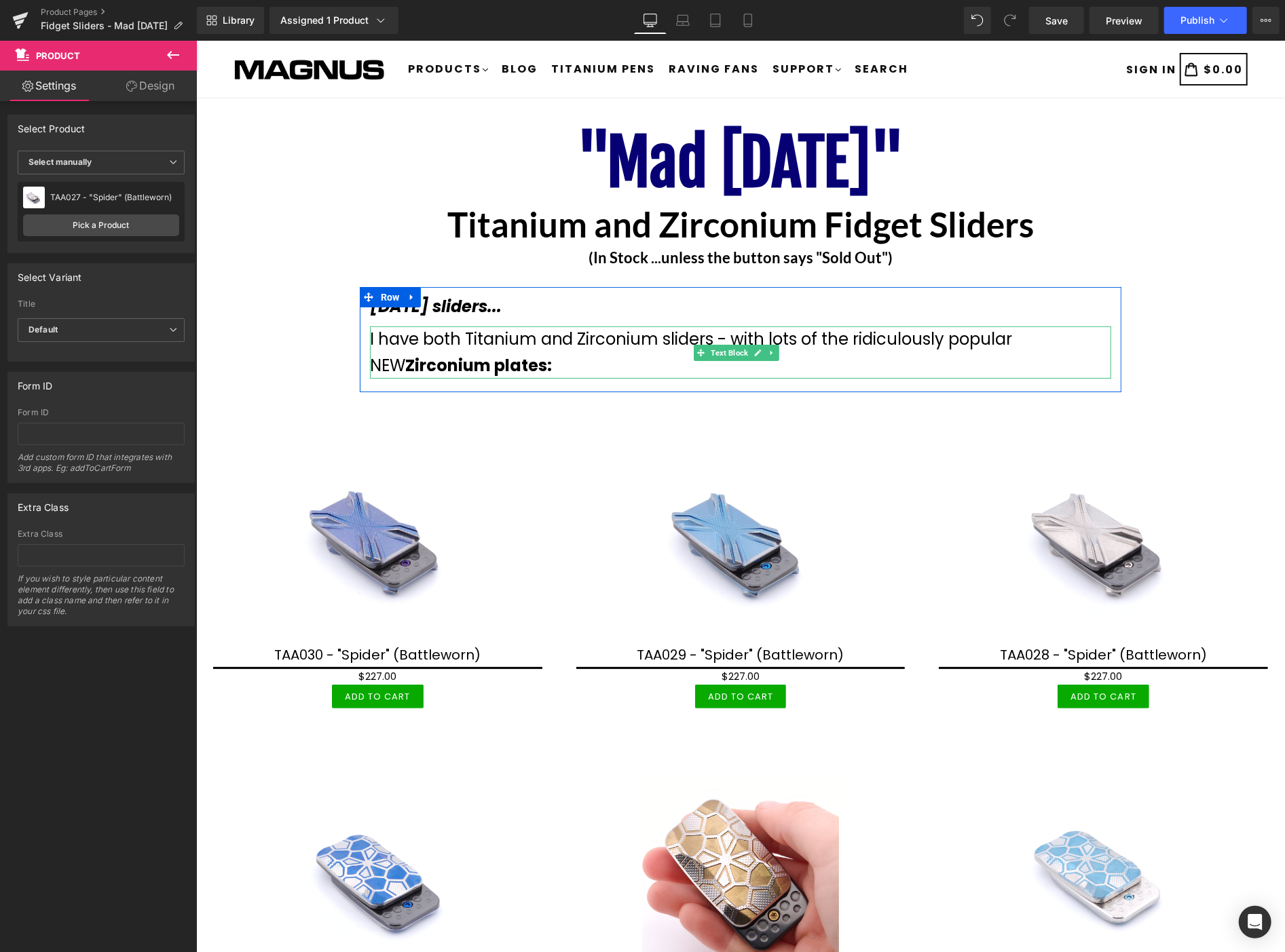
click at [799, 340] on span "I have both Titanium and Zirconium sliders - with lots of the ridiculously popu…" at bounding box center [690, 350] width 643 height 48
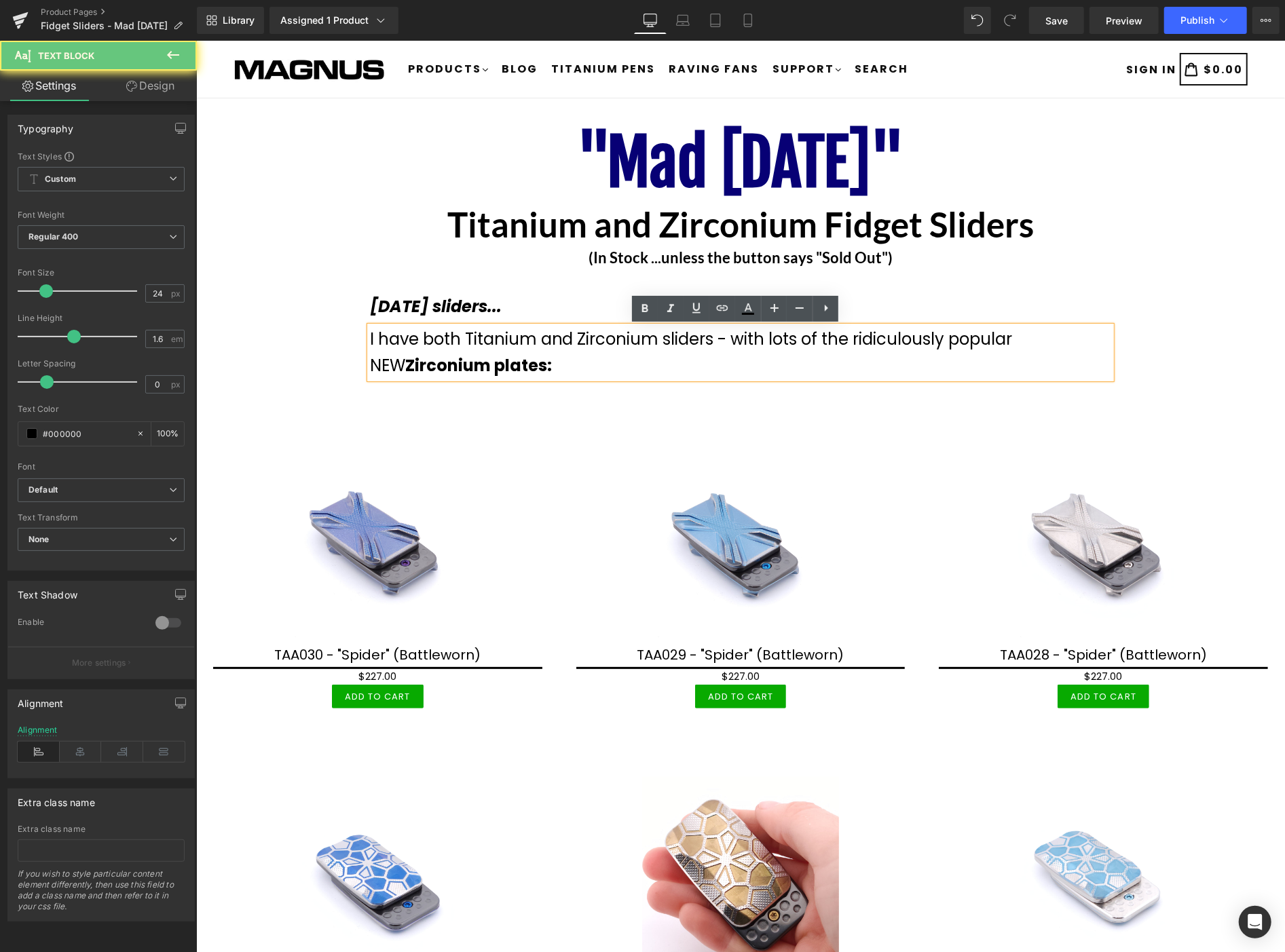
click at [798, 340] on span "I have both Titanium and Zirconium sliders - with lots of the ridiculously popu…" at bounding box center [690, 350] width 643 height 48
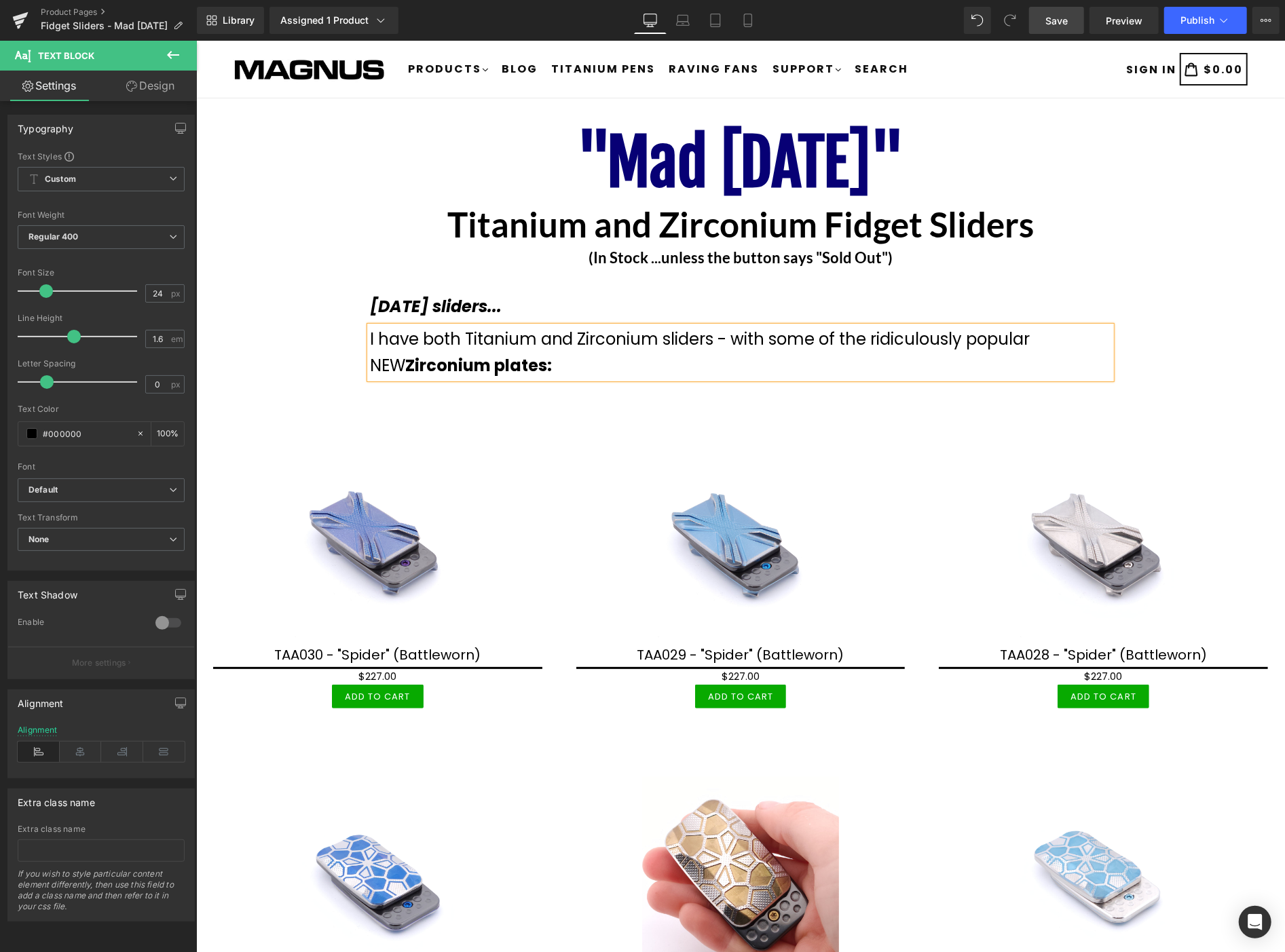
click at [1060, 12] on link "Save" at bounding box center [1056, 21] width 55 height 27
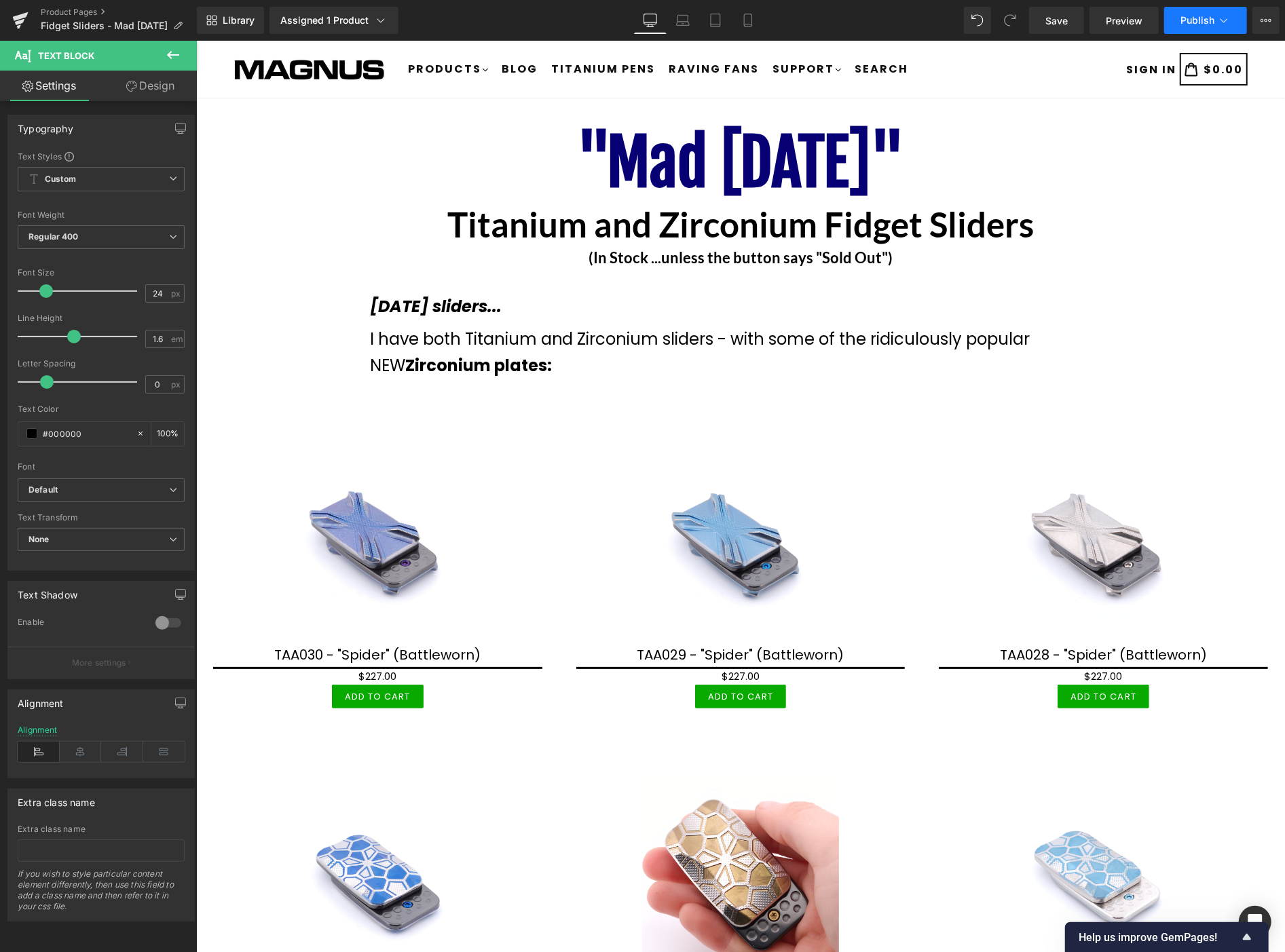
click at [1195, 19] on span "Publish" at bounding box center [1197, 20] width 34 height 11
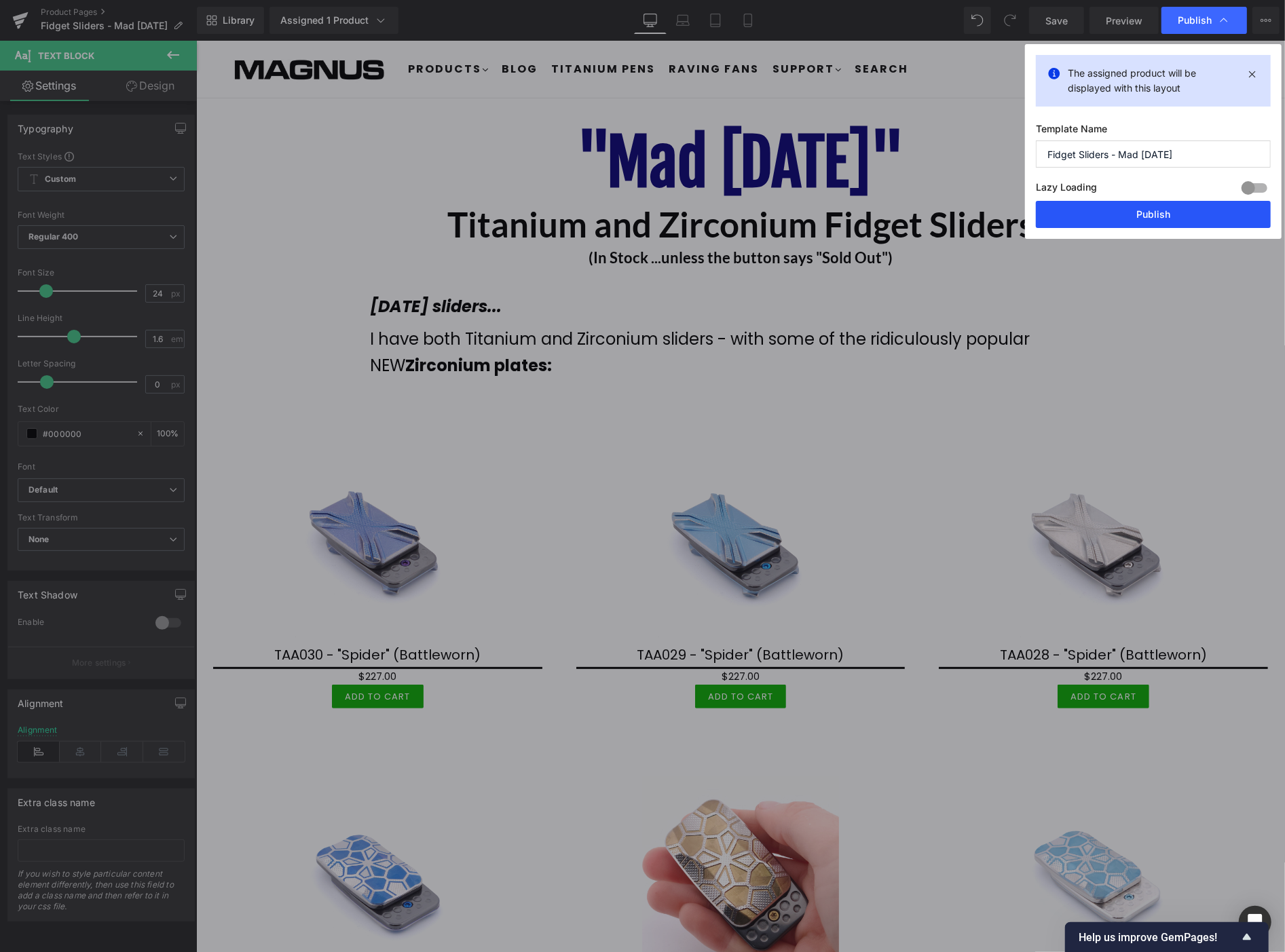
click at [1152, 211] on button "Publish" at bounding box center [1153, 214] width 235 height 27
